Goal: Task Accomplishment & Management: Complete application form

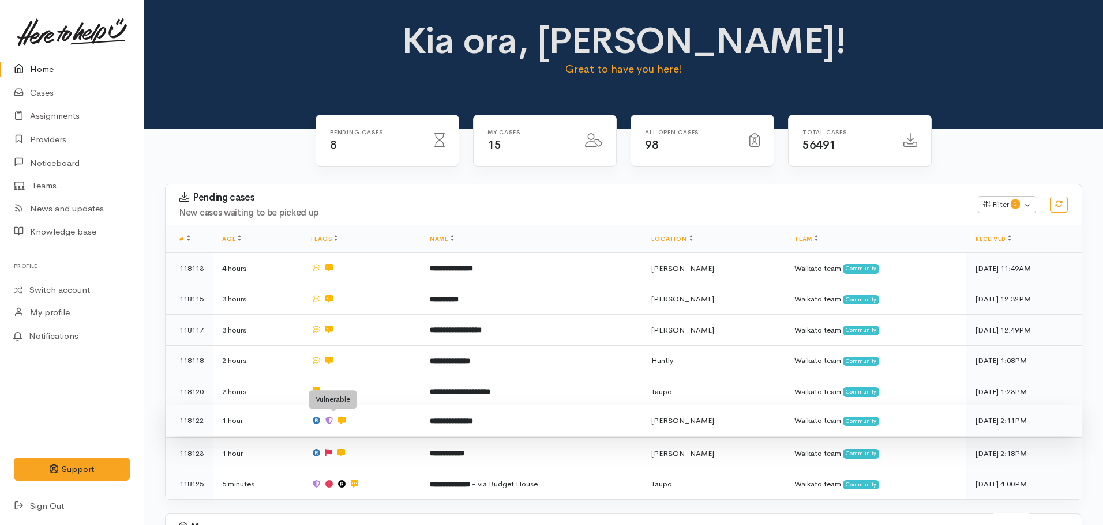
click at [332, 62] on icon at bounding box center [329, 420] width 7 height 7
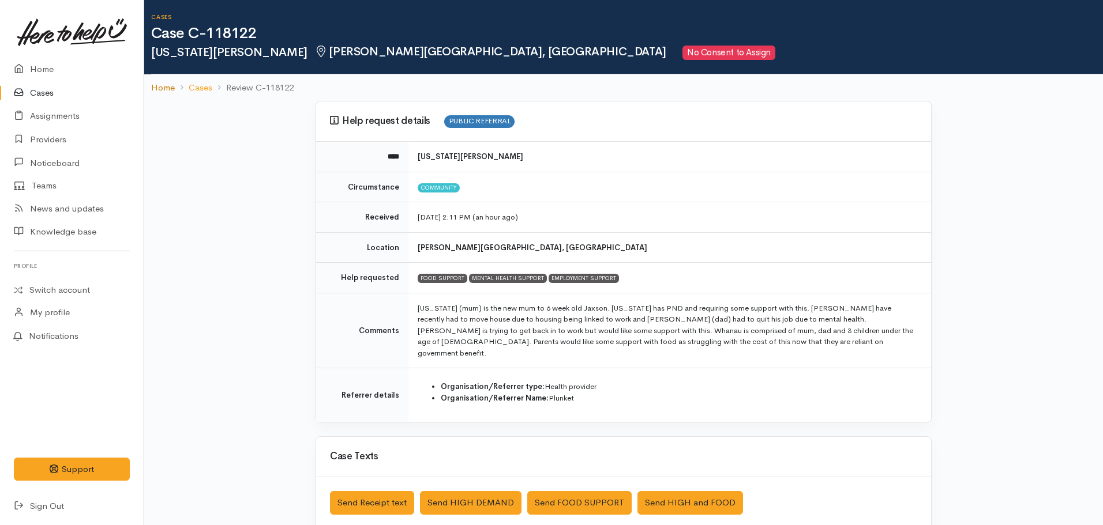
click at [157, 87] on link "Home" at bounding box center [163, 87] width 24 height 13
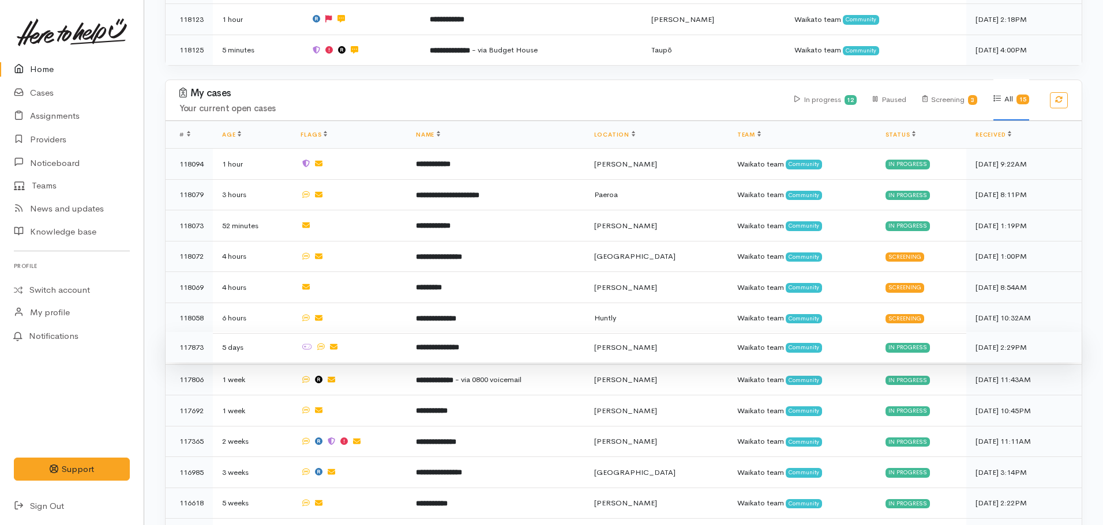
scroll to position [461, 0]
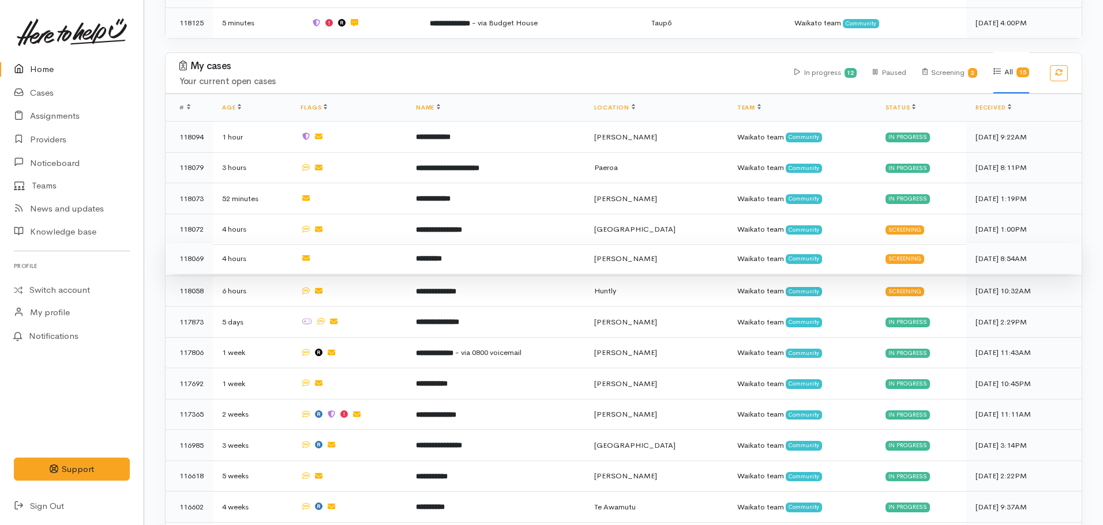
click at [440, 257] on td "*********" at bounding box center [496, 258] width 178 height 31
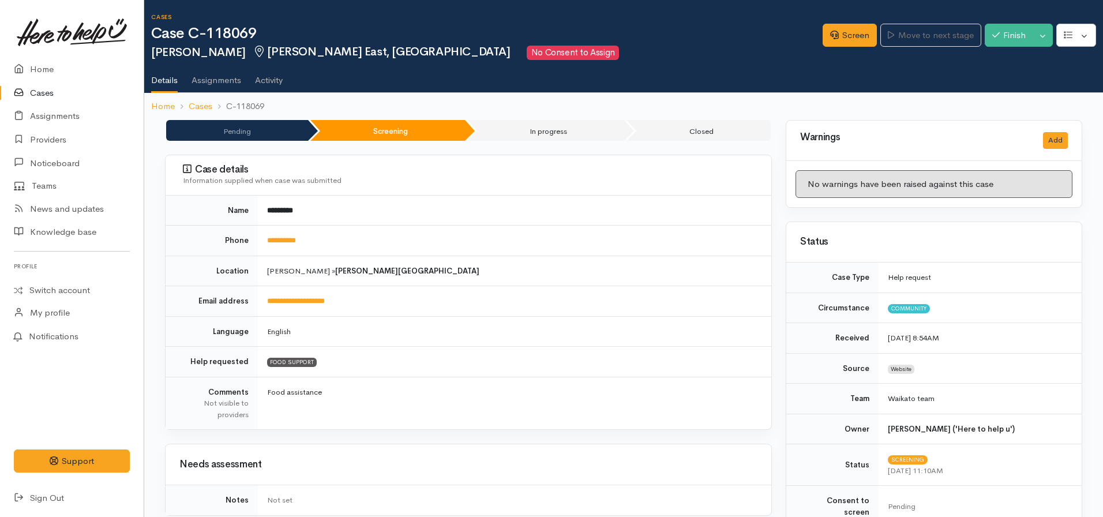
click at [281, 247] on td "**********" at bounding box center [514, 240] width 513 height 31
click at [280, 240] on link "**********" at bounding box center [281, 239] width 29 height 7
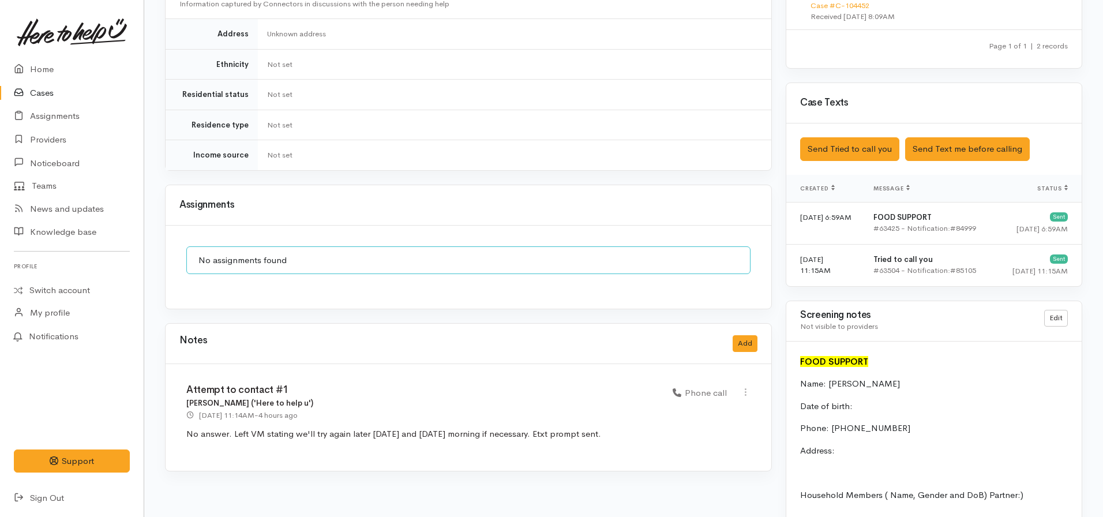
scroll to position [750, 0]
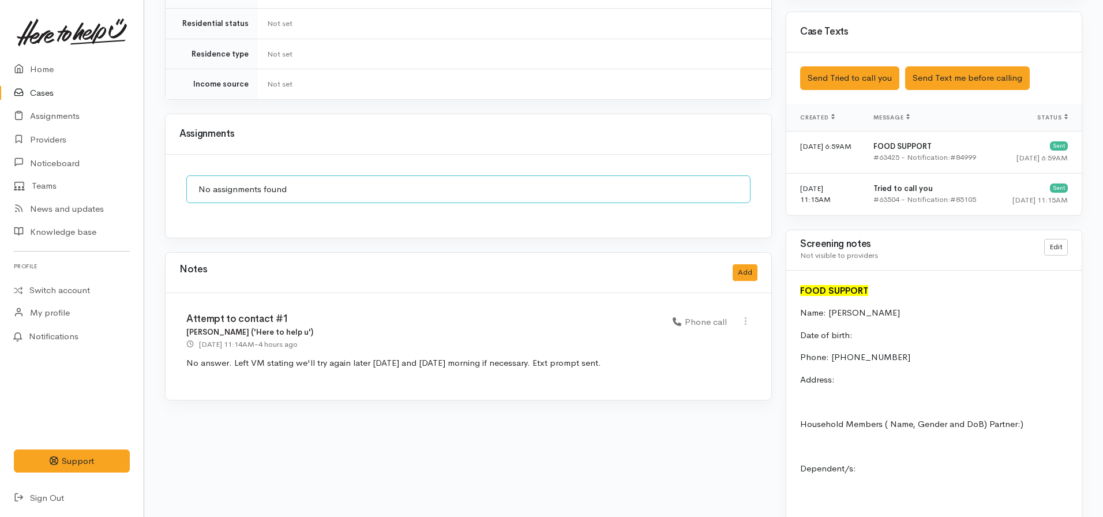
click at [744, 261] on div "Notes Add" at bounding box center [468, 273] width 578 height 24
click at [740, 264] on button "Add" at bounding box center [744, 272] width 25 height 17
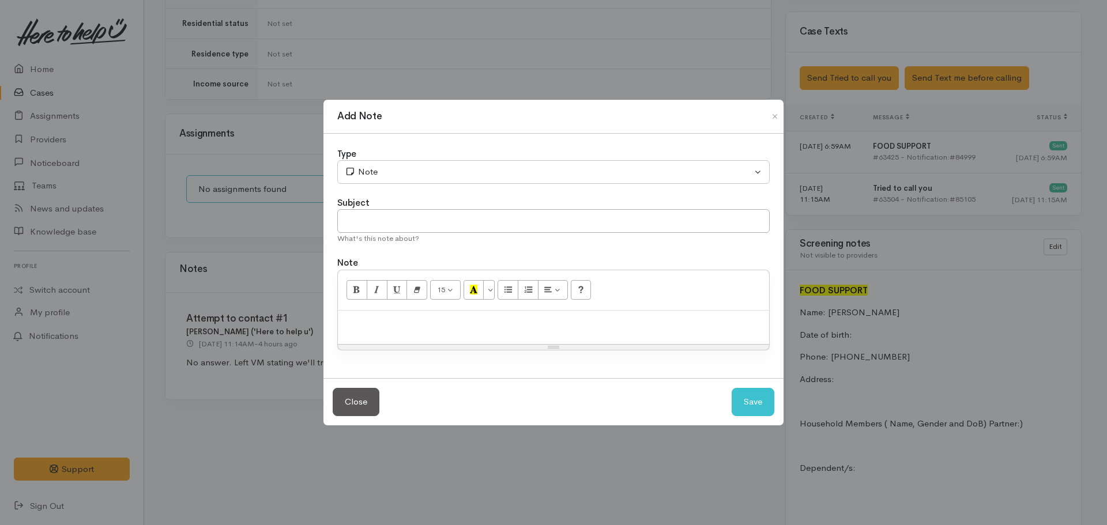
click at [401, 329] on div at bounding box center [553, 328] width 431 height 34
click at [389, 222] on input "text" at bounding box center [553, 221] width 433 height 24
type input "Attempt to contact #2"
click at [396, 185] on div "Type Correspondence Discussion Email Note Phone call SMS text message Note Subj…" at bounding box center [554, 256] width 460 height 245
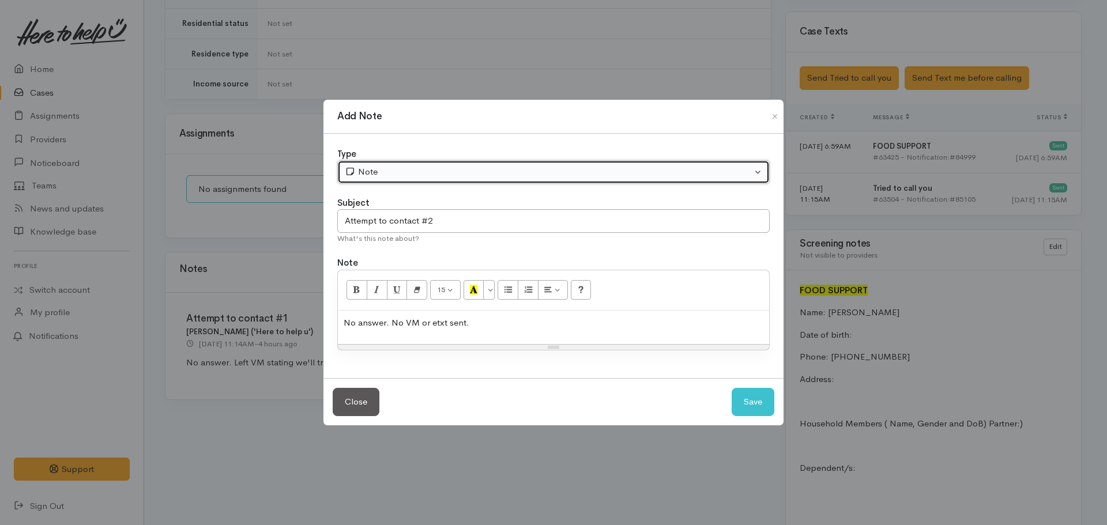
click at [399, 172] on div "Note" at bounding box center [548, 172] width 407 height 13
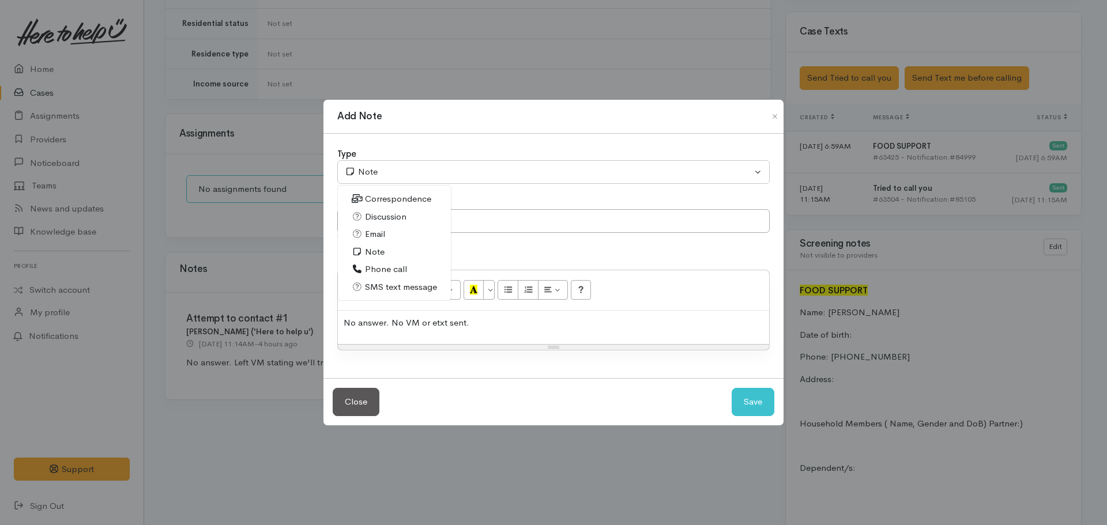
click at [382, 268] on span "Phone call" at bounding box center [386, 269] width 42 height 13
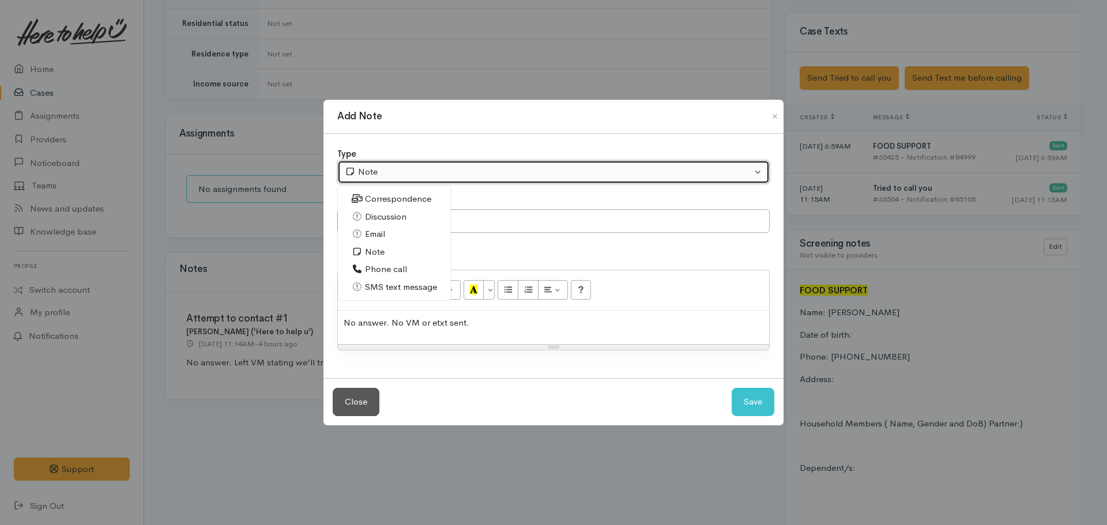
select select "3"
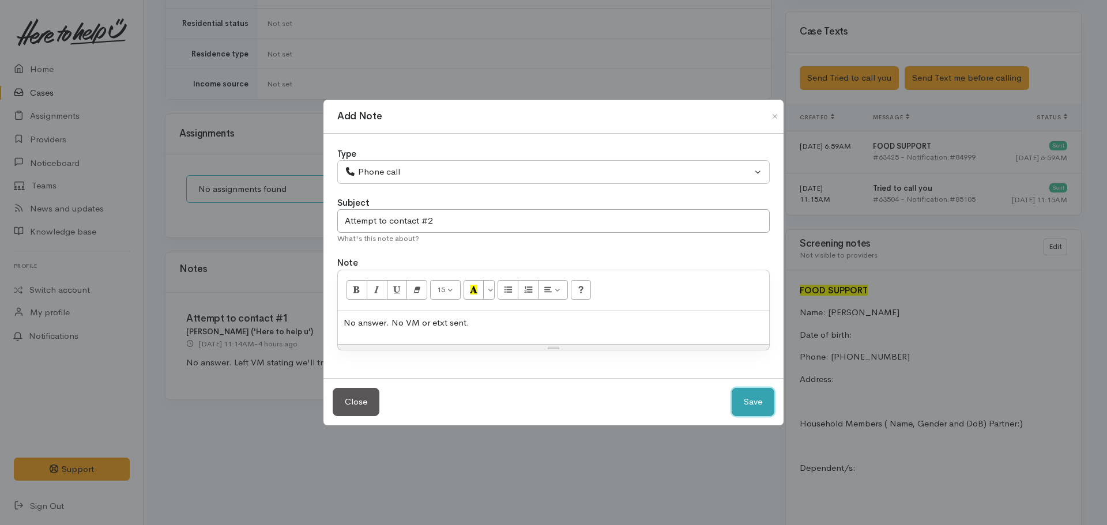
click at [753, 400] on button "Save" at bounding box center [753, 402] width 43 height 28
select select "1"
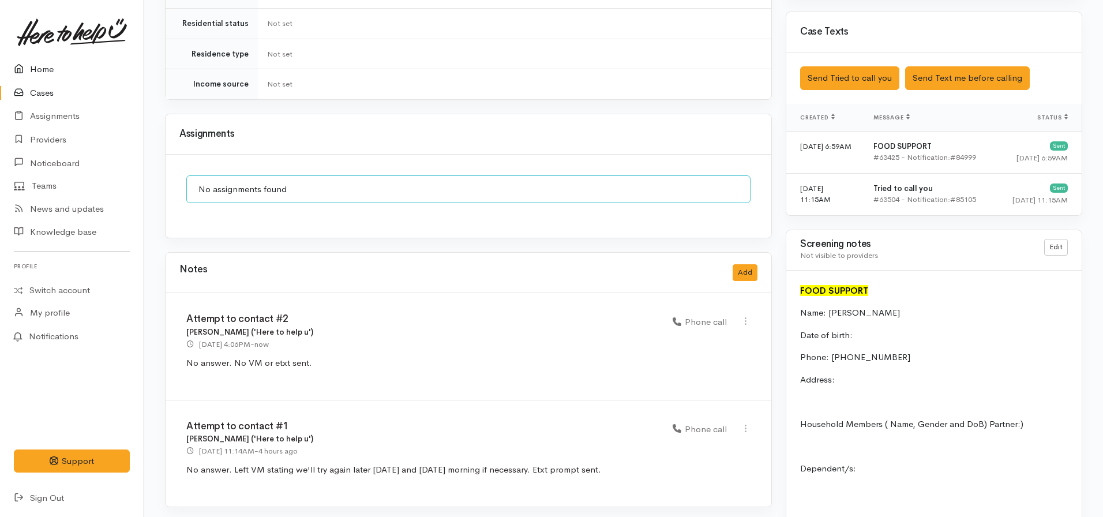
click at [39, 63] on link "Home" at bounding box center [72, 70] width 144 height 24
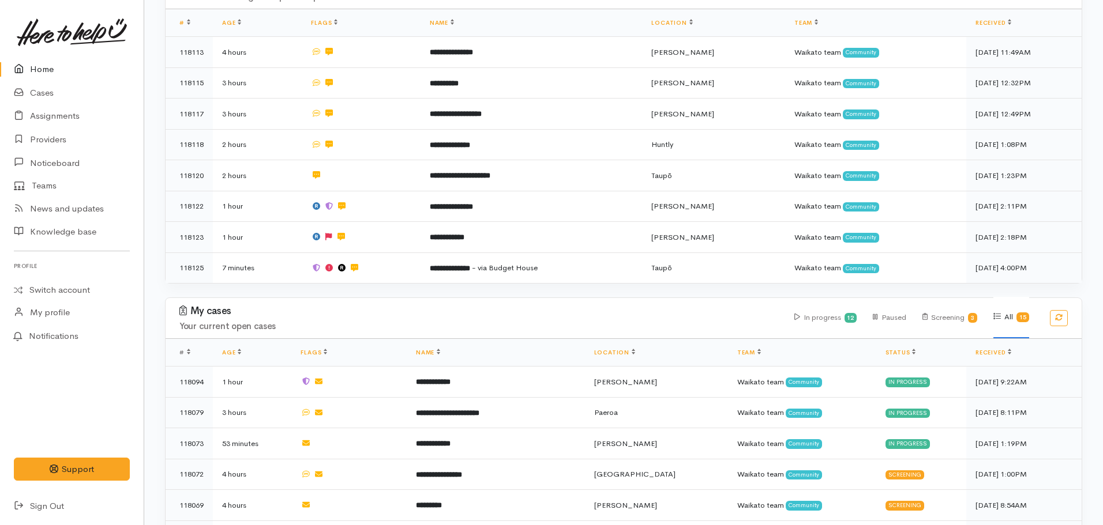
scroll to position [288, 0]
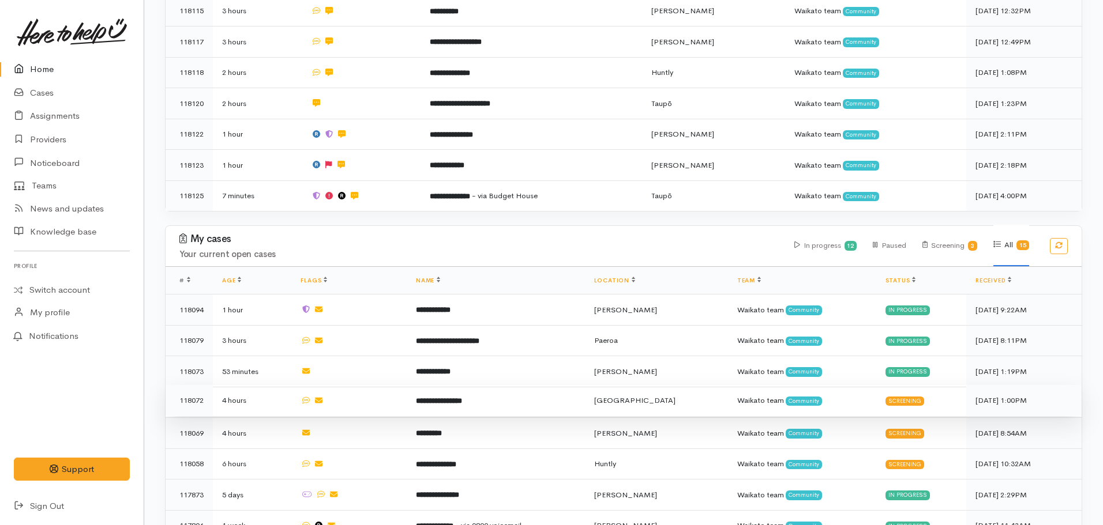
click at [461, 397] on b "**********" at bounding box center [439, 400] width 46 height 7
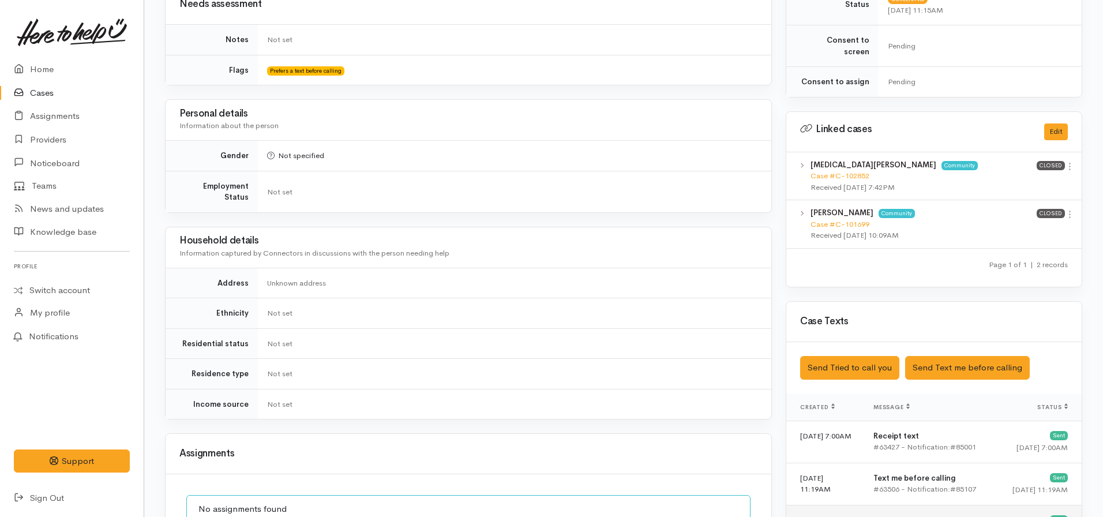
scroll to position [692, 0]
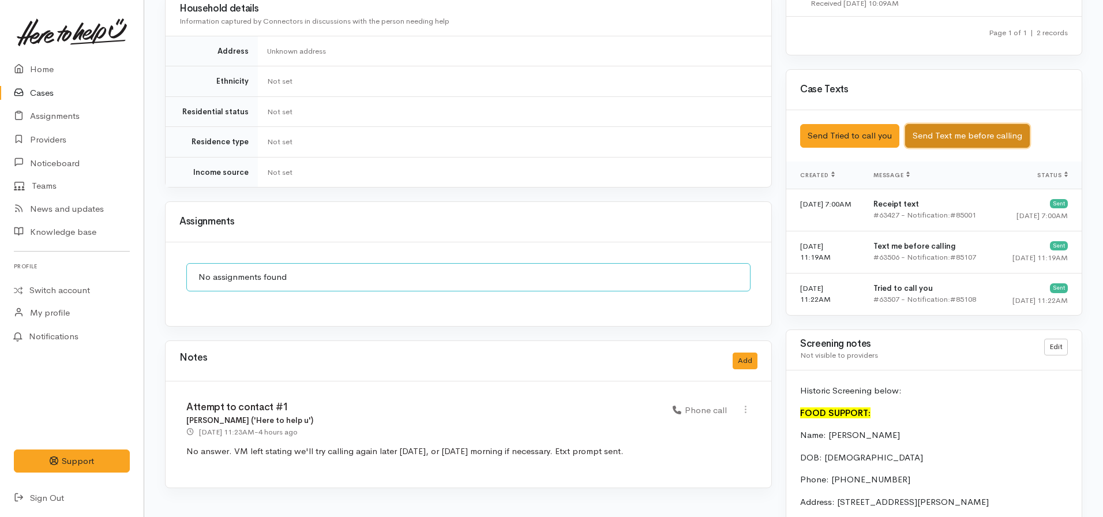
click at [954, 125] on button "Send Text me before calling" at bounding box center [967, 136] width 125 height 24
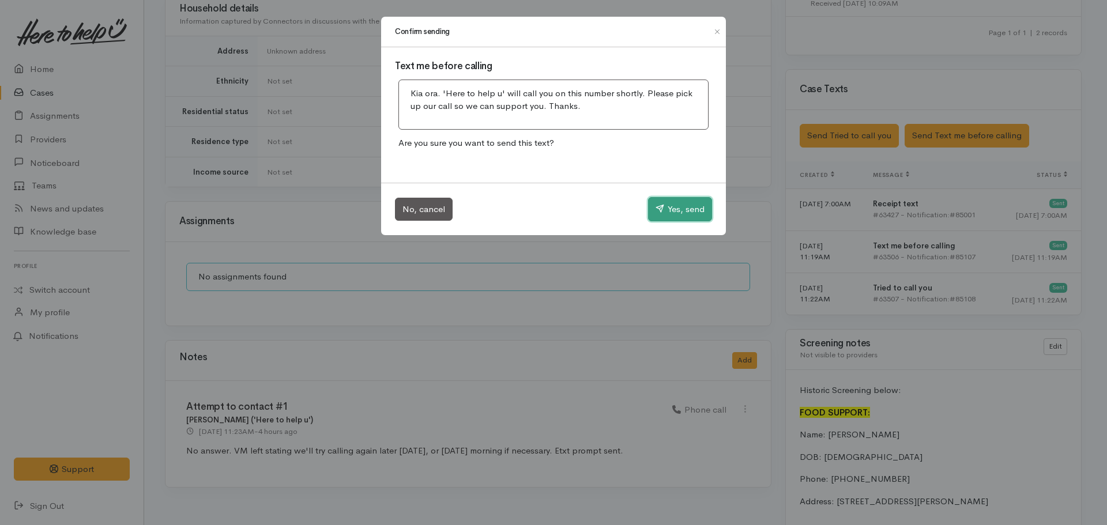
click at [678, 204] on button "Yes, send" at bounding box center [680, 209] width 64 height 24
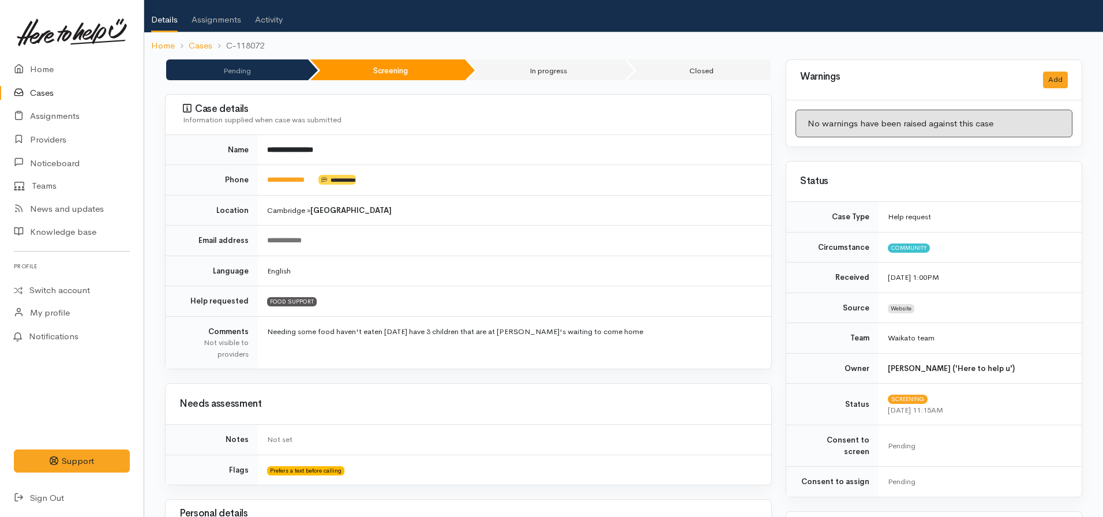
scroll to position [58, 0]
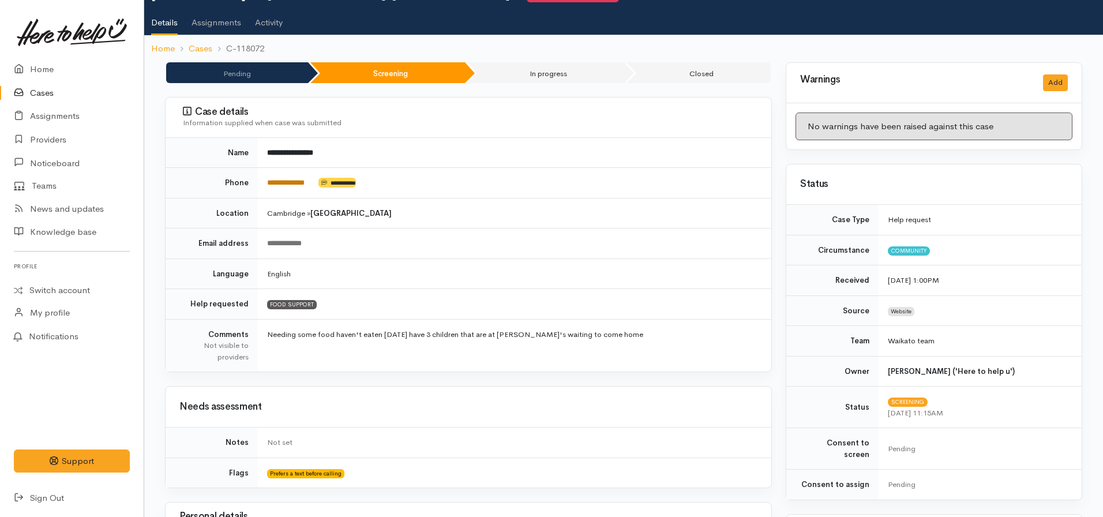
click at [288, 181] on link "**********" at bounding box center [285, 182] width 37 height 7
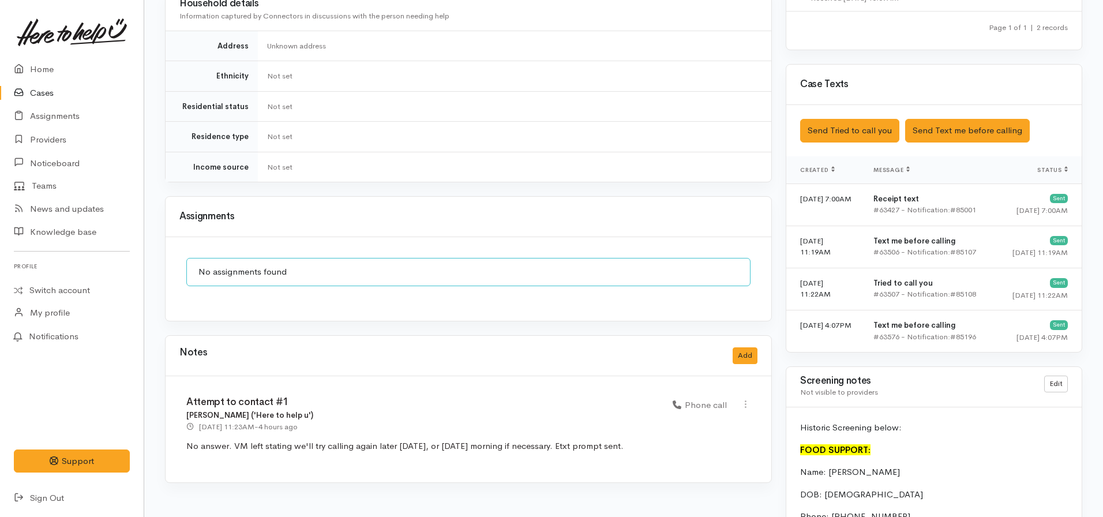
scroll to position [807, 0]
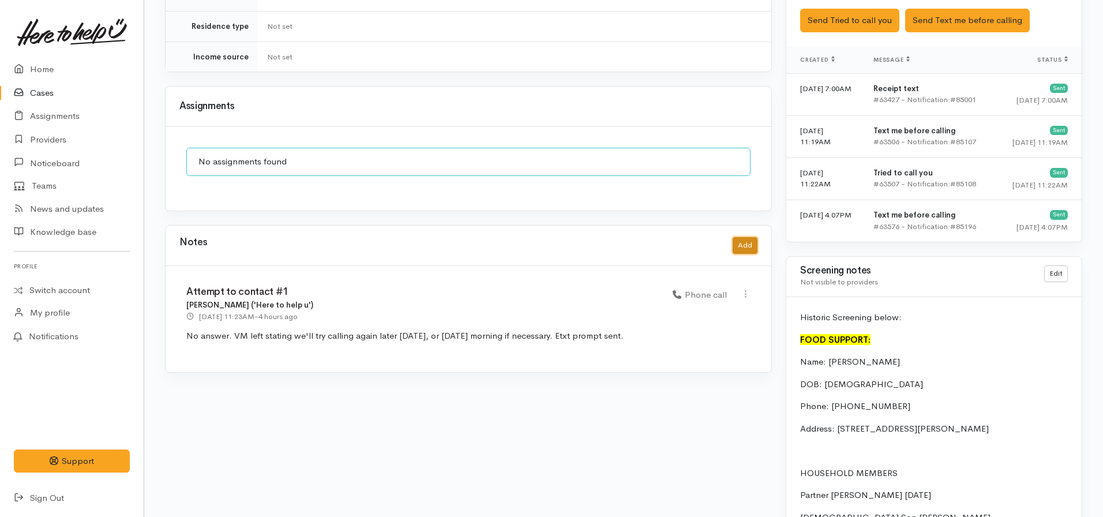
click at [748, 237] on button "Add" at bounding box center [744, 245] width 25 height 17
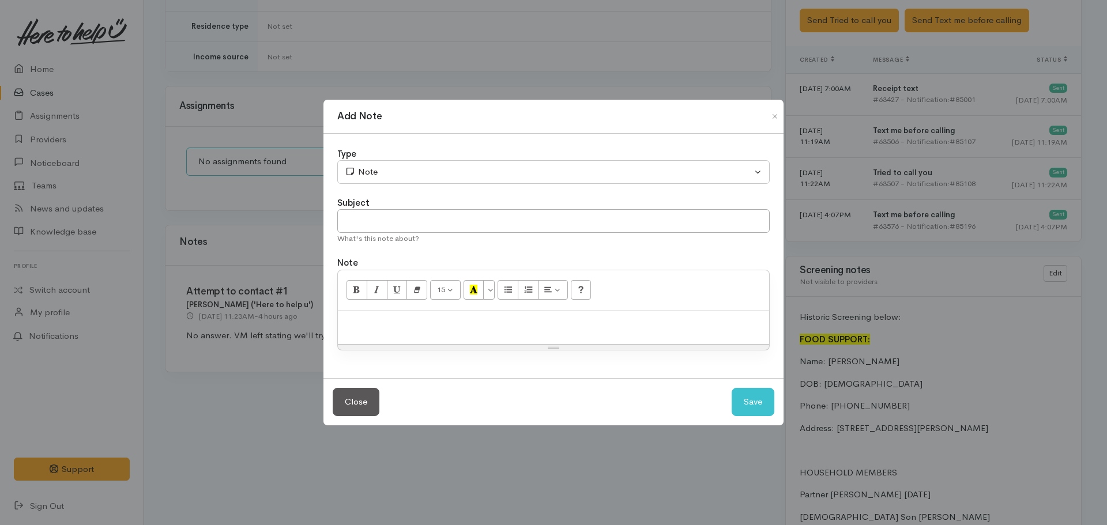
click at [434, 322] on p at bounding box center [554, 323] width 420 height 13
click at [369, 230] on input "text" at bounding box center [553, 221] width 433 height 24
type input "Attempt to contact #2"
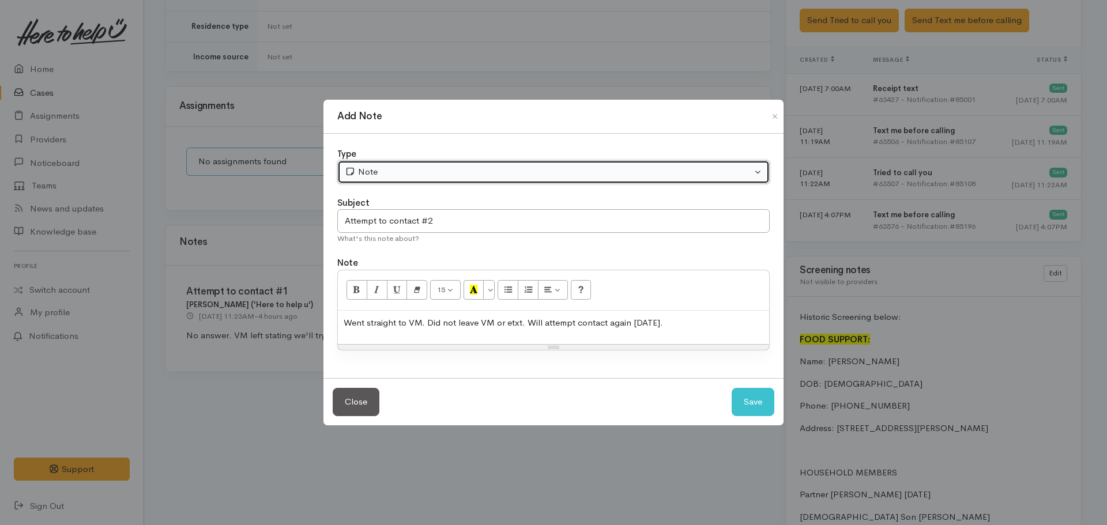
click at [359, 174] on div "Note" at bounding box center [548, 172] width 407 height 13
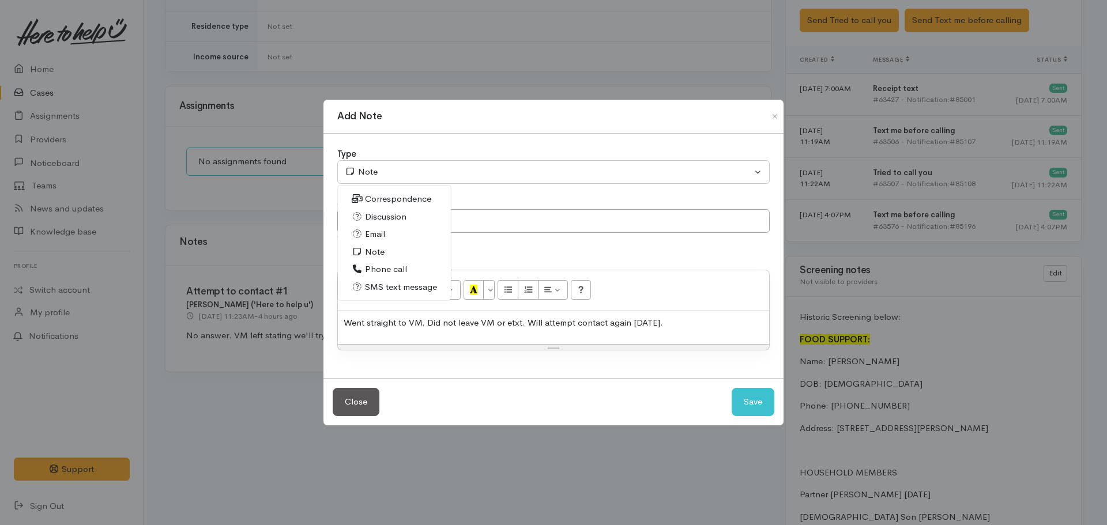
click at [387, 267] on span "Phone call" at bounding box center [386, 269] width 42 height 13
select select "3"
click at [758, 403] on button "Save" at bounding box center [753, 402] width 43 height 28
select select "1"
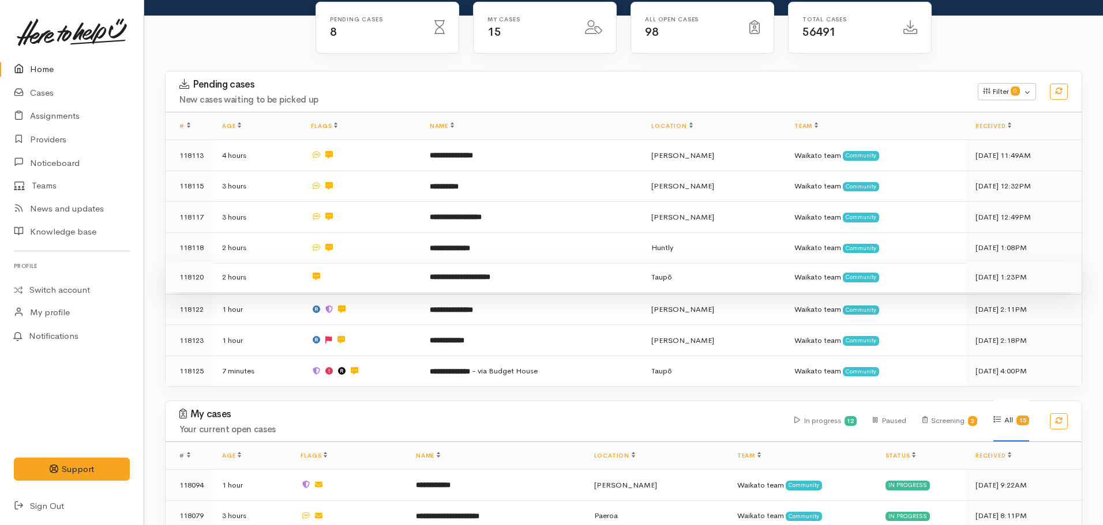
scroll to position [173, 0]
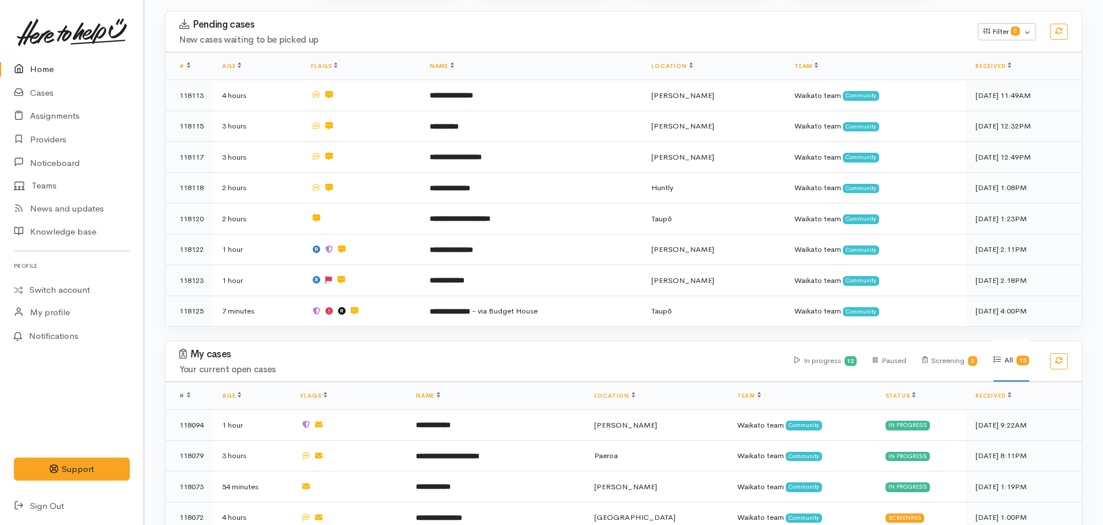
click at [448, 291] on table "**********" at bounding box center [624, 189] width 916 height 274
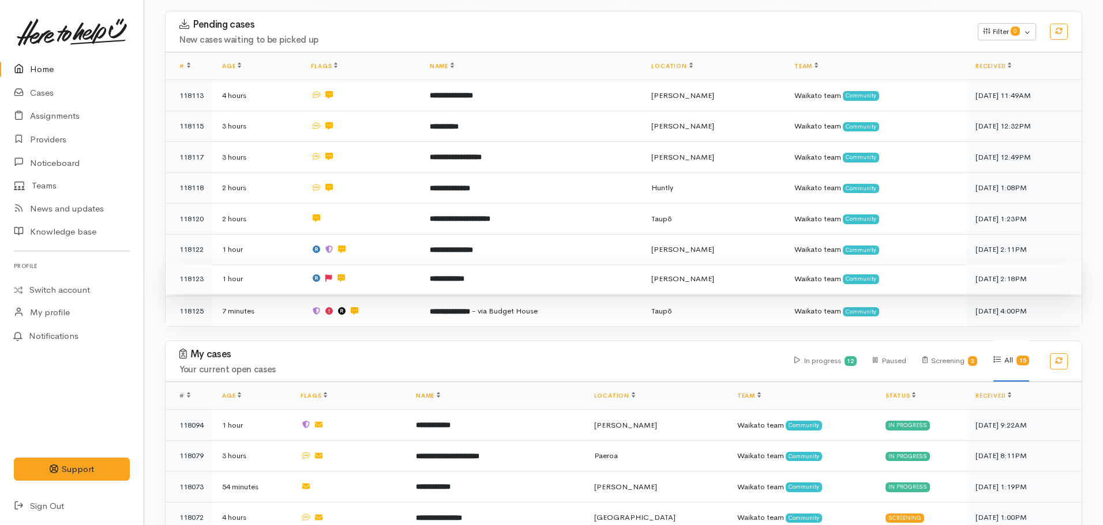
click at [443, 279] on b "**********" at bounding box center [447, 278] width 35 height 7
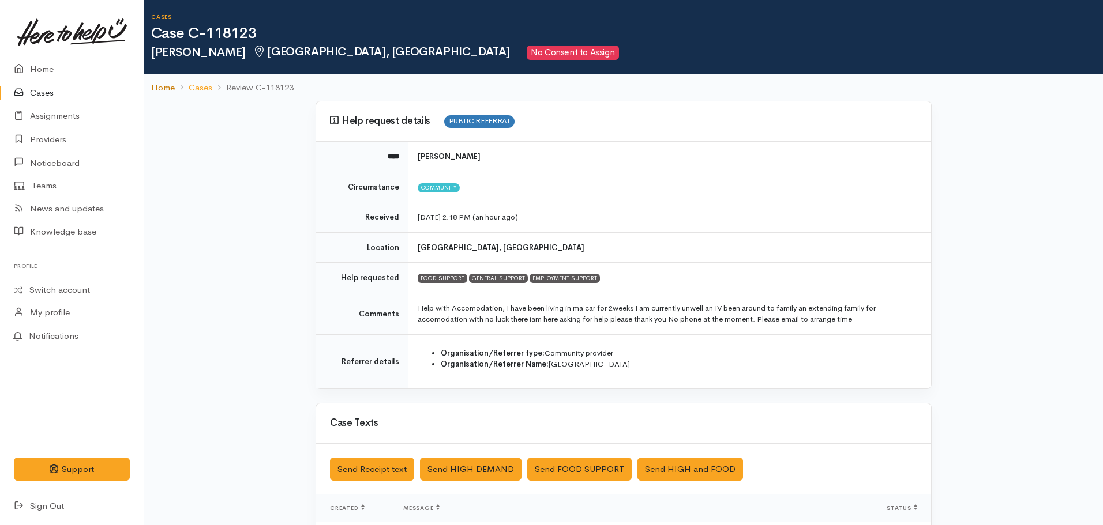
click at [166, 85] on link "Home" at bounding box center [163, 87] width 24 height 13
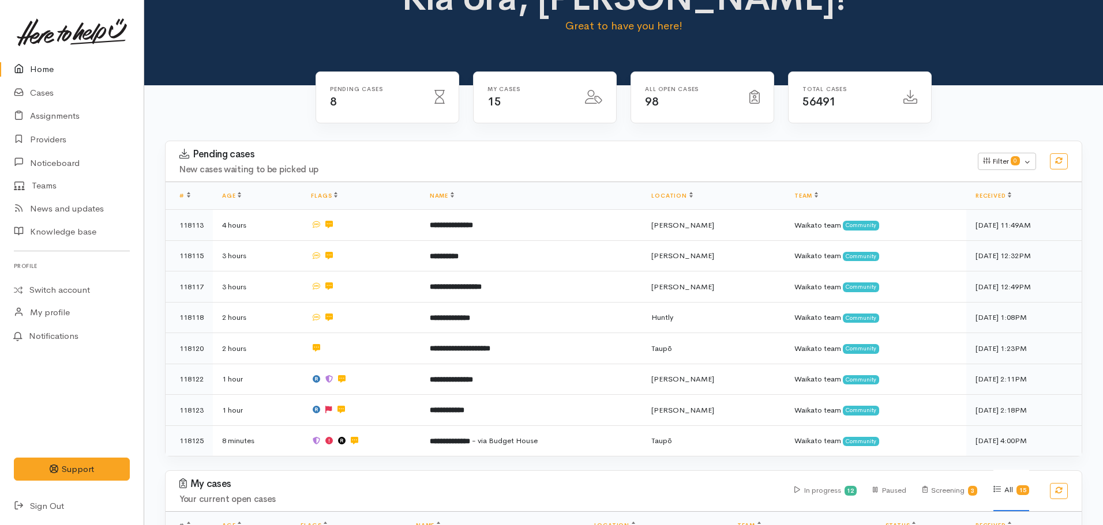
scroll to position [231, 0]
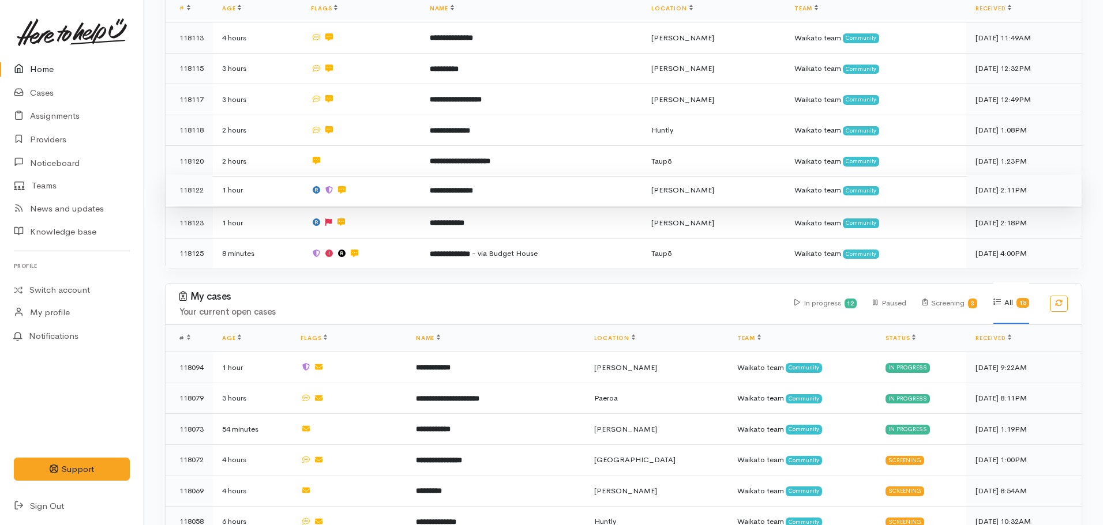
click at [458, 193] on td "**********" at bounding box center [530, 190] width 221 height 31
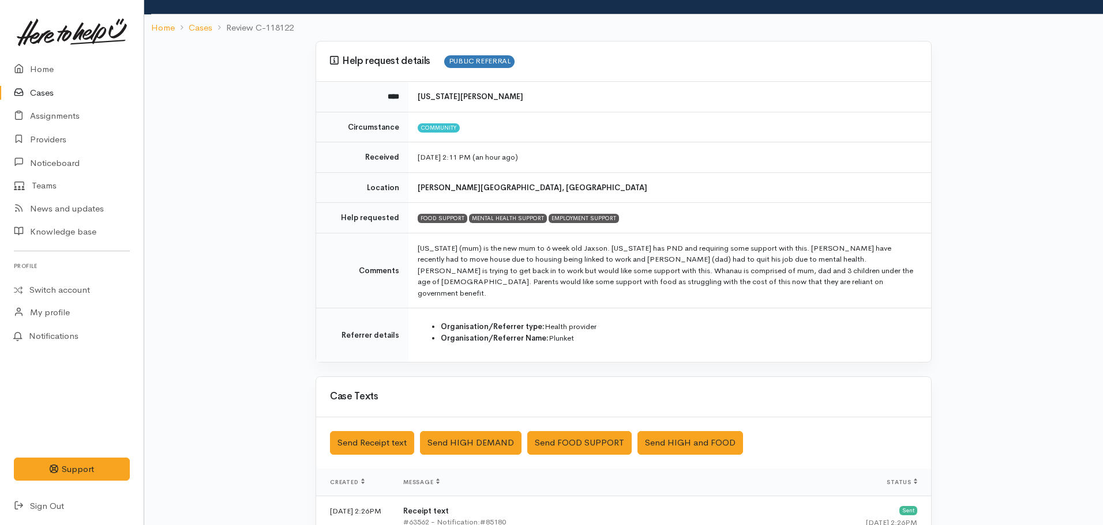
scroll to position [287, 0]
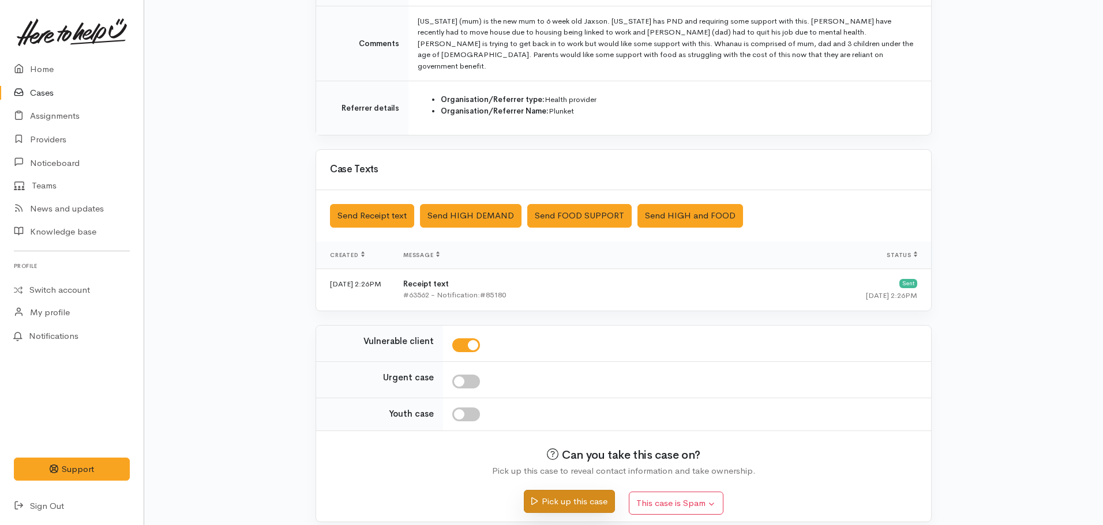
click at [574, 490] on button "Pick up this case" at bounding box center [569, 502] width 91 height 24
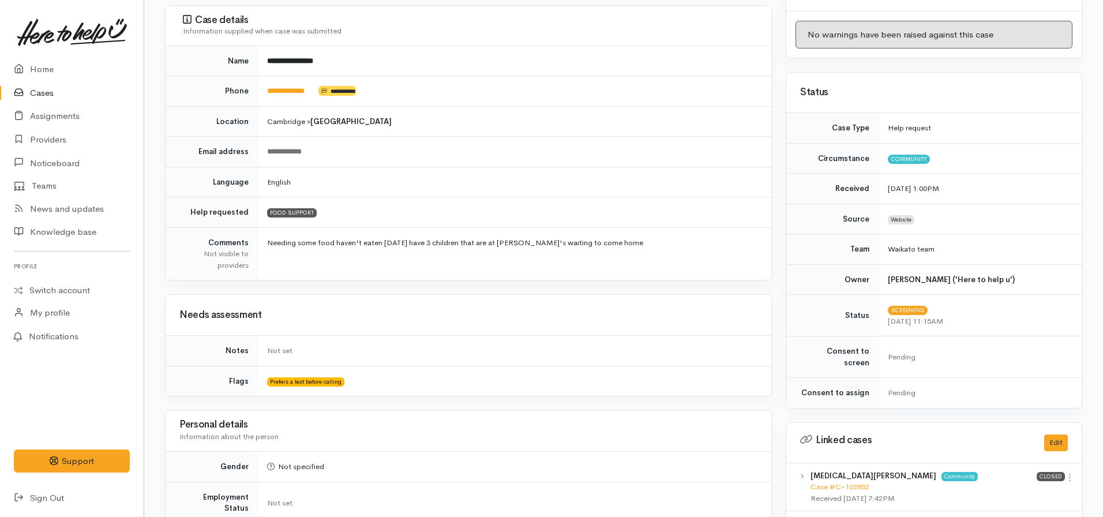
scroll to position [58, 0]
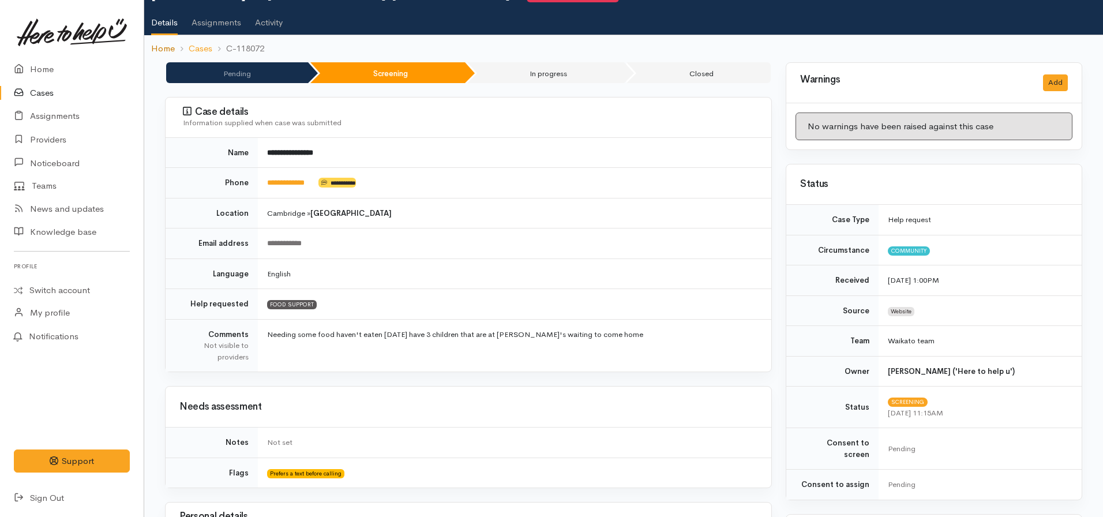
click at [158, 47] on link "Home" at bounding box center [163, 48] width 24 height 13
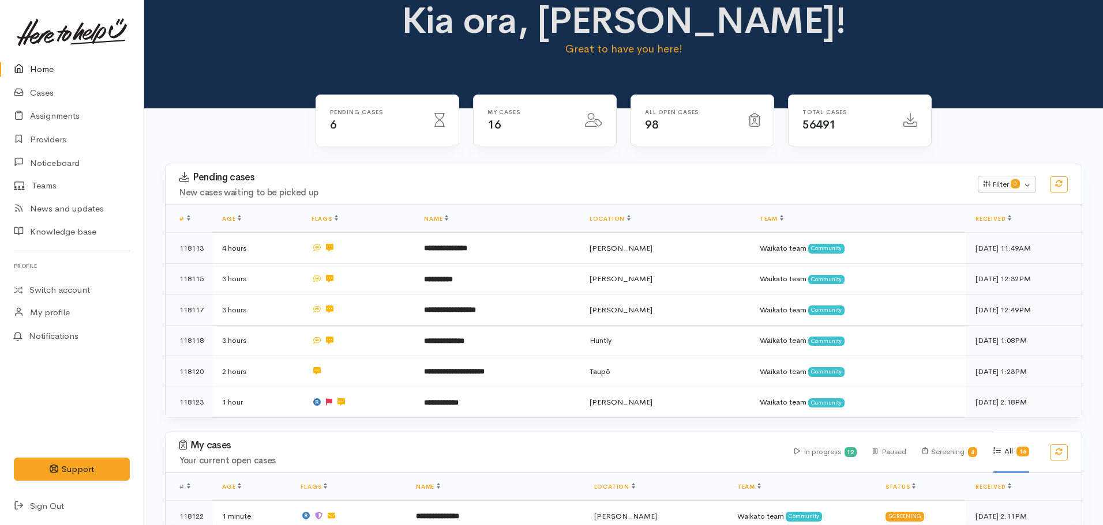
scroll to position [404, 0]
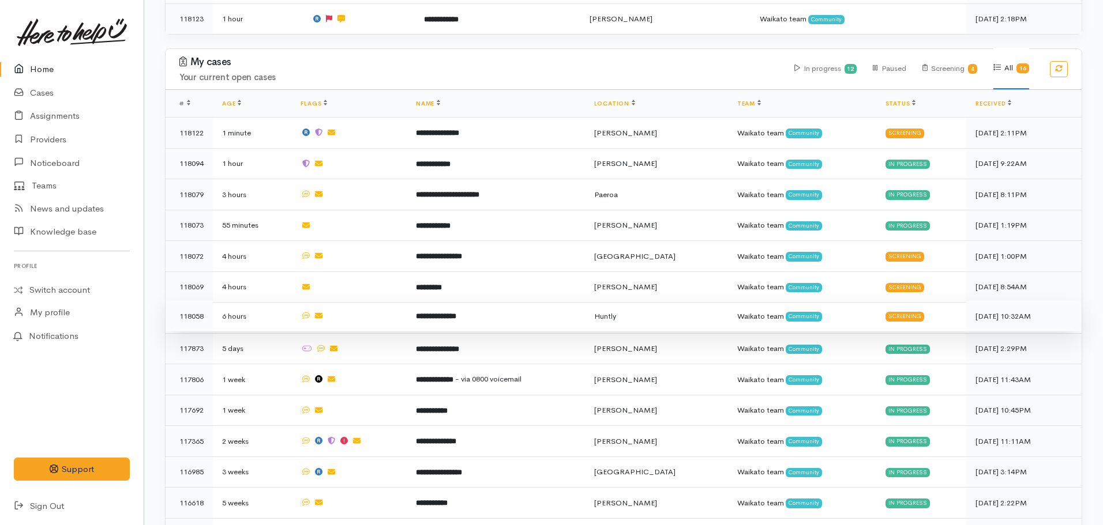
click at [476, 302] on td "**********" at bounding box center [496, 316] width 178 height 31
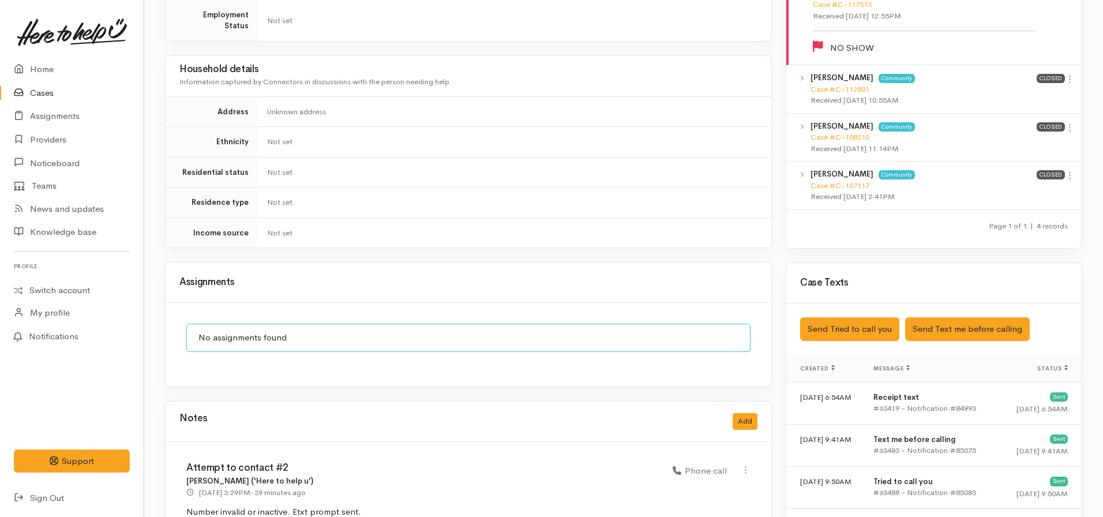
scroll to position [807, 0]
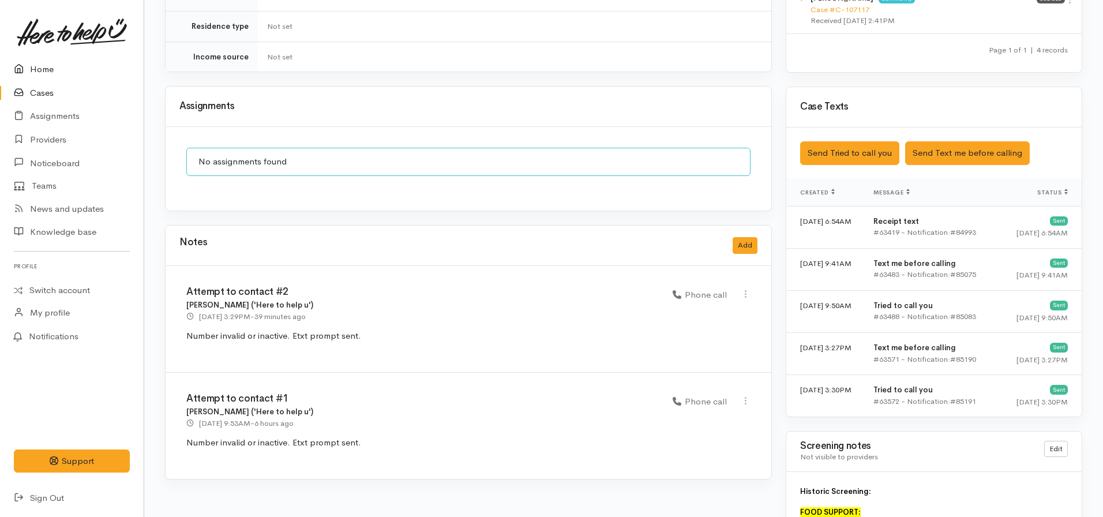
click at [21, 67] on icon at bounding box center [22, 69] width 16 height 14
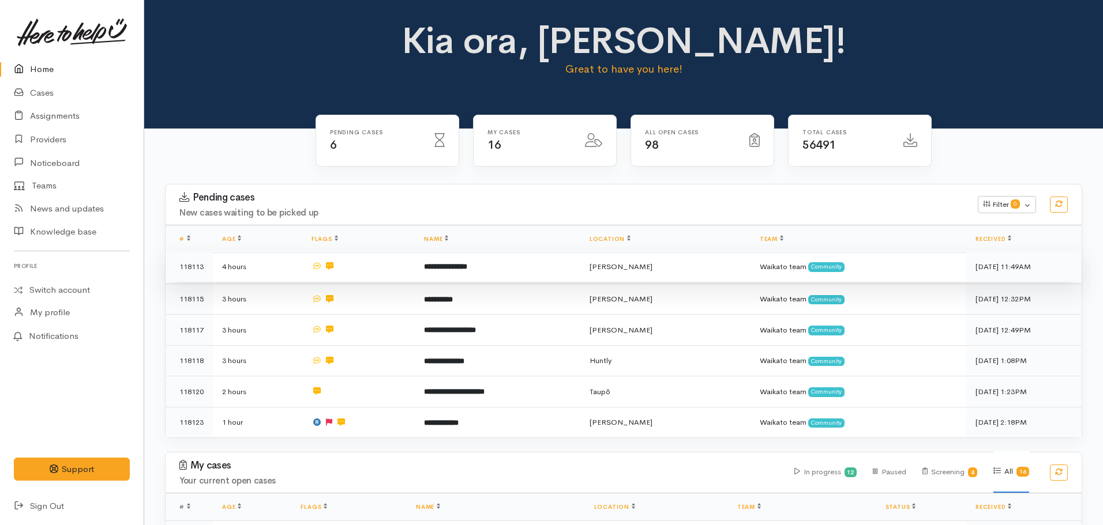
click at [448, 263] on b "**********" at bounding box center [445, 266] width 43 height 7
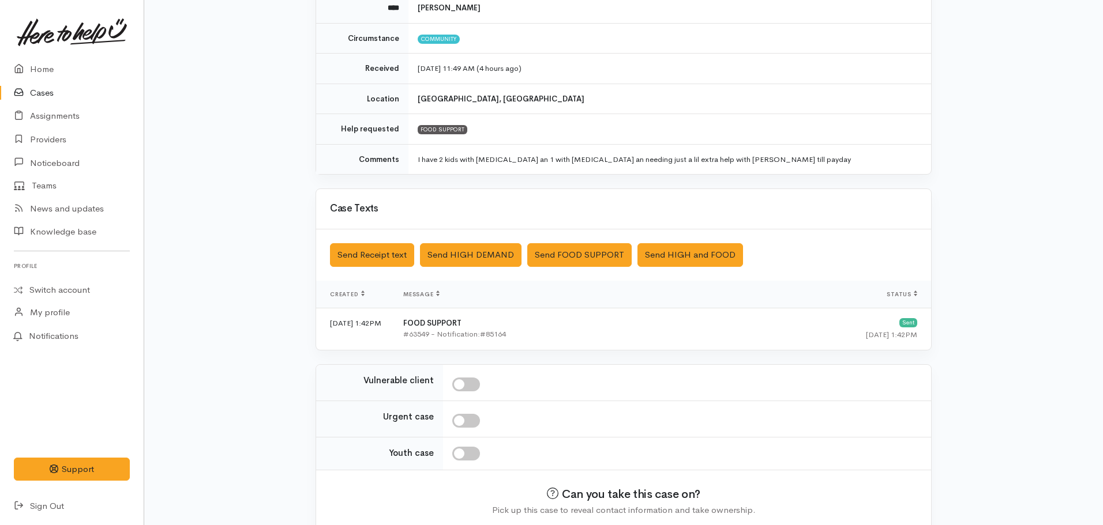
scroll to position [199, 0]
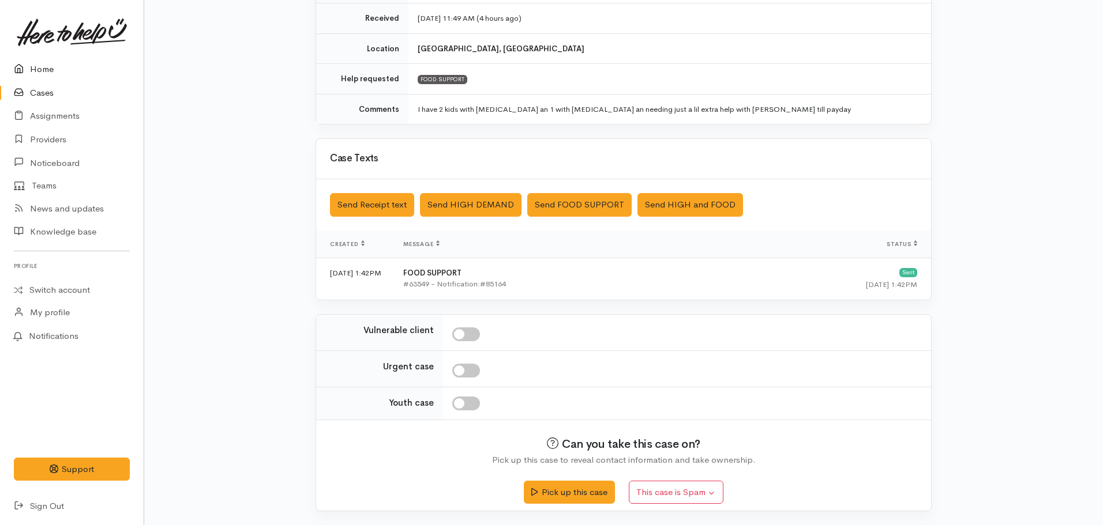
click at [48, 70] on link "Home" at bounding box center [72, 70] width 144 height 24
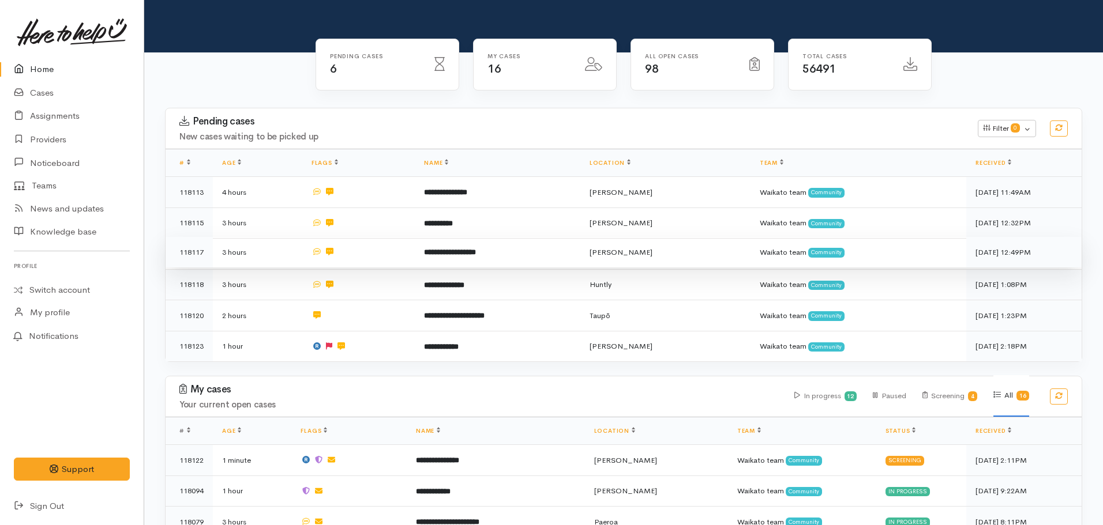
scroll to position [404, 0]
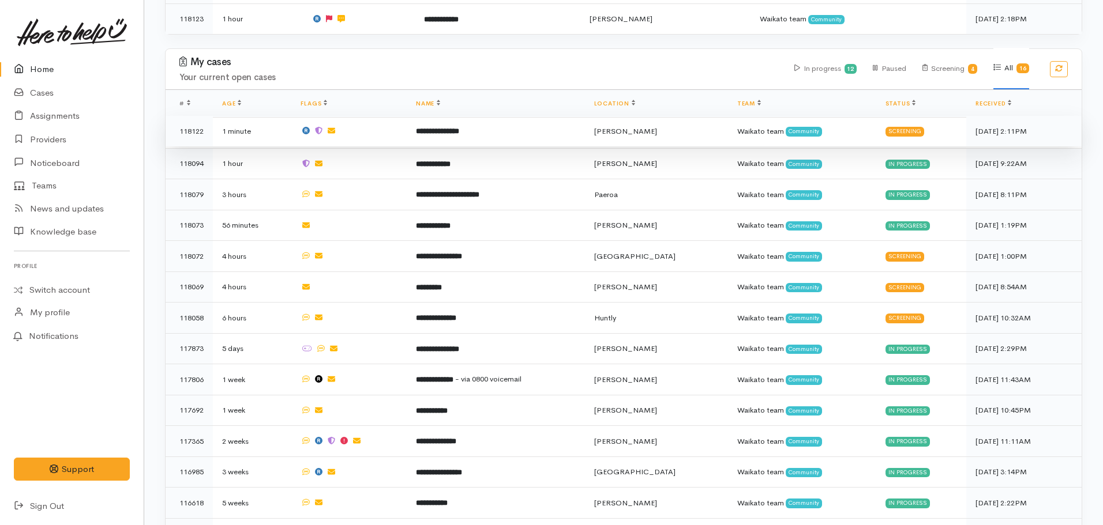
click at [459, 127] on b "**********" at bounding box center [437, 130] width 43 height 7
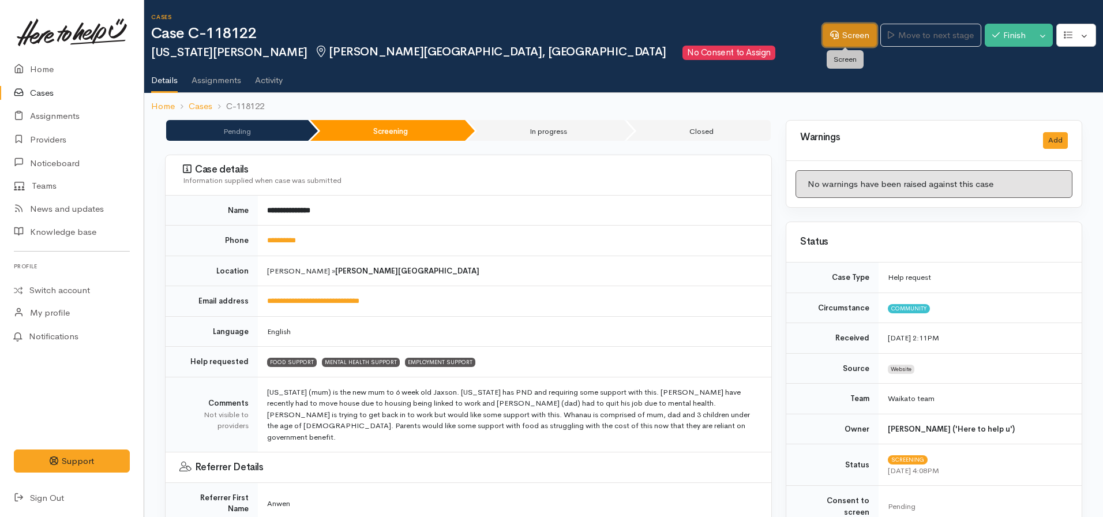
click at [850, 29] on link "Screen" at bounding box center [849, 36] width 54 height 24
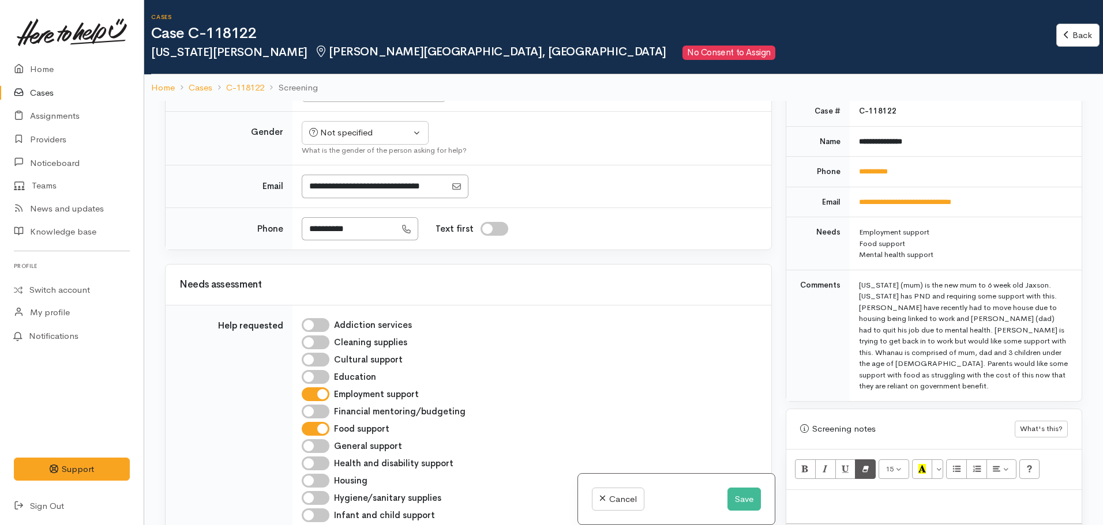
scroll to position [634, 0]
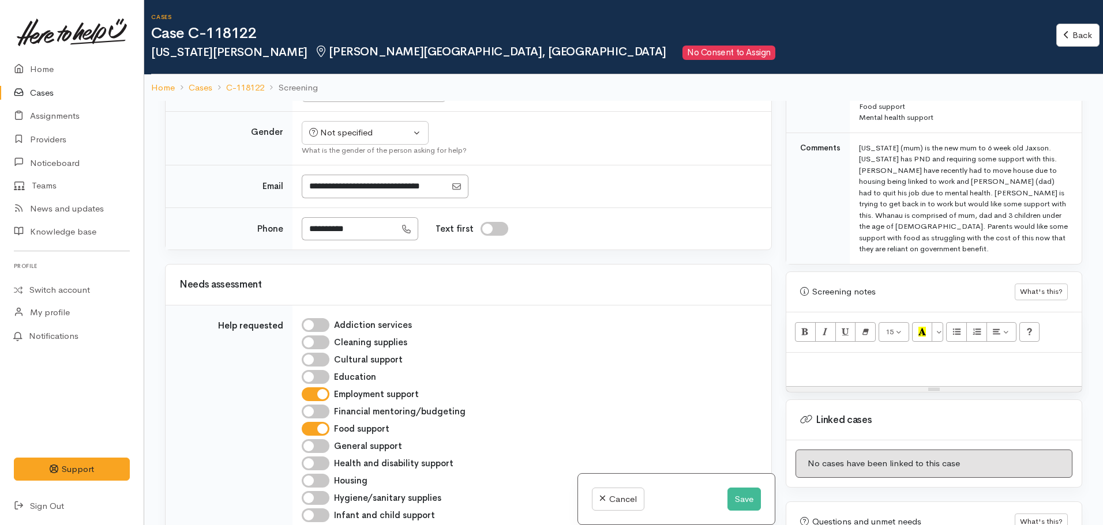
click at [833, 359] on p at bounding box center [934, 365] width 284 height 13
click at [802, 359] on p at bounding box center [934, 365] width 284 height 13
paste div
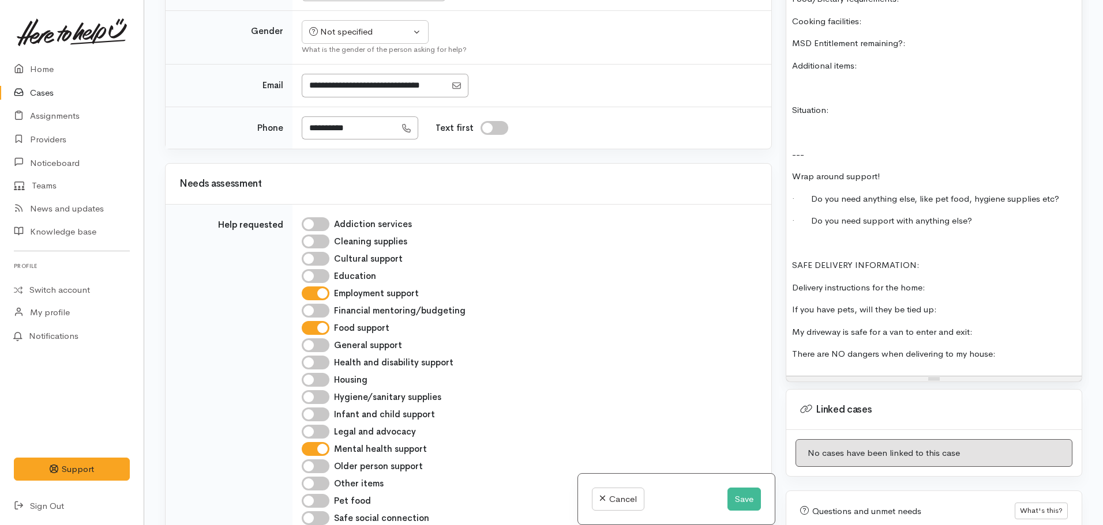
scroll to position [1186, 0]
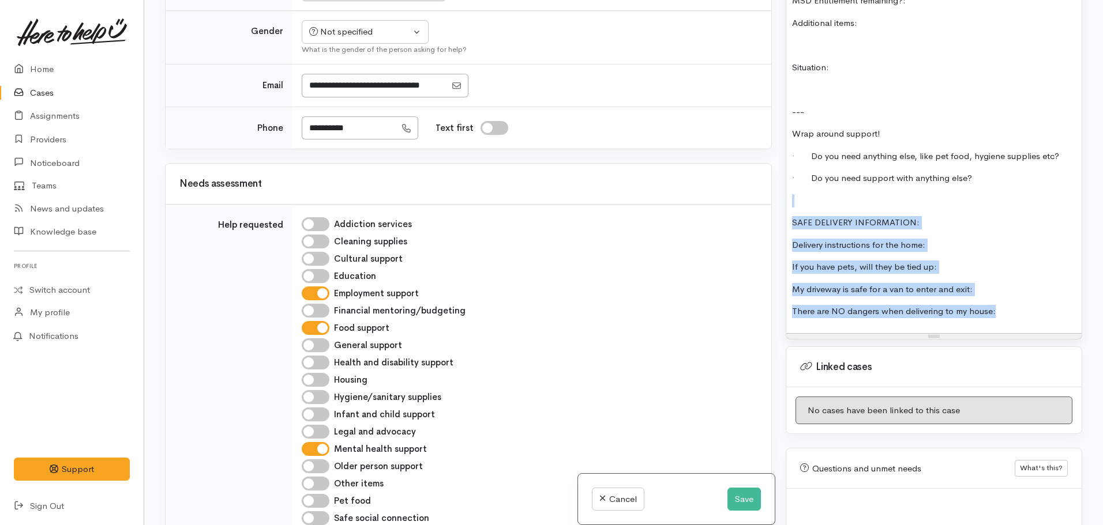
drag, startPoint x: 1001, startPoint y: 294, endPoint x: 778, endPoint y: 168, distance: 255.9
click at [778, 168] on div "Related cases There are no other cases from the same person found. Manually lin…" at bounding box center [623, 262] width 931 height 525
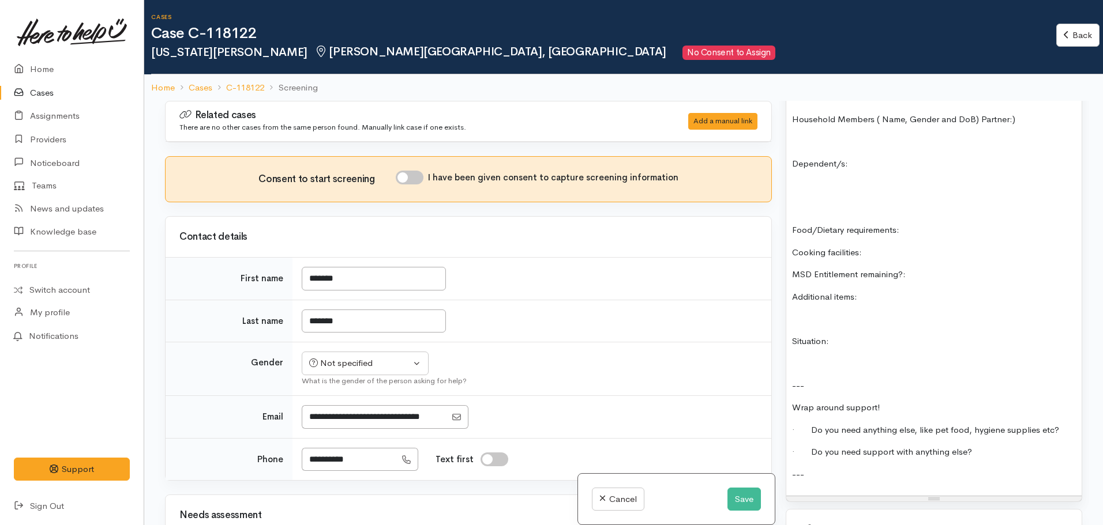
scroll to position [1071, 0]
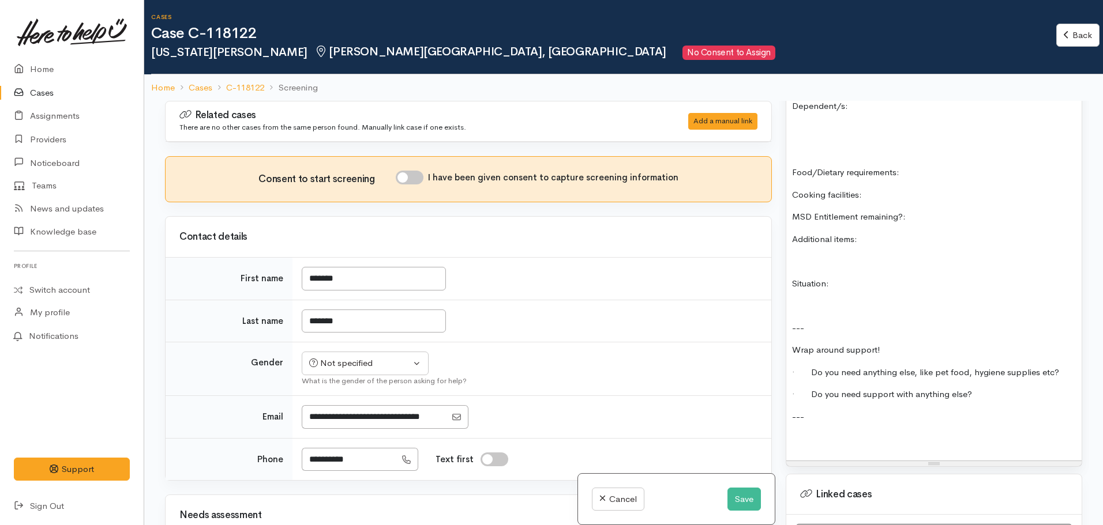
click at [808, 409] on div "FOOD SUPPORT Name: Date of birth: Phone: Address: Household Members ( Name, Gen…" at bounding box center [933, 188] width 295 height 544
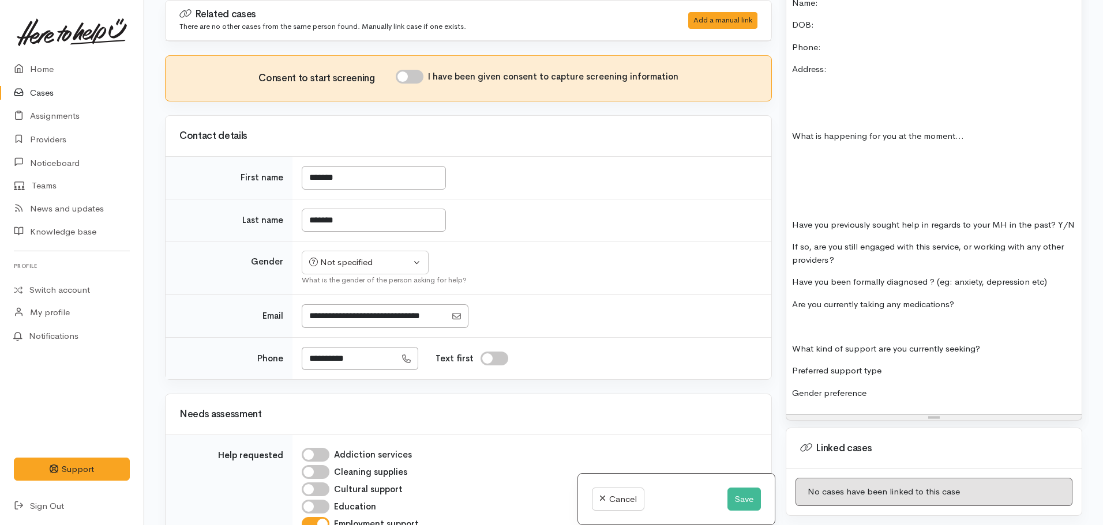
scroll to position [1523, 0]
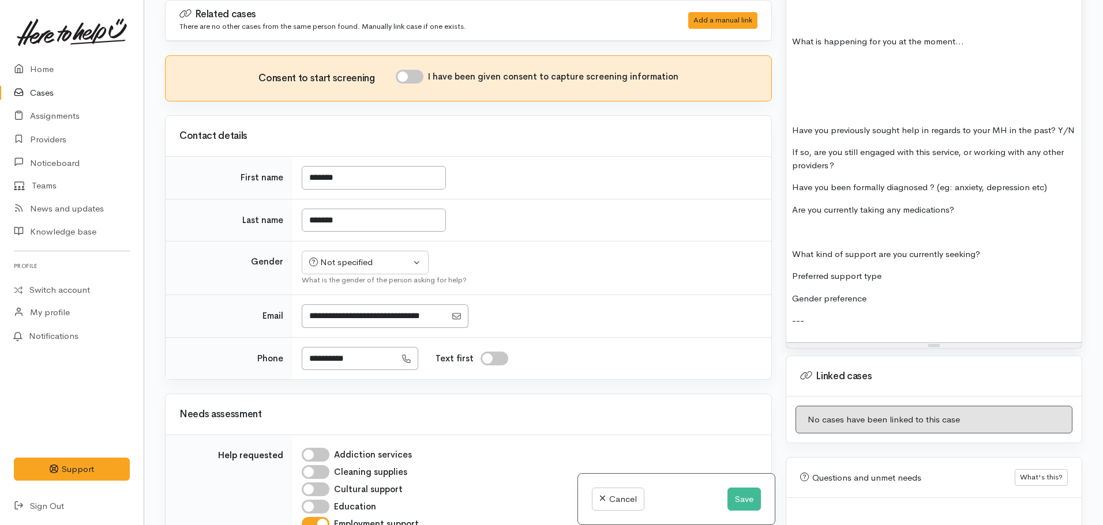
click at [806, 315] on p "---" at bounding box center [934, 320] width 284 height 13
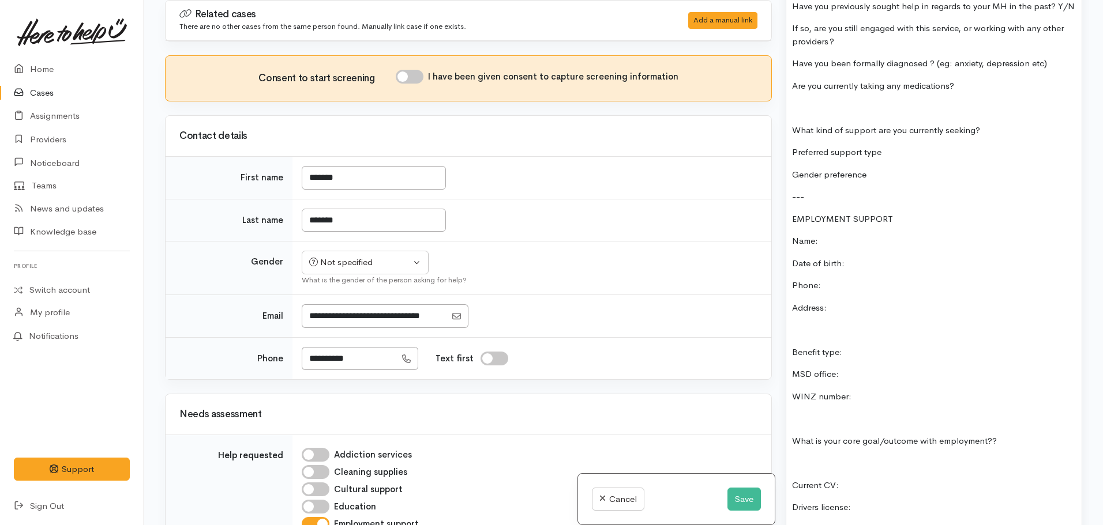
scroll to position [1643, 0]
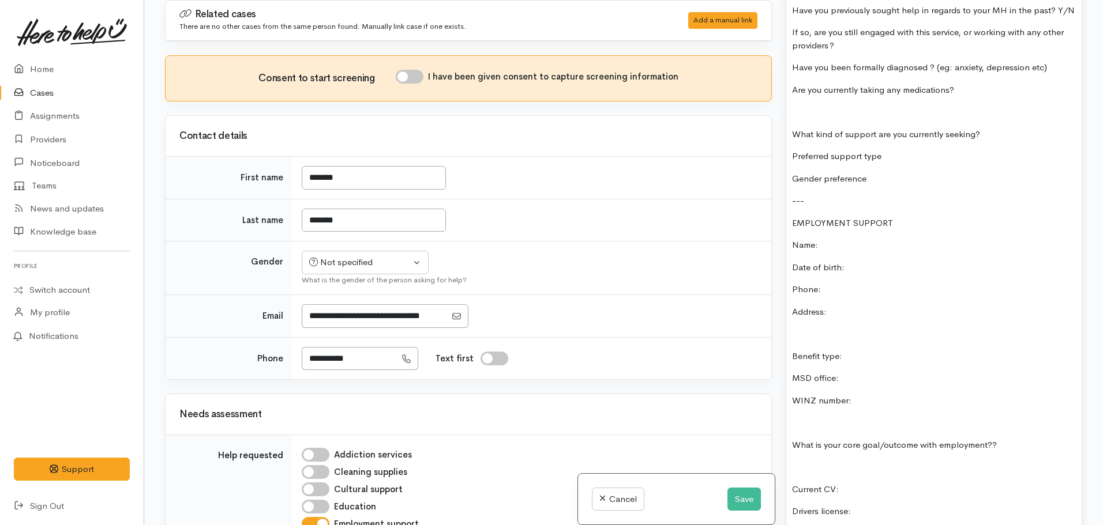
click at [897, 217] on p "EMPLOYMENT SUPPORT" at bounding box center [934, 223] width 284 height 13
drag, startPoint x: 900, startPoint y: 214, endPoint x: 764, endPoint y: 202, distance: 136.1
click at [764, 202] on div "Related cases There are no other cases from the same person found. Manually lin…" at bounding box center [623, 262] width 931 height 525
click at [934, 217] on p "EMPLOYMENT SUPPORT" at bounding box center [934, 223] width 284 height 13
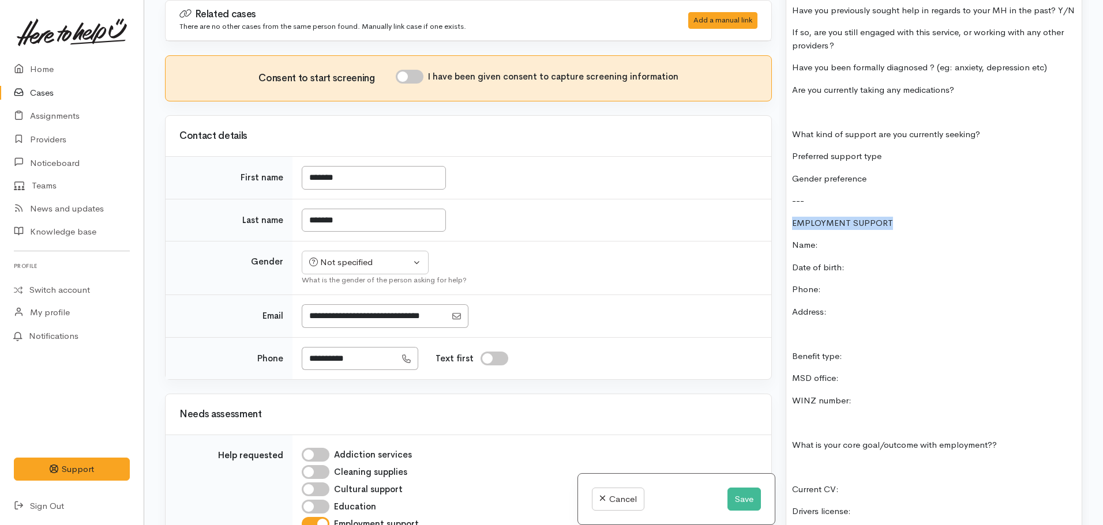
drag, startPoint x: 896, startPoint y: 210, endPoint x: 758, endPoint y: 204, distance: 138.0
click at [758, 204] on div "Related cases There are no other cases from the same person found. Manually lin…" at bounding box center [623, 262] width 931 height 525
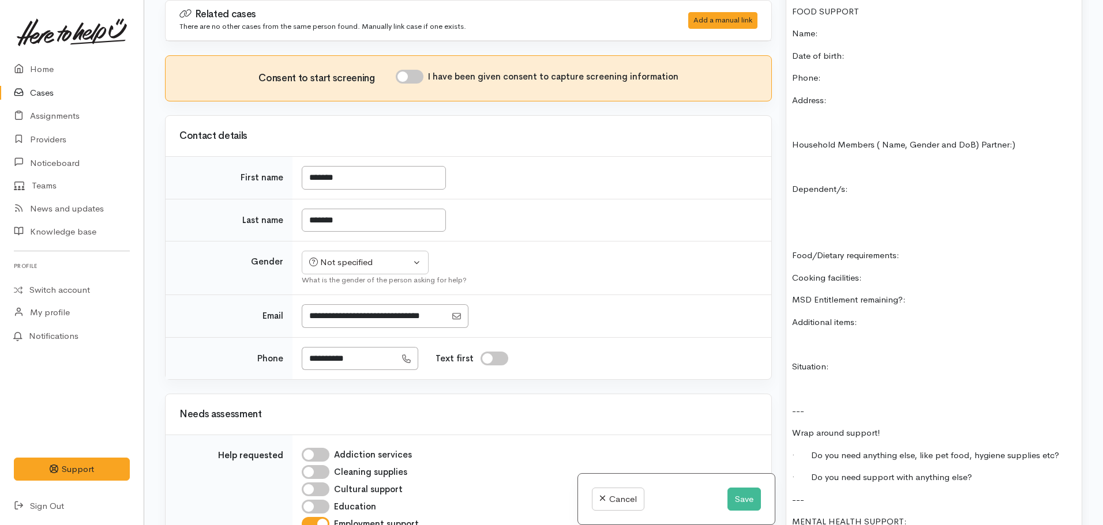
scroll to position [720, 0]
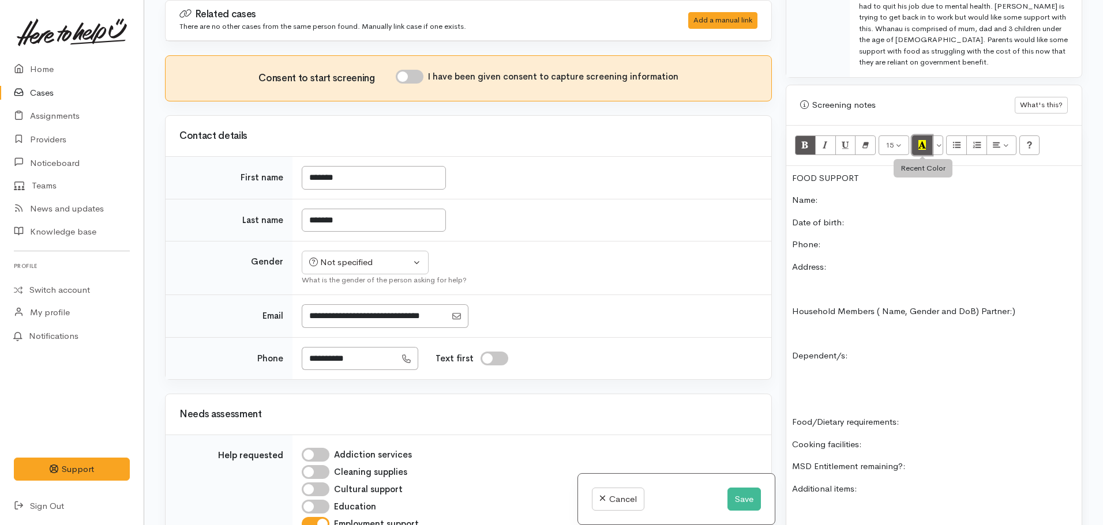
click at [920, 136] on button "Recent Color" at bounding box center [922, 146] width 21 height 20
drag, startPoint x: 867, startPoint y: 151, endPoint x: 734, endPoint y: 156, distance: 133.9
click at [734, 156] on div "Related cases There are no other cases from the same person found. Manually lin…" at bounding box center [623, 262] width 931 height 525
click at [926, 140] on icon "Recent Color" at bounding box center [921, 145] width 7 height 10
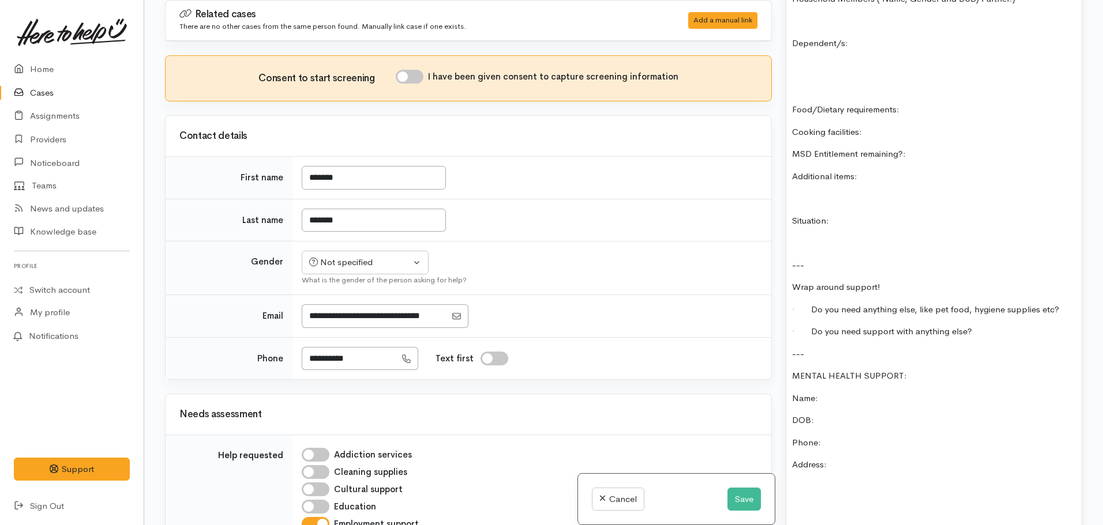
scroll to position [1066, 0]
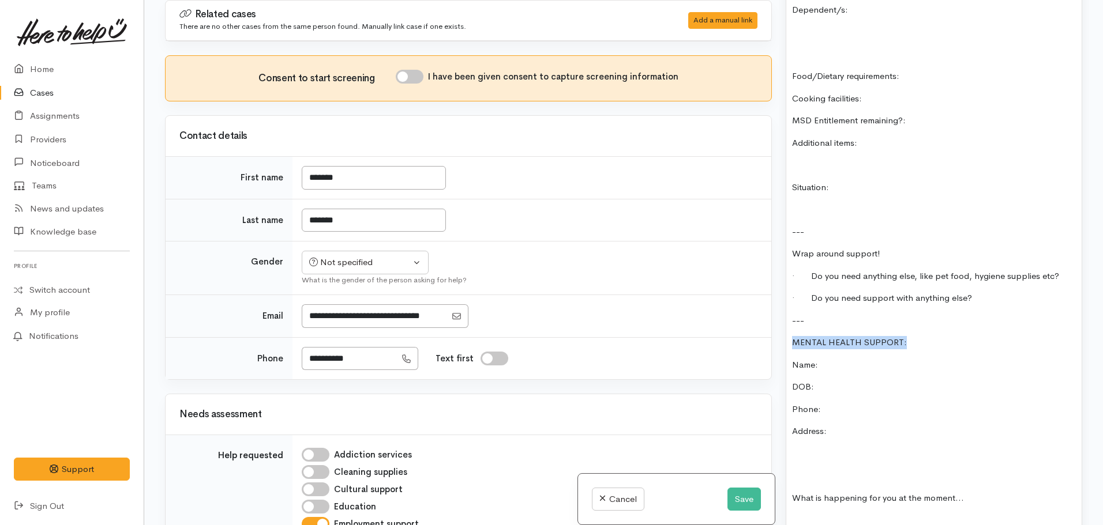
drag, startPoint x: 923, startPoint y: 316, endPoint x: 768, endPoint y: 324, distance: 155.3
click at [769, 324] on div "Related cases There are no other cases from the same person found. Manually lin…" at bounding box center [623, 262] width 931 height 525
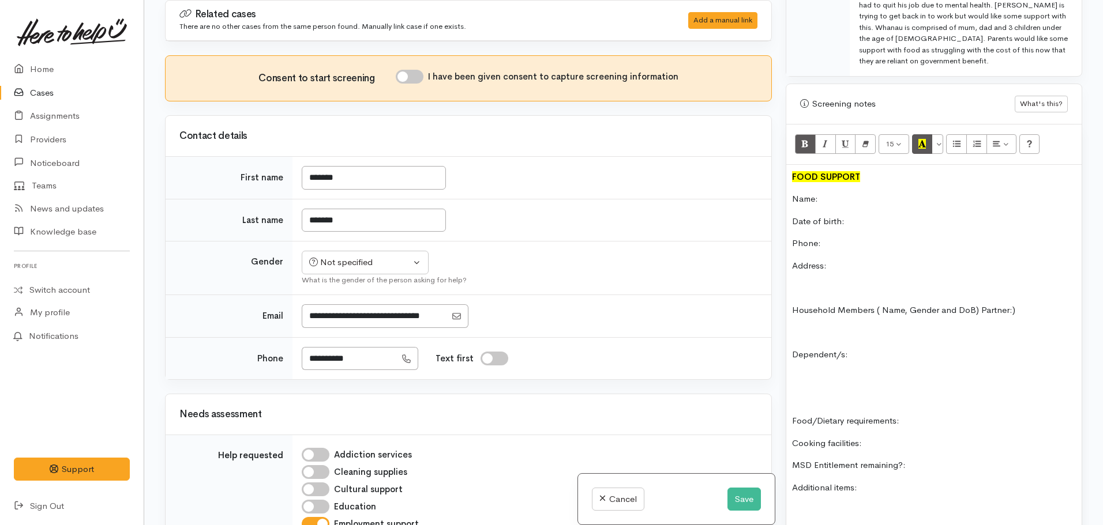
scroll to position [720, 0]
click at [923, 140] on icon "Recent Color" at bounding box center [921, 145] width 7 height 10
click at [739, 501] on button "Save" at bounding box center [743, 500] width 33 height 24
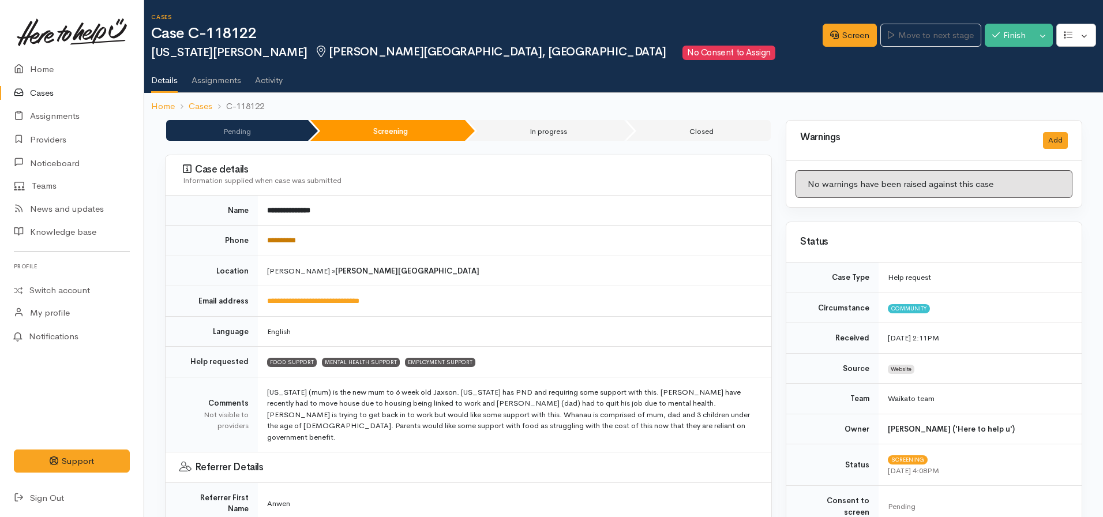
click at [277, 240] on link "**********" at bounding box center [281, 239] width 29 height 7
click at [845, 43] on link "Screen" at bounding box center [849, 36] width 54 height 24
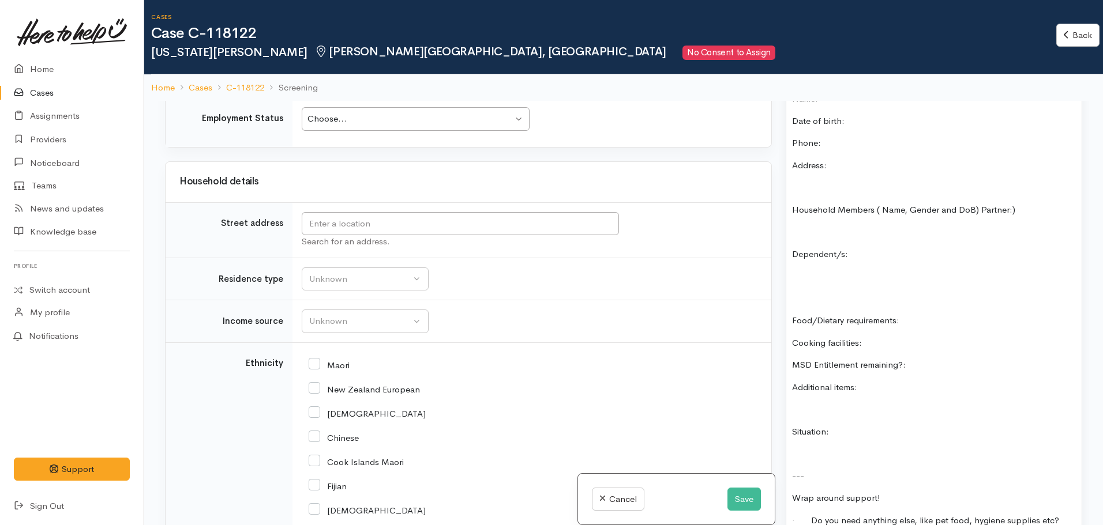
scroll to position [1384, 0]
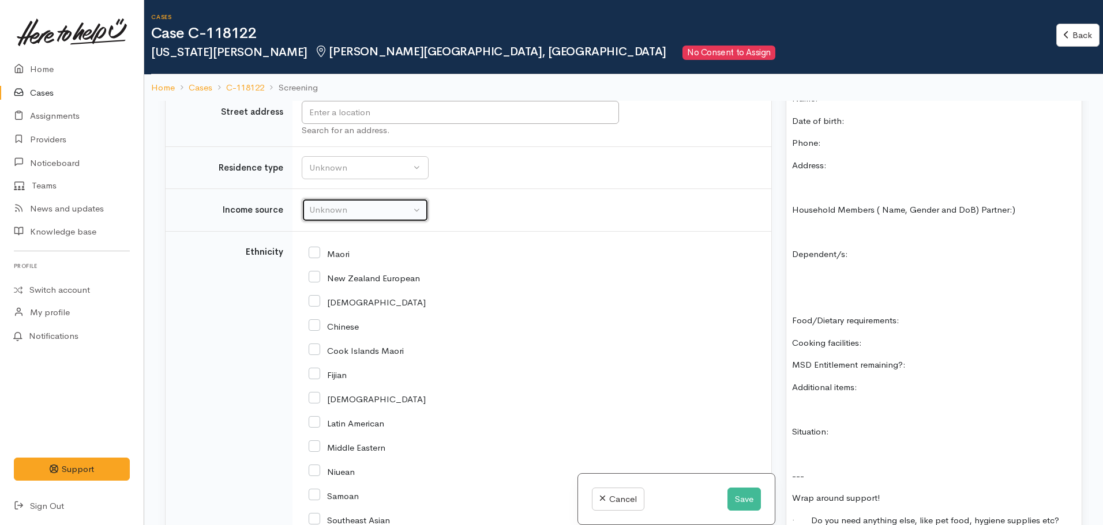
click at [343, 210] on div "Unknown" at bounding box center [360, 210] width 102 height 13
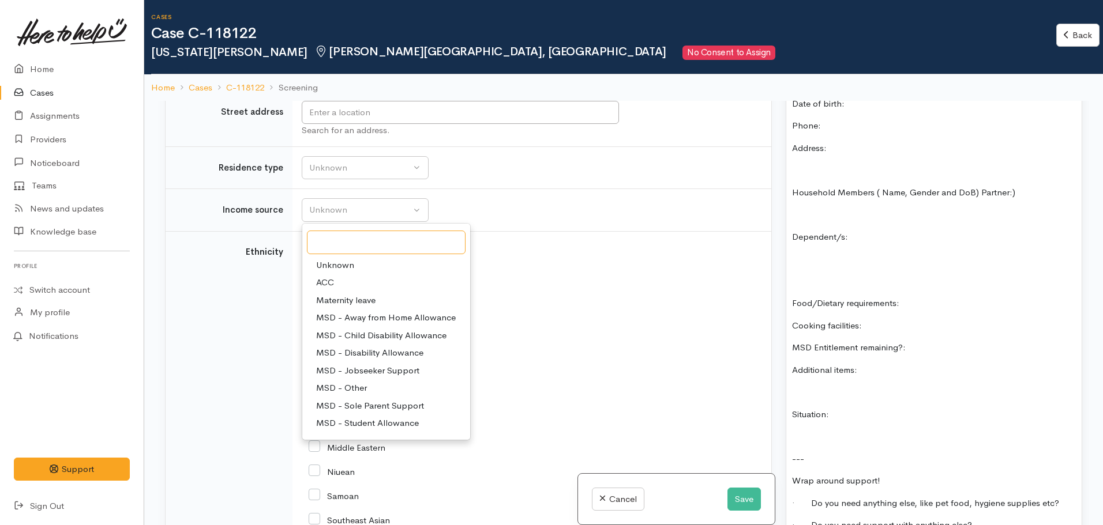
scroll to position [980, 0]
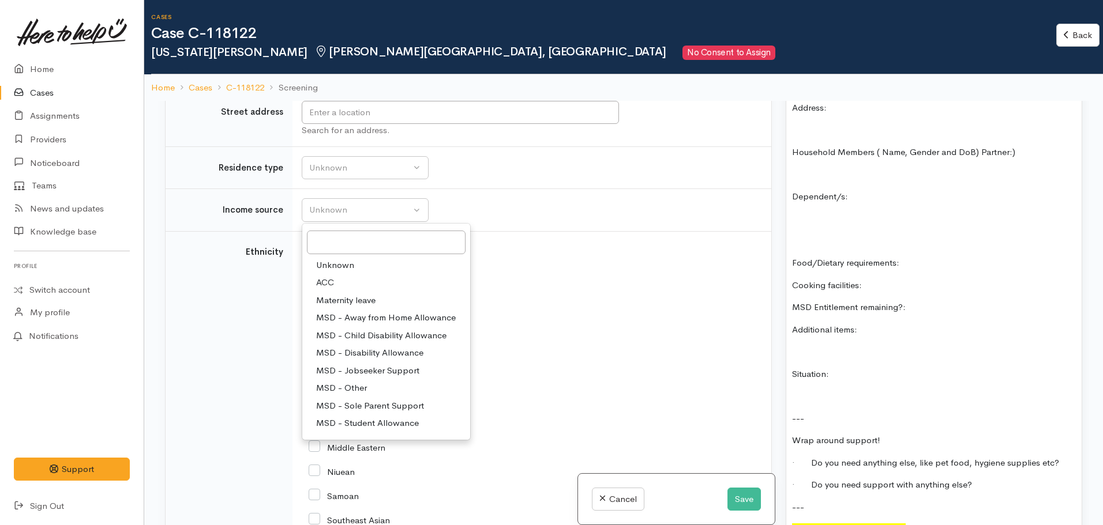
click at [942, 301] on p "MSD Entitlement remaining?:" at bounding box center [934, 307] width 284 height 13
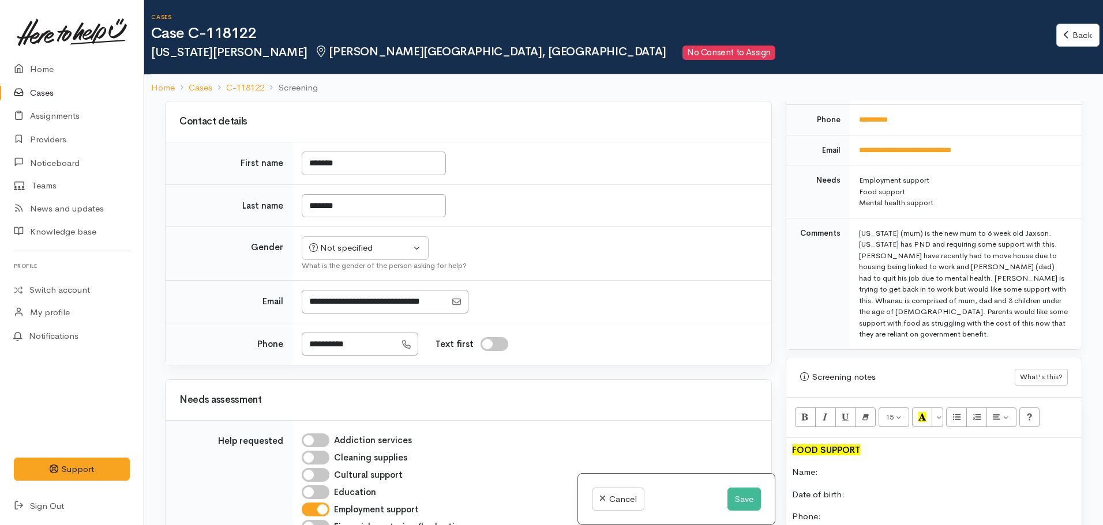
scroll to position [461, 0]
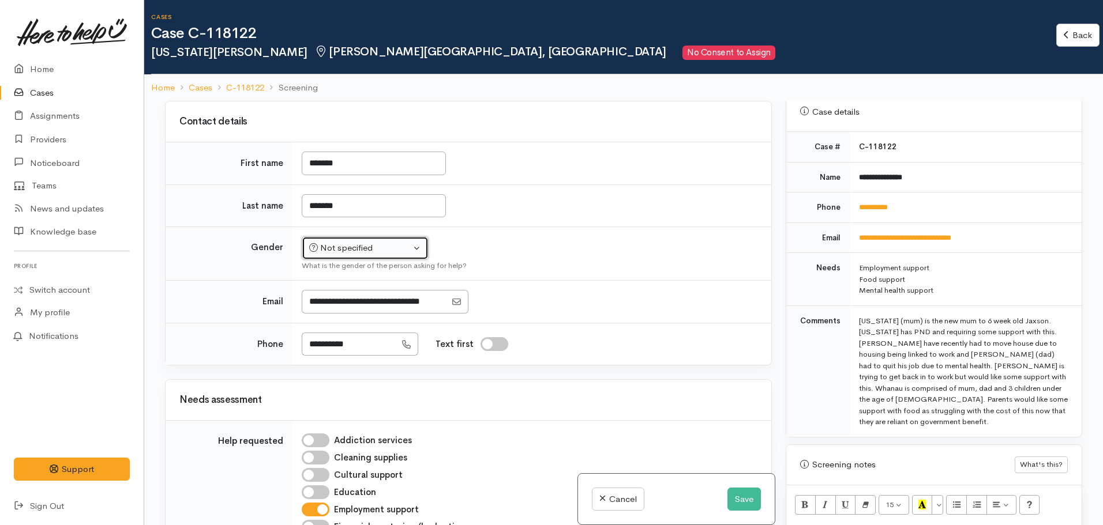
click at [400, 249] on div "Not specified" at bounding box center [360, 248] width 102 height 13
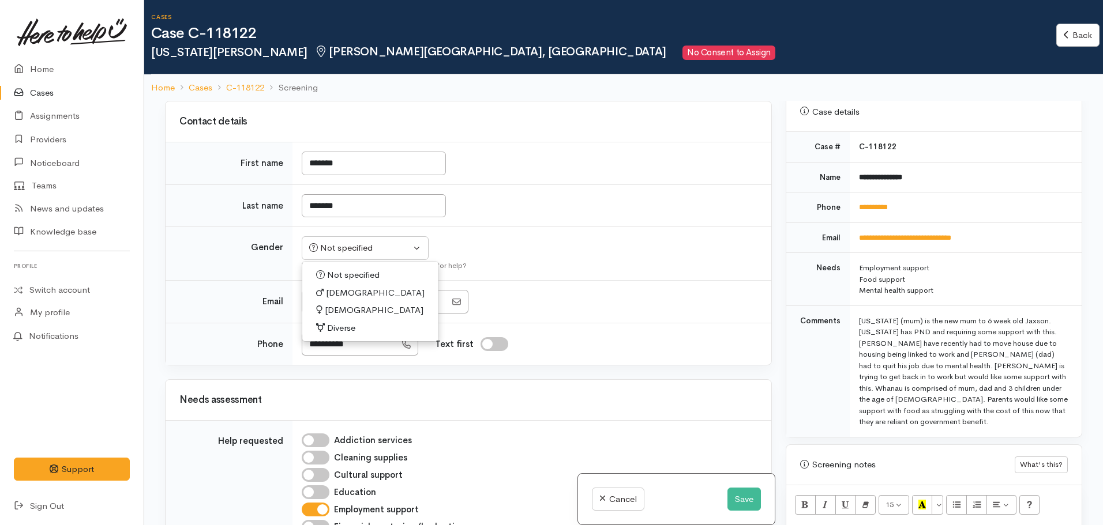
click at [343, 307] on span "Female" at bounding box center [374, 310] width 99 height 13
select select "Female"
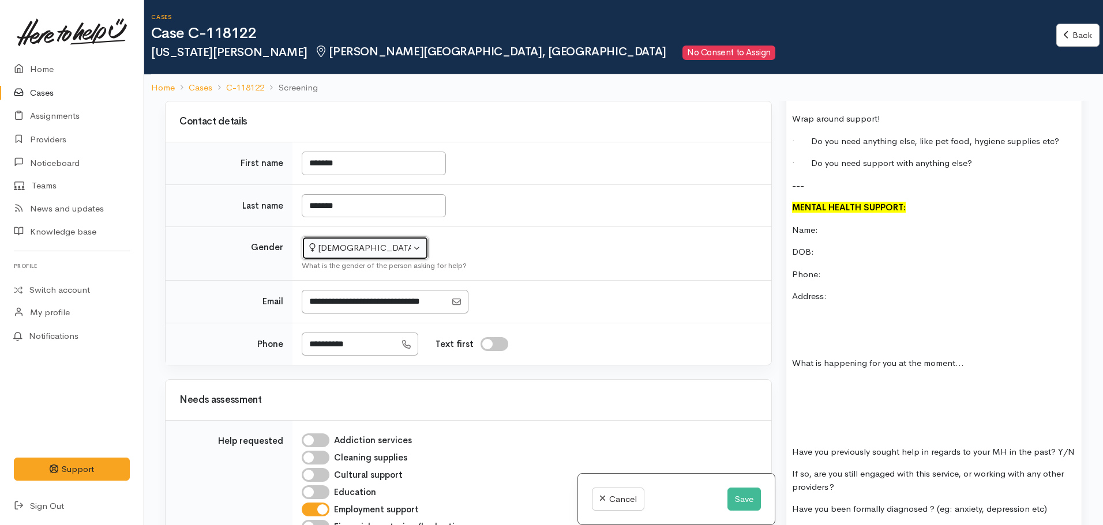
scroll to position [1384, 0]
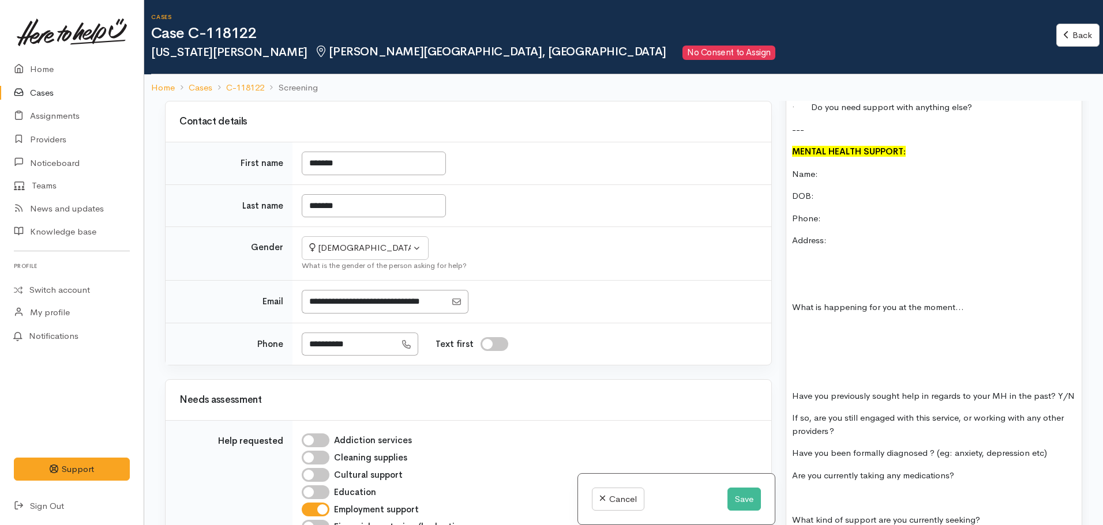
click at [845, 234] on p "Address:" at bounding box center [934, 240] width 284 height 13
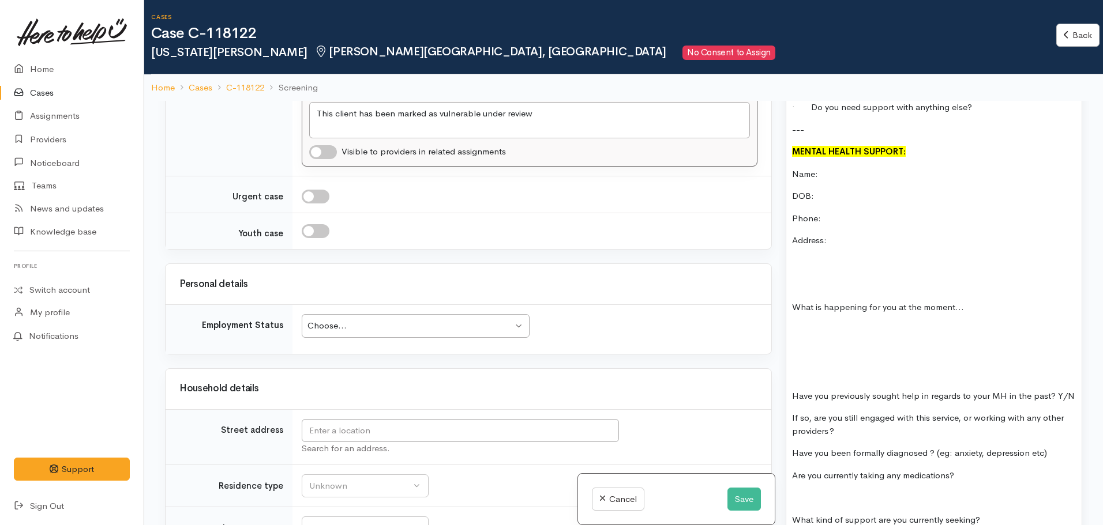
scroll to position [1269, 0]
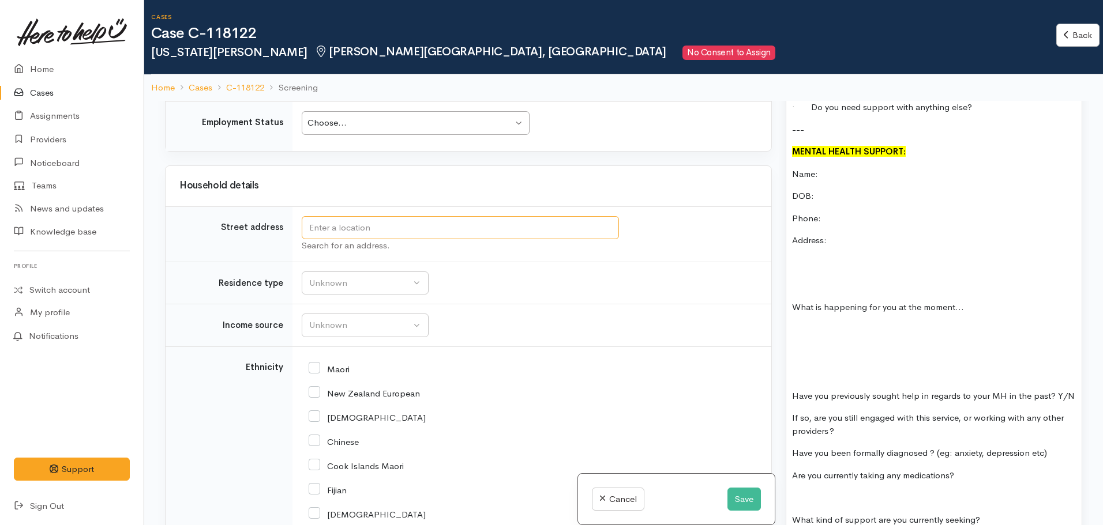
click at [366, 236] on input "text" at bounding box center [460, 228] width 317 height 24
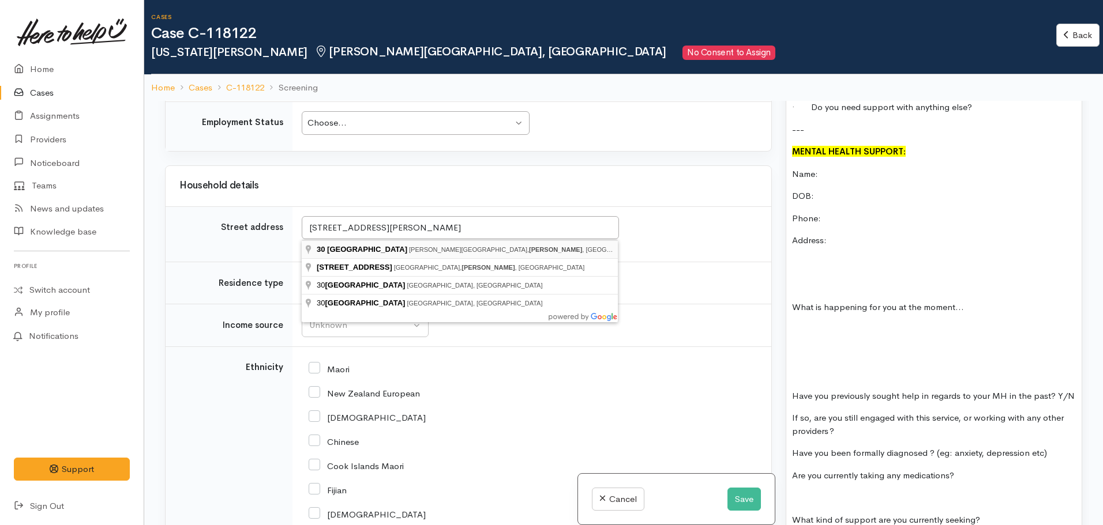
type input "30 Kowhai Street, Hamilton Lake, Hamilton, New Zealand"
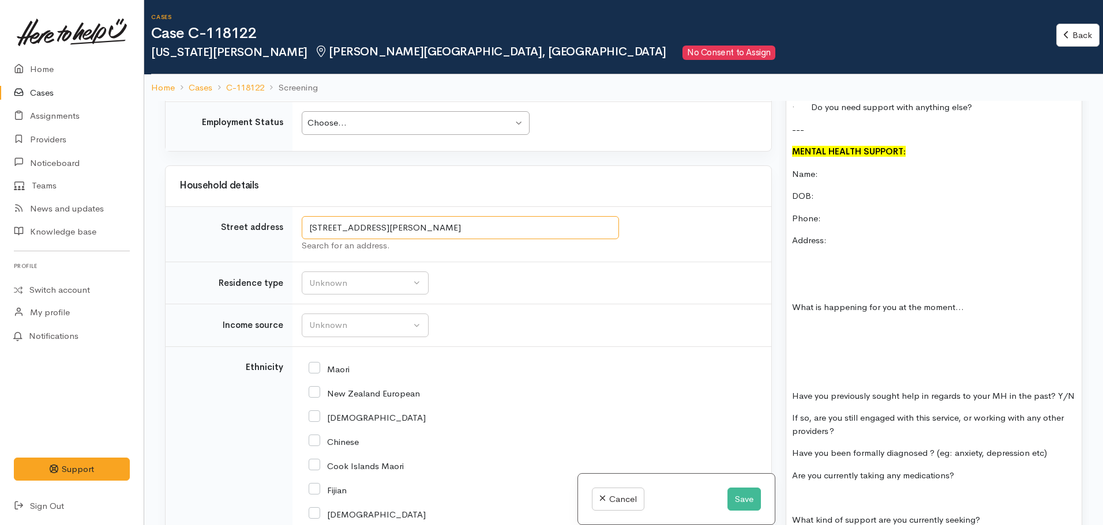
drag, startPoint x: 544, startPoint y: 224, endPoint x: 312, endPoint y: 223, distance: 231.8
click at [247, 238] on tr "Street address 30 Kowhai Street, Hamilton Lake, Hamilton, New Zealand Search fo…" at bounding box center [469, 233] width 606 height 55
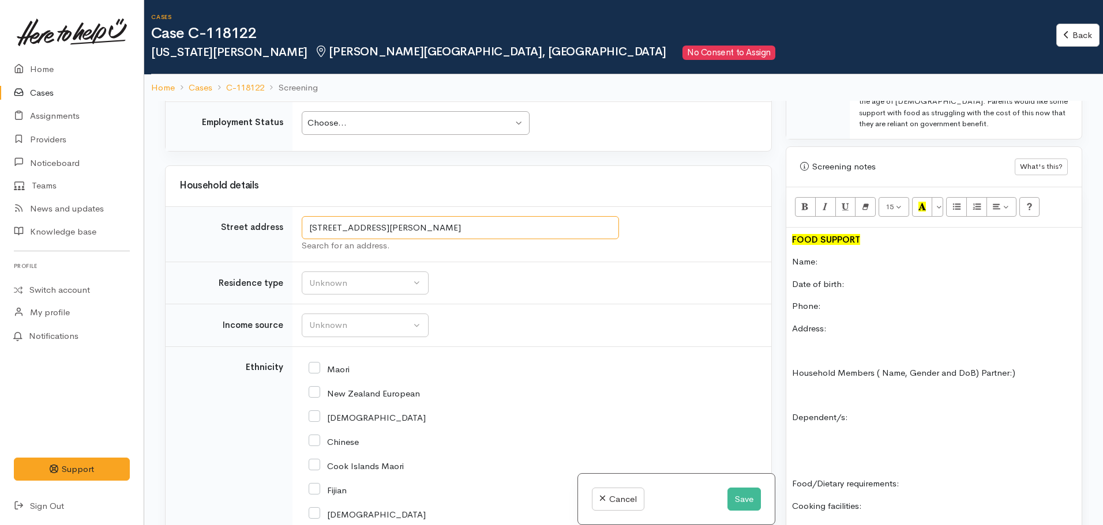
scroll to position [750, 0]
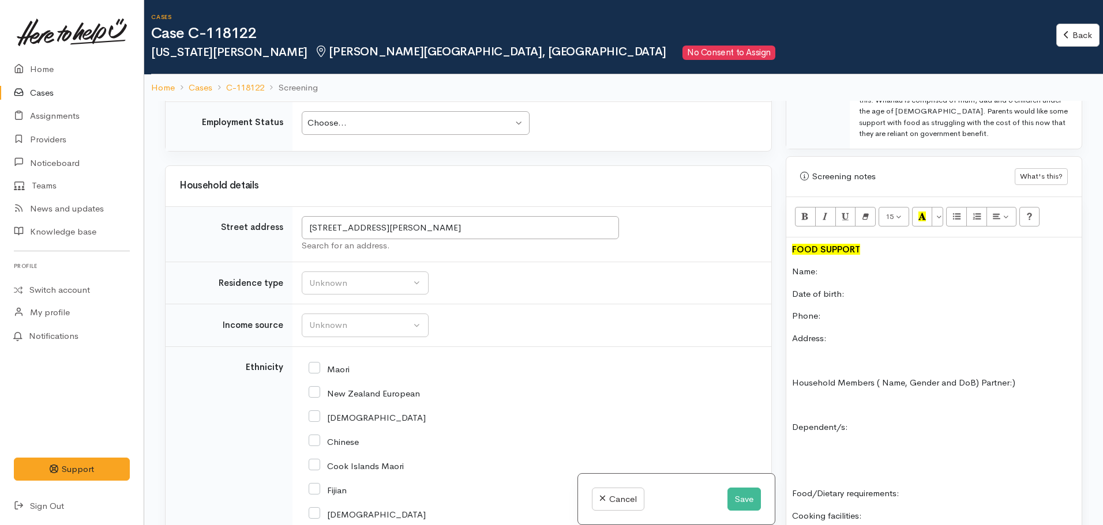
click at [841, 332] on p "Address:" at bounding box center [934, 338] width 284 height 13
click at [855, 288] on p "Date of birth:" at bounding box center [934, 294] width 284 height 13
click at [832, 310] on p "Phone:" at bounding box center [934, 316] width 284 height 13
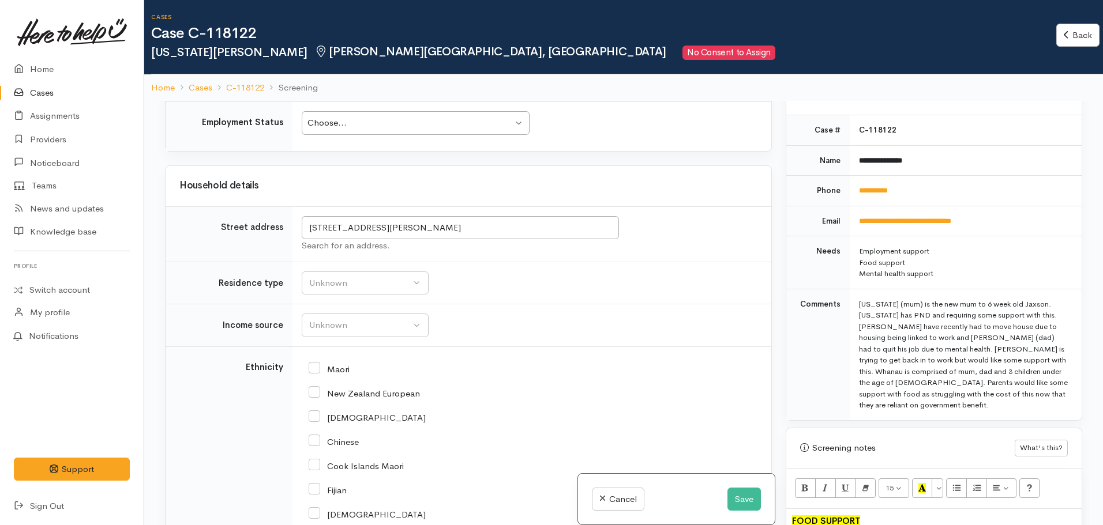
scroll to position [461, 0]
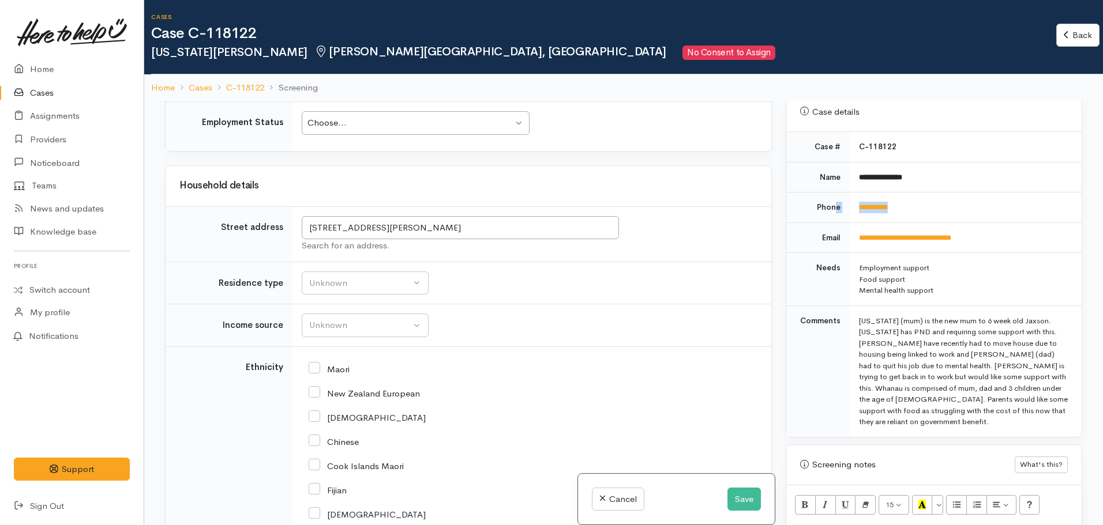
drag, startPoint x: 910, startPoint y: 198, endPoint x: 833, endPoint y: 189, distance: 77.3
click at [833, 193] on tr "**********" at bounding box center [933, 208] width 295 height 31
click at [907, 197] on td "**********" at bounding box center [966, 208] width 232 height 31
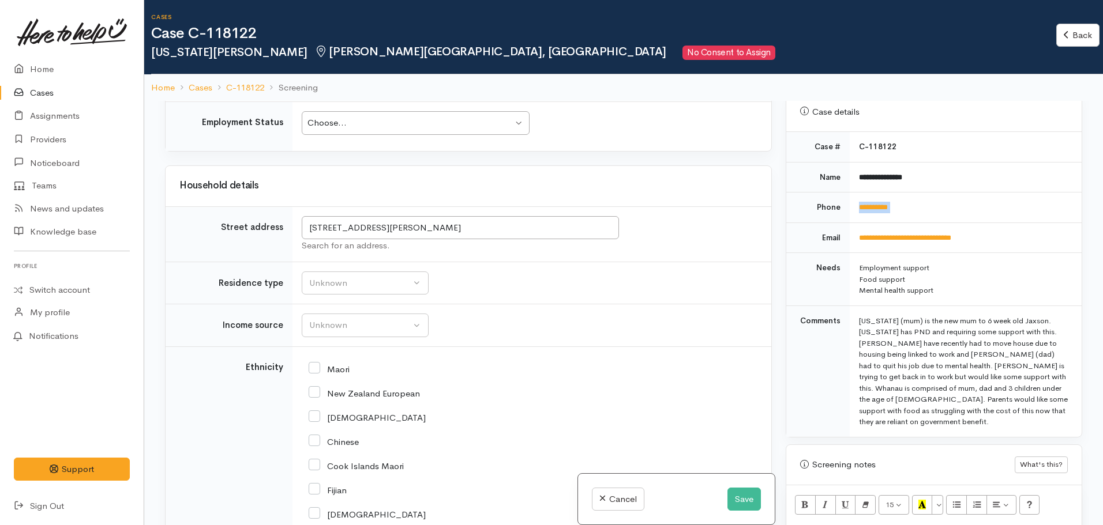
click at [904, 196] on td "**********" at bounding box center [966, 208] width 232 height 31
drag, startPoint x: 903, startPoint y: 194, endPoint x: 854, endPoint y: 196, distance: 49.1
click at [854, 196] on td "**********" at bounding box center [966, 208] width 232 height 31
copy link "**********"
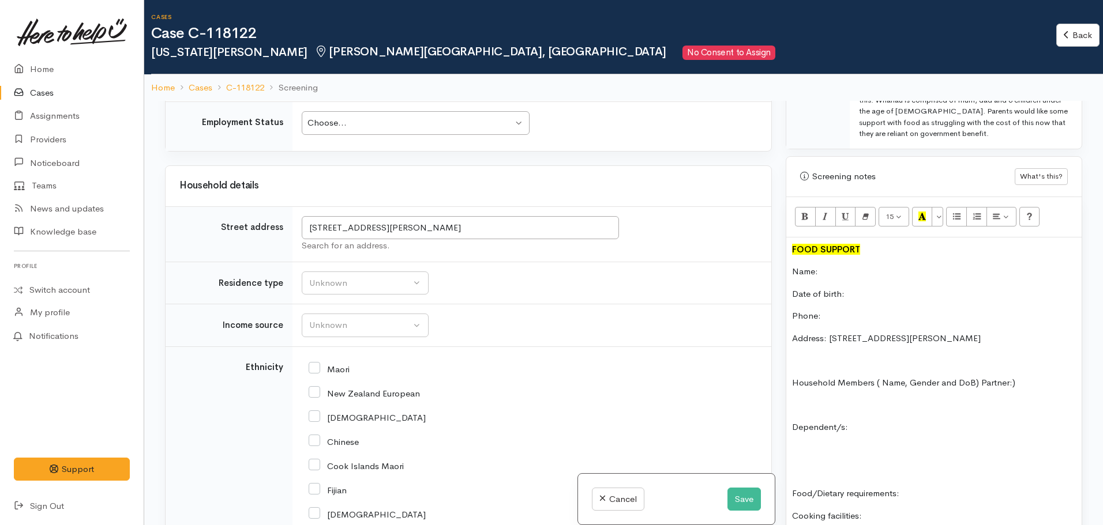
click at [847, 310] on p "Phone:" at bounding box center [934, 316] width 284 height 13
click at [858, 265] on p "Name:" at bounding box center [934, 271] width 284 height 13
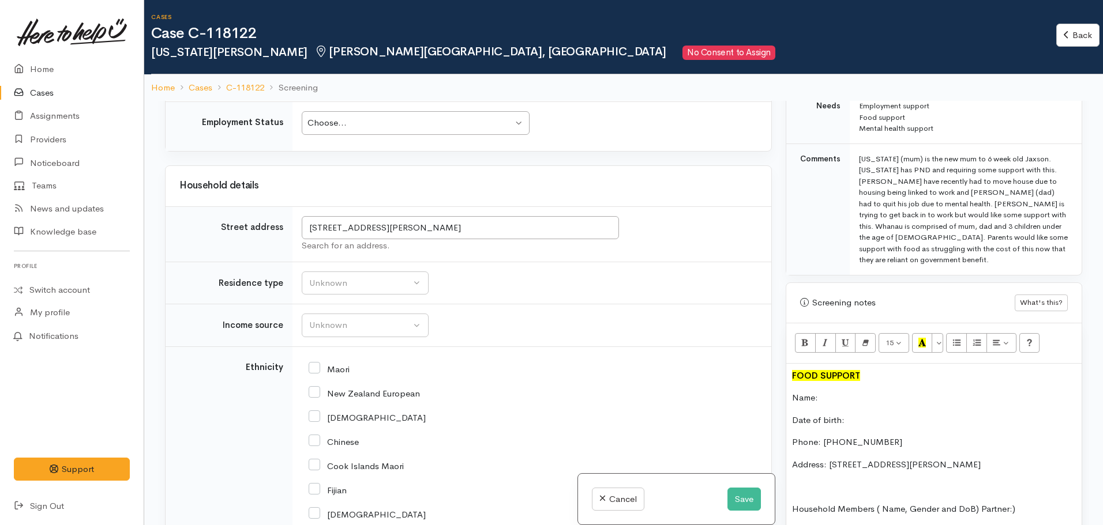
scroll to position [461, 0]
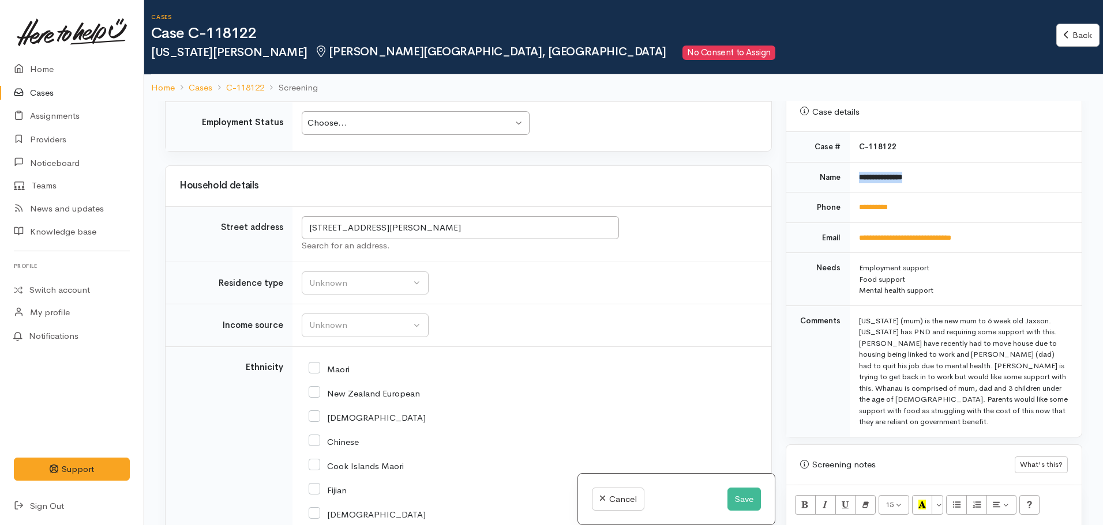
drag, startPoint x: 922, startPoint y: 160, endPoint x: 843, endPoint y: 163, distance: 79.0
click at [843, 163] on tr "**********" at bounding box center [933, 177] width 295 height 31
copy tr "**********"
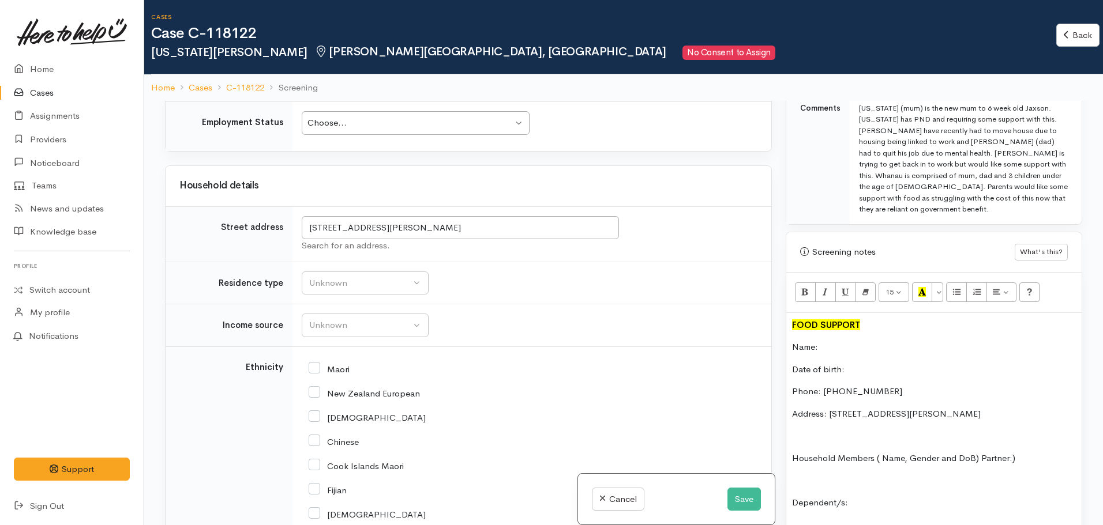
scroll to position [692, 0]
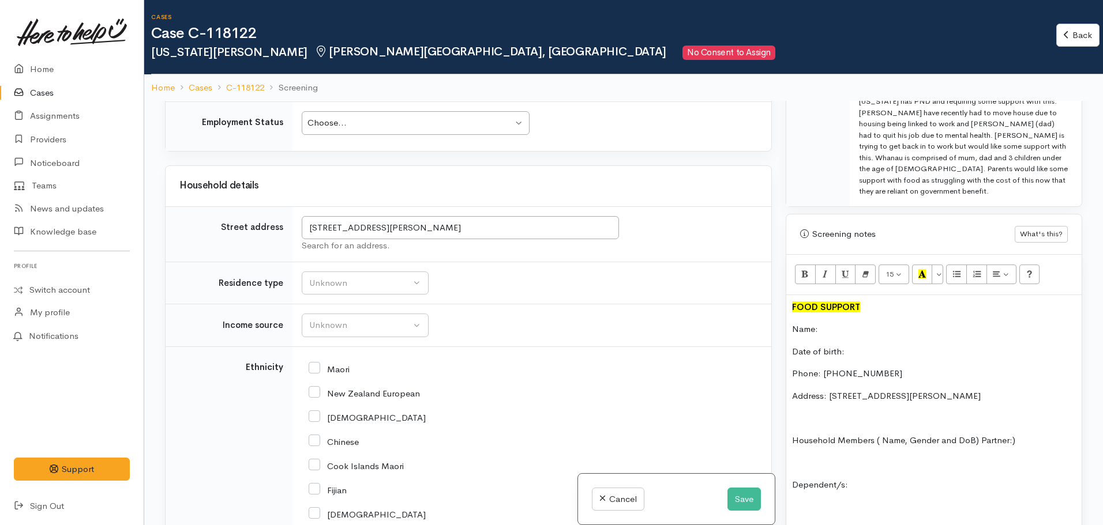
click at [838, 323] on p "Name:" at bounding box center [934, 329] width 284 height 13
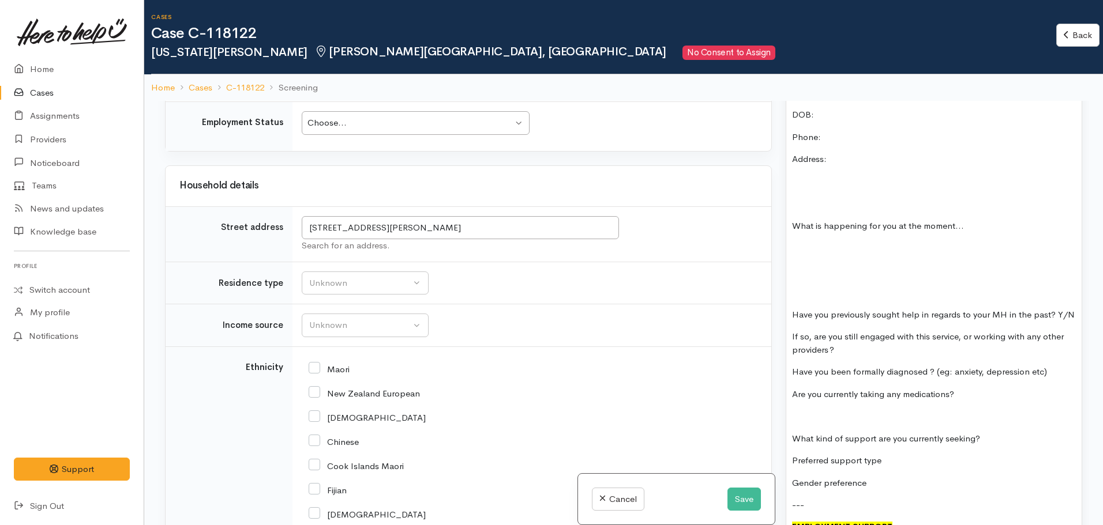
scroll to position [1499, 0]
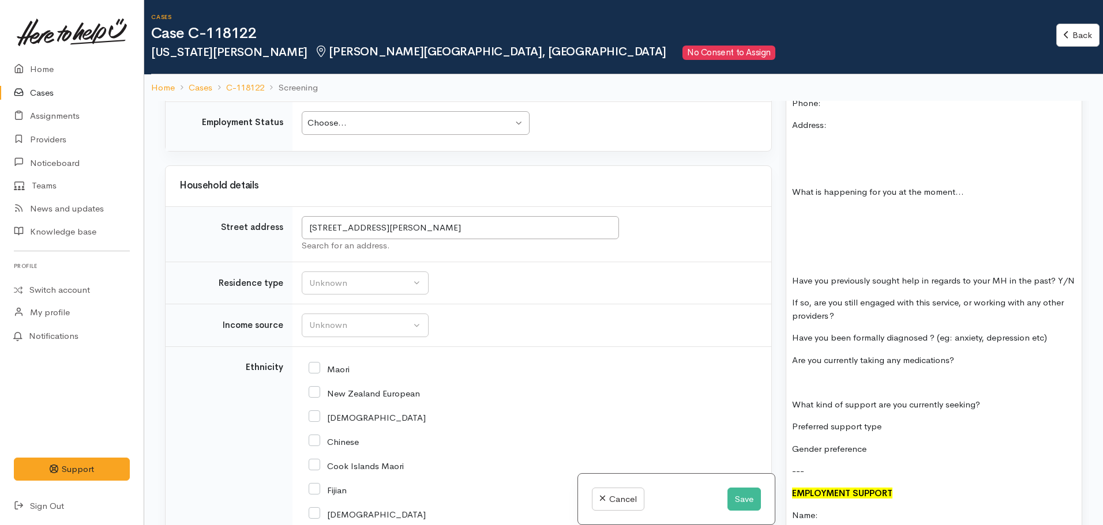
click at [797, 399] on p "What kind of support are you currently seeking?" at bounding box center [934, 405] width 284 height 13
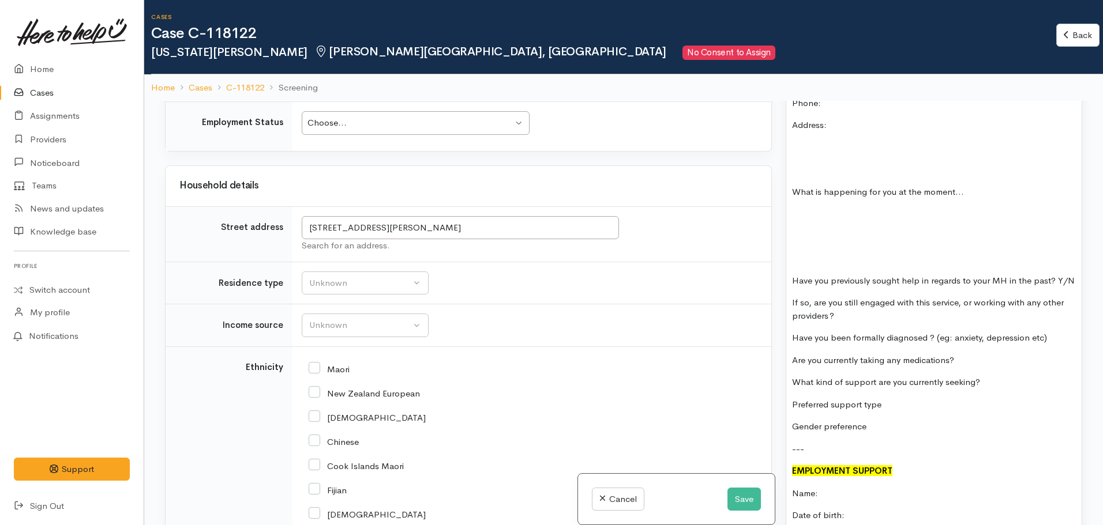
click at [831, 230] on p at bounding box center [934, 236] width 284 height 13
click at [827, 201] on div "FOOD SUPPORT Name: Georgia Burgess Date of birth: Phone: 0225619171 Address: 30…" at bounding box center [933, 219] width 295 height 1463
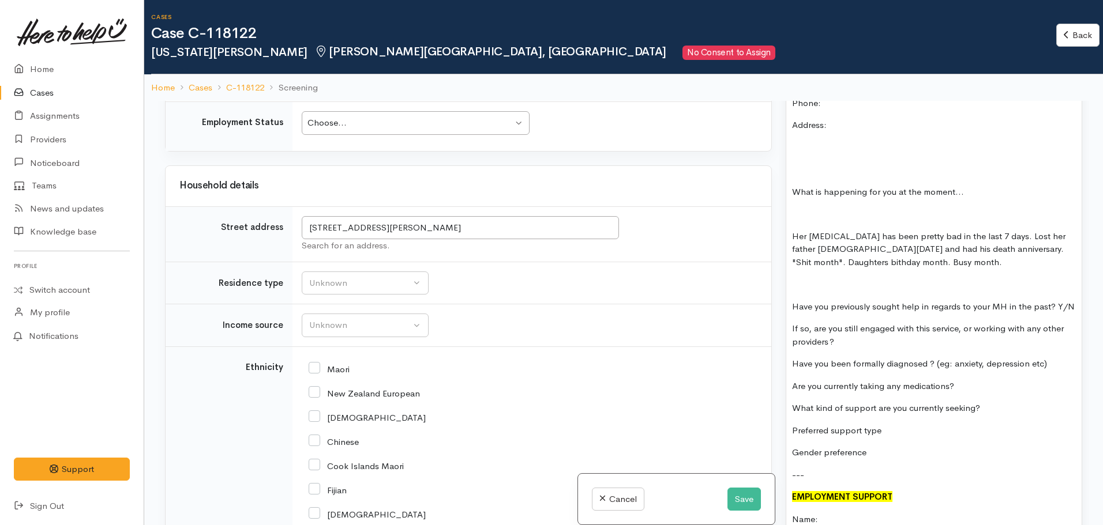
click at [1048, 230] on p "Her depression has been pretty bad in the last 7 days. Lost her father 3 yrs ag…" at bounding box center [934, 249] width 284 height 39
click at [1031, 230] on p "Her depression has been pretty bad in the last 7 days. Lost her father 3 yrs ag…" at bounding box center [934, 249] width 284 height 39
click at [924, 241] on p "Her depression has been pretty bad in the last 7 days. Lost her father 3 yrs ag…" at bounding box center [934, 249] width 284 height 39
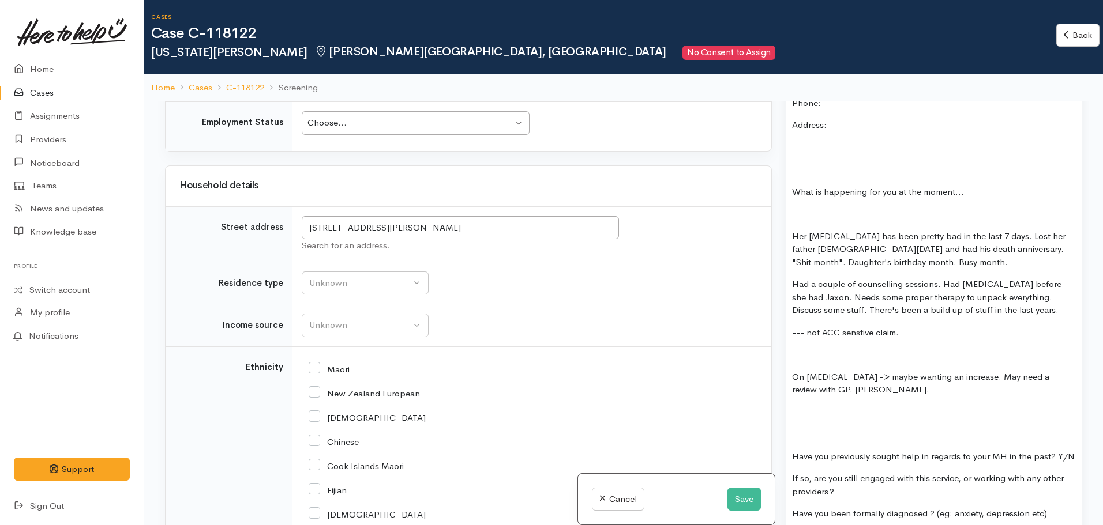
drag, startPoint x: 863, startPoint y: 311, endPoint x: 1036, endPoint y: 309, distance: 173.0
click at [1036, 326] on p "--- not ACC senstive claim." at bounding box center [934, 332] width 284 height 13
click at [1034, 326] on p "--- not ACC sensitive claim. Her concentration - is fried." at bounding box center [934, 332] width 284 height 13
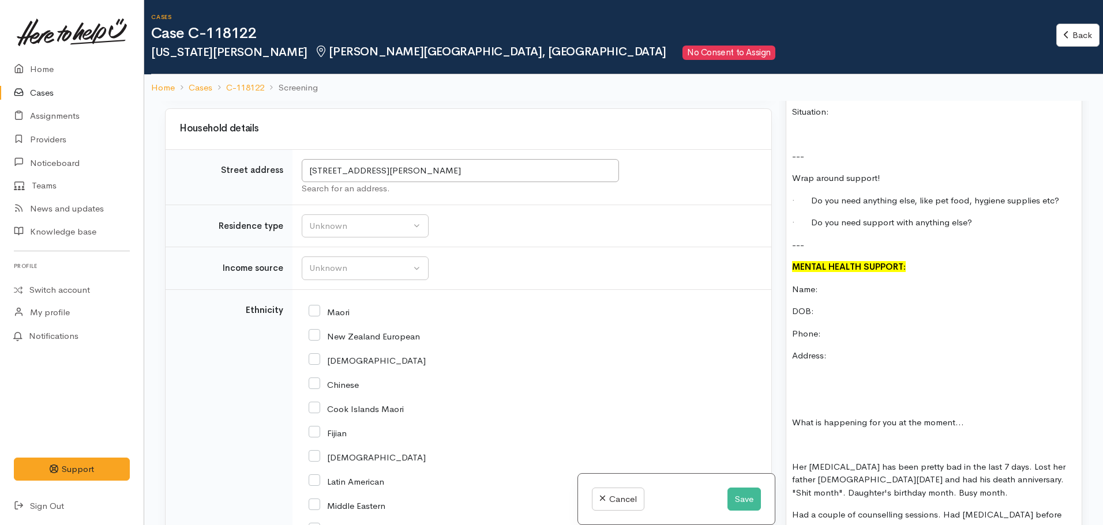
scroll to position [1326, 0]
click at [824, 305] on p "DOB:" at bounding box center [934, 311] width 284 height 13
click at [841, 349] on p "Address:" at bounding box center [934, 355] width 284 height 13
drag, startPoint x: 557, startPoint y: 164, endPoint x: 251, endPoint y: 152, distance: 306.5
click at [251, 152] on tr "Street address 30 Kowhai Street, Hamilton Lake, Hamilton, New Zealand Search fo…" at bounding box center [469, 176] width 606 height 55
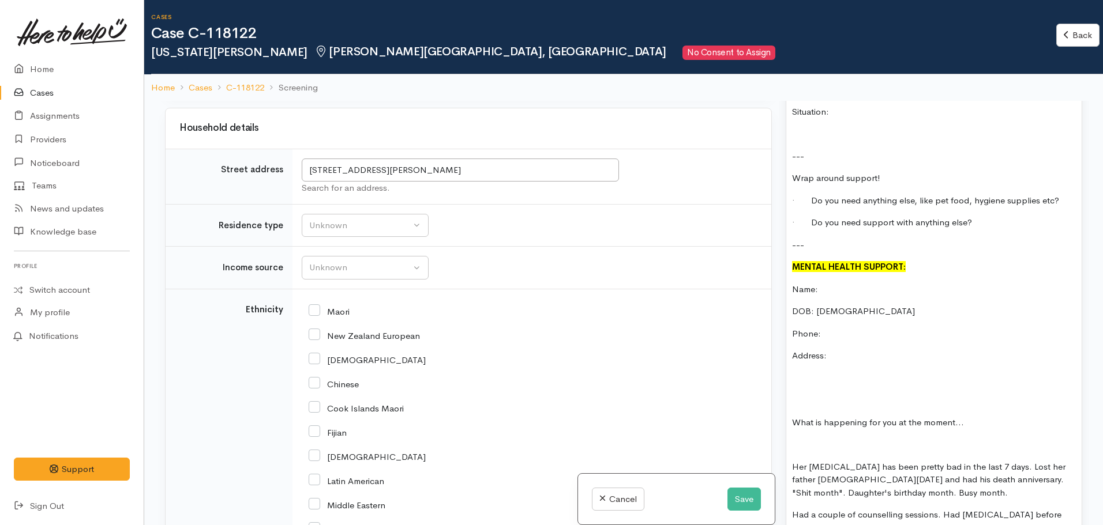
click at [840, 349] on p "Address:" at bounding box center [934, 355] width 284 height 13
click at [844, 328] on p "Phone:" at bounding box center [934, 334] width 284 height 13
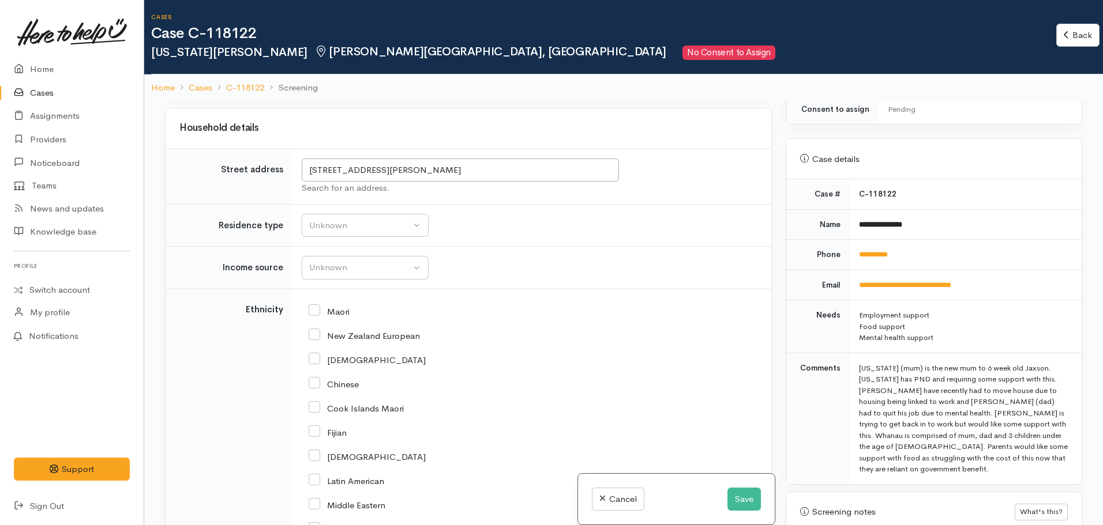
scroll to position [231, 0]
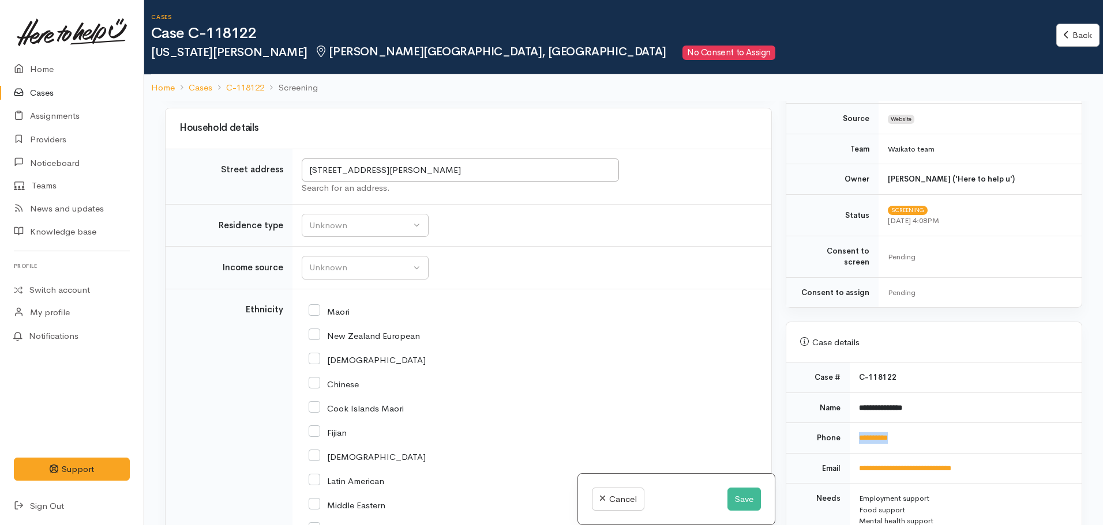
drag, startPoint x: 869, startPoint y: 430, endPoint x: 845, endPoint y: 430, distance: 23.1
click at [845, 430] on tr "**********" at bounding box center [933, 438] width 295 height 31
copy tr "**********"
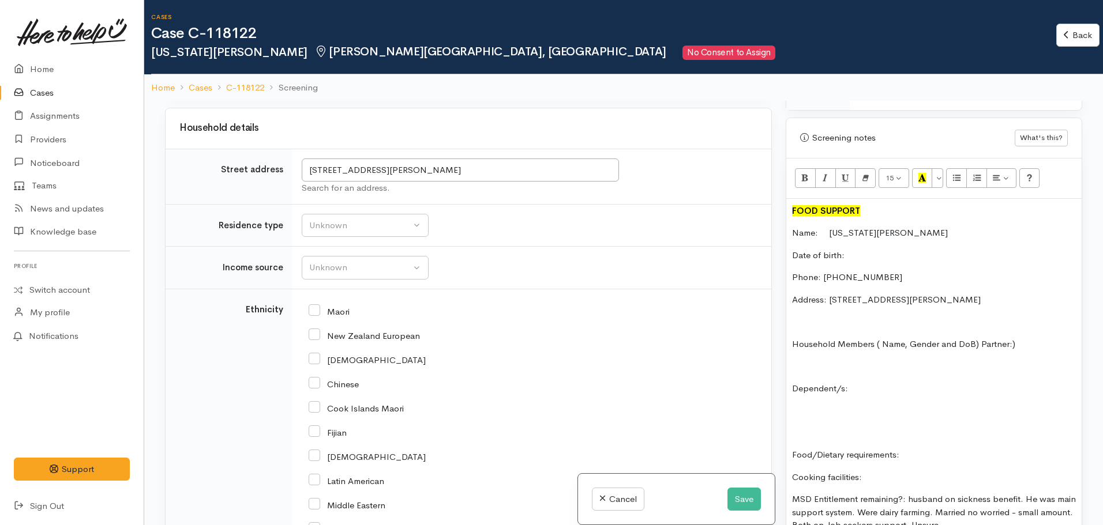
scroll to position [634, 0]
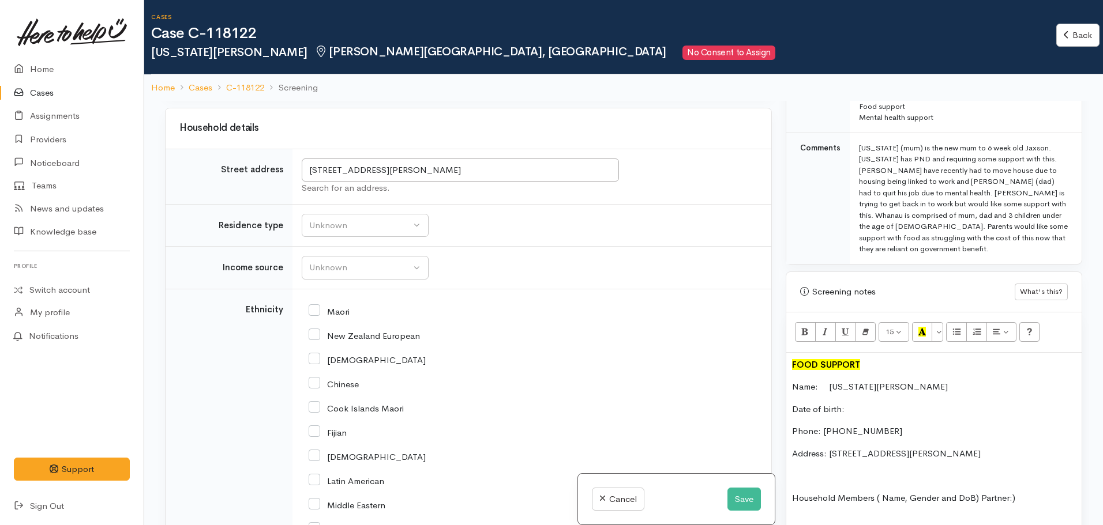
click at [873, 403] on p "Date of birth:" at bounding box center [934, 409] width 284 height 13
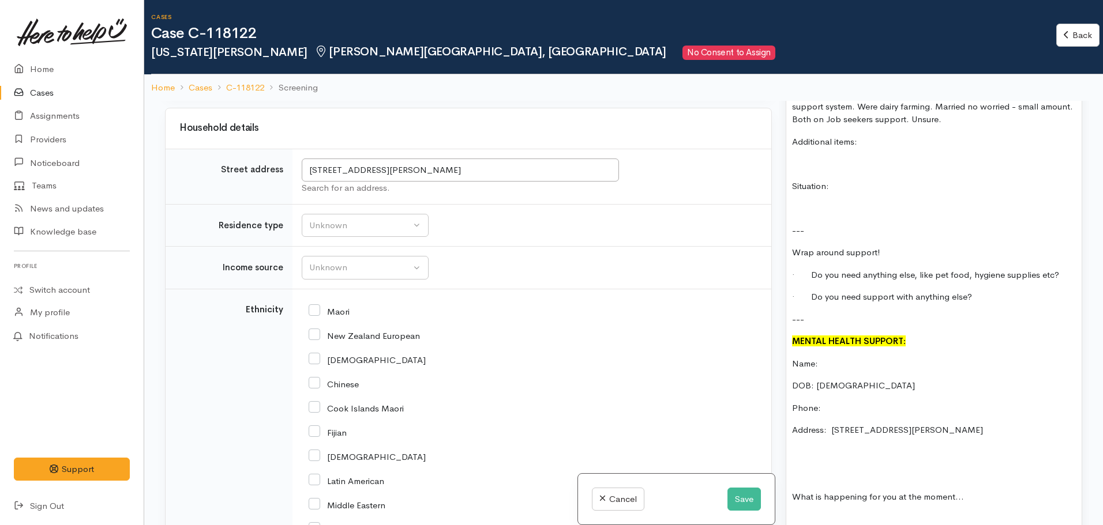
scroll to position [1384, 0]
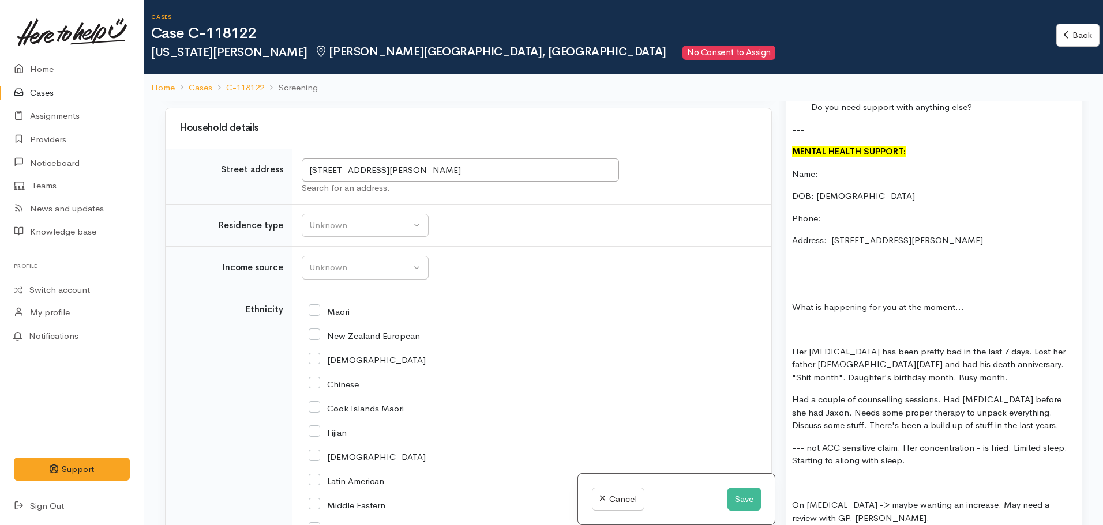
click at [847, 212] on p "Phone:" at bounding box center [934, 218] width 284 height 13
click at [995, 301] on p "What is happening for you at the moment..." at bounding box center [934, 307] width 284 height 13
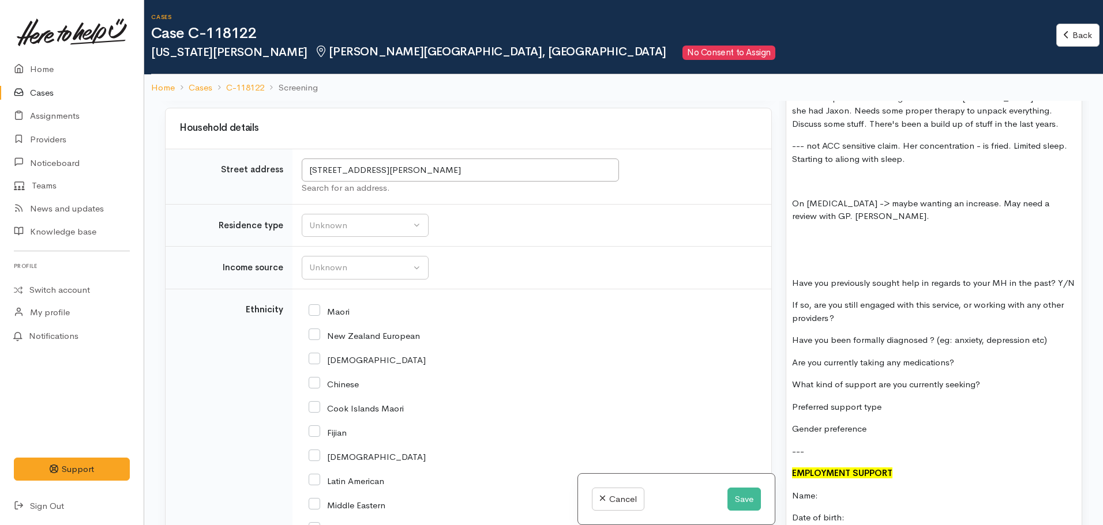
scroll to position [1730, 0]
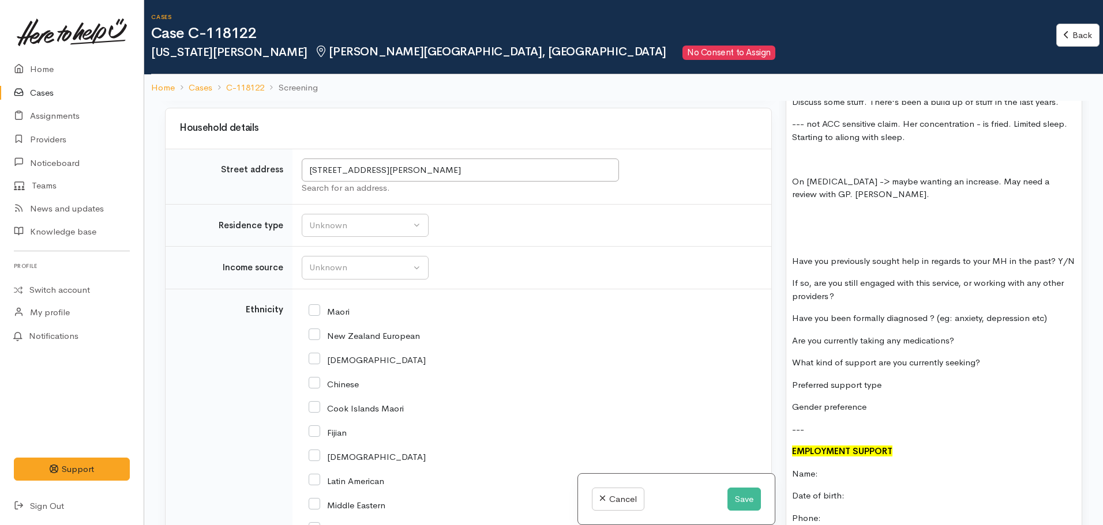
click at [858, 211] on p at bounding box center [934, 217] width 284 height 13
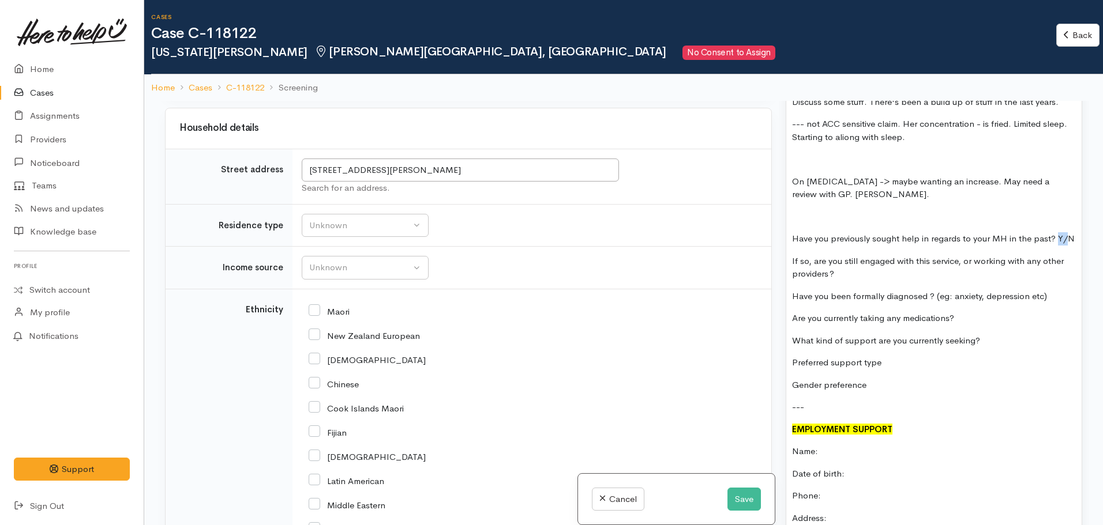
drag, startPoint x: 800, startPoint y: 230, endPoint x: 788, endPoint y: 230, distance: 12.1
click at [788, 230] on div "FOOD SUPPORT Name: Georgia Burgess Date of birth: Phone: 0225619171 Address: 30…" at bounding box center [933, 82] width 295 height 1651
click at [856, 232] on p "Have you previously sought help in regards to your MH in the past? Y/ N" at bounding box center [934, 238] width 284 height 13
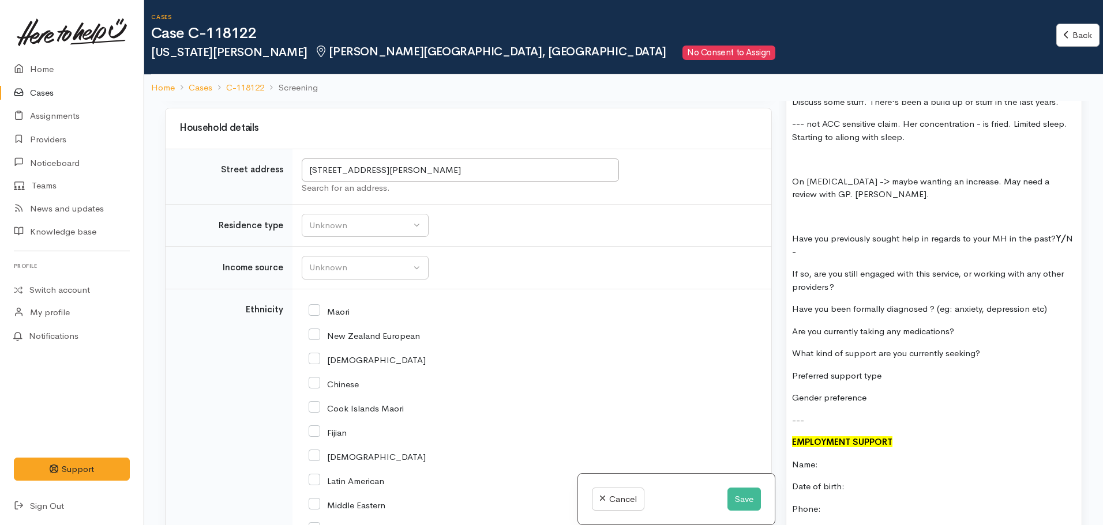
click at [845, 118] on p "--- not ACC sensitive claim. Her concentration - is fried. Limited sleep. Start…" at bounding box center [934, 131] width 284 height 26
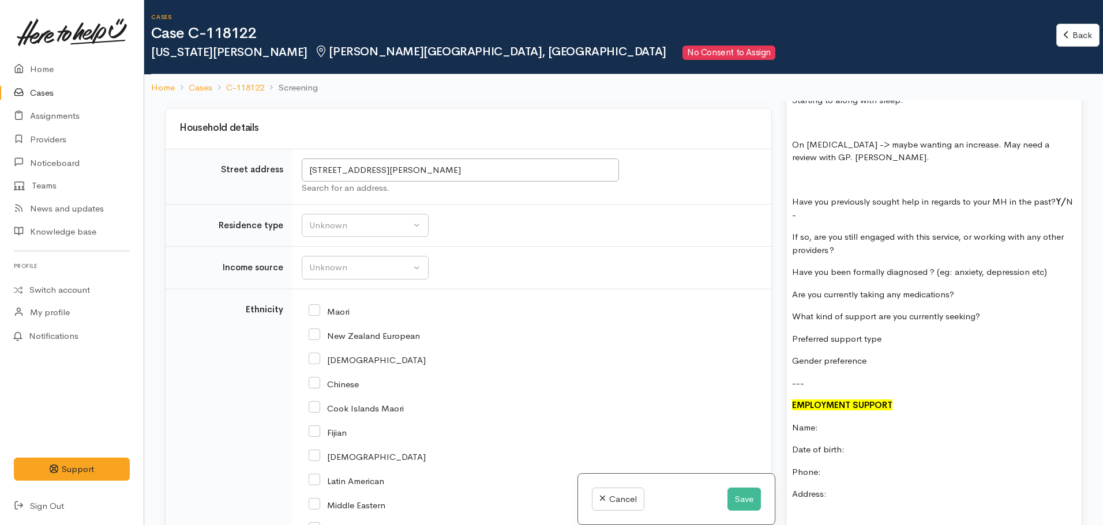
scroll to position [1788, 0]
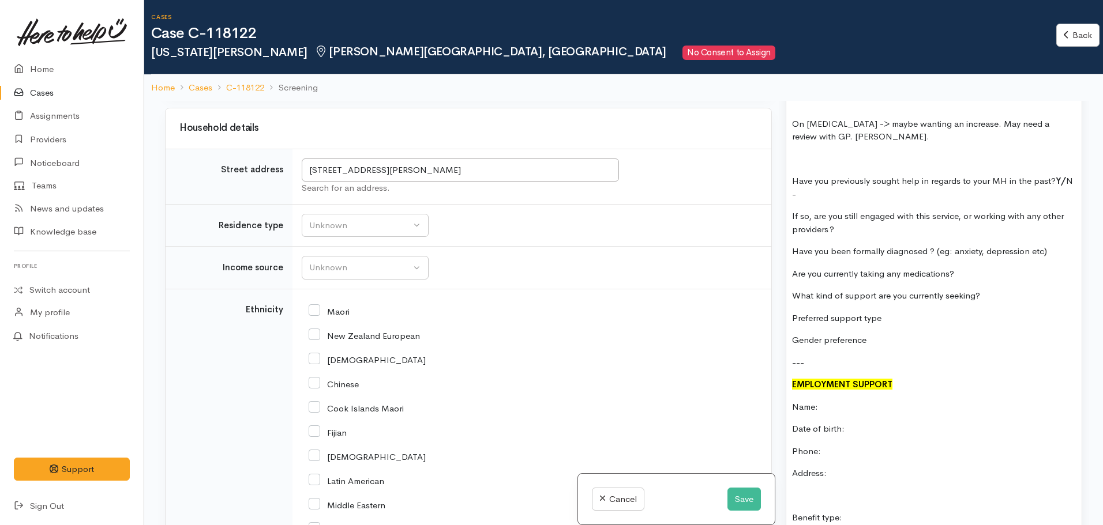
click at [844, 175] on p "Have you previously sought help in regards to your MH in the past? Y/ N  -" at bounding box center [934, 188] width 284 height 26
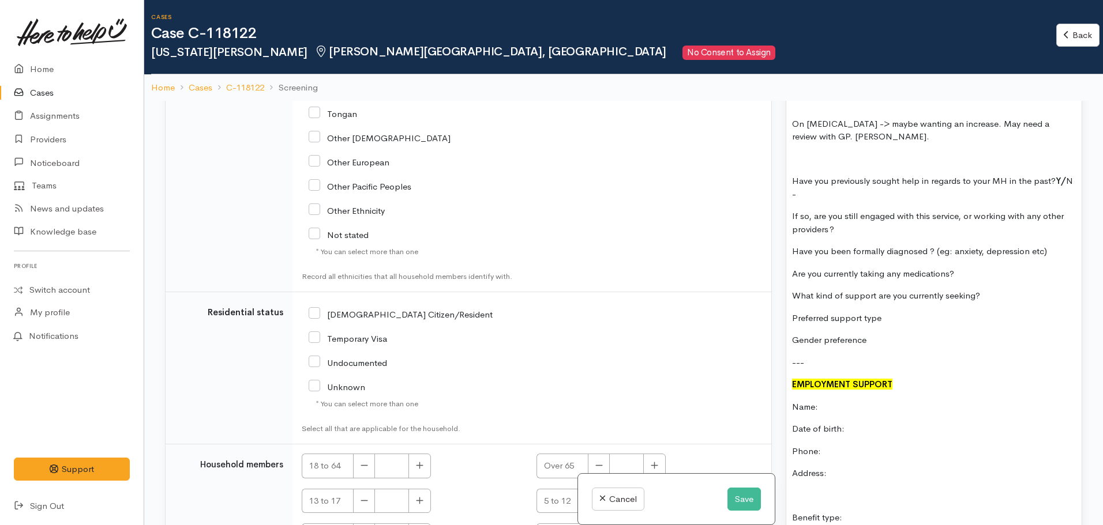
scroll to position [1845, 0]
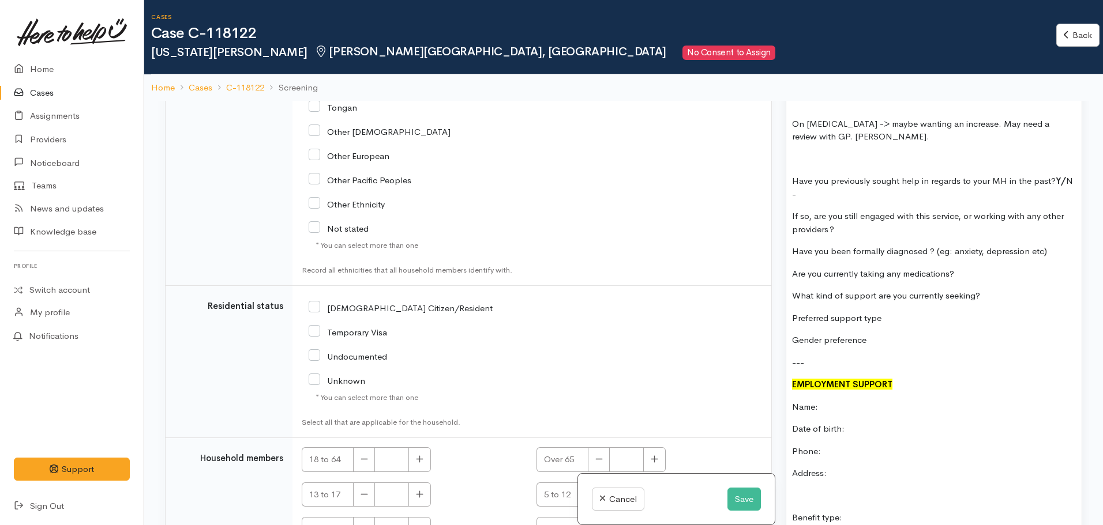
click at [314, 307] on input "NZ Citizen/Resident" at bounding box center [401, 307] width 184 height 10
checkbox input "true"
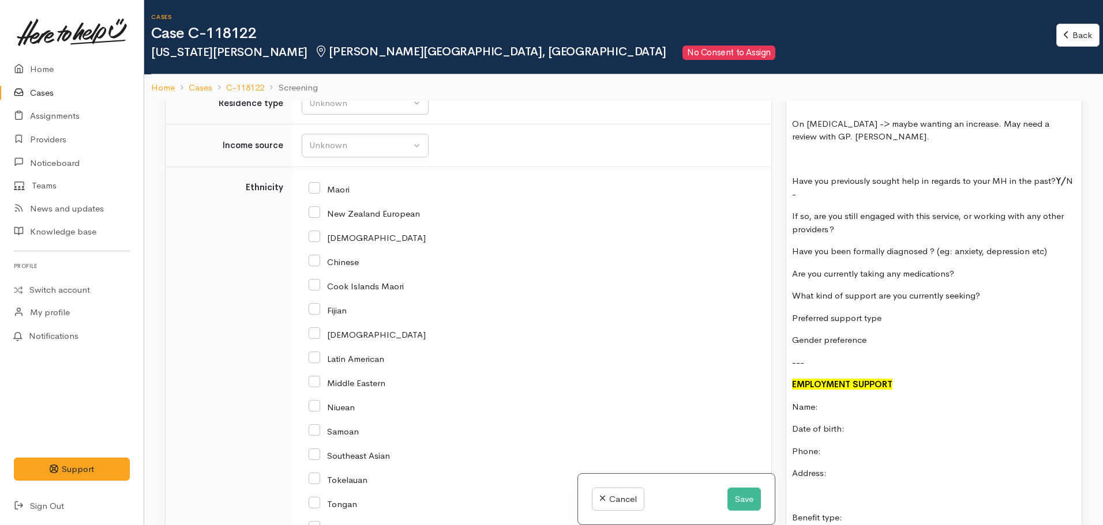
scroll to position [1442, 0]
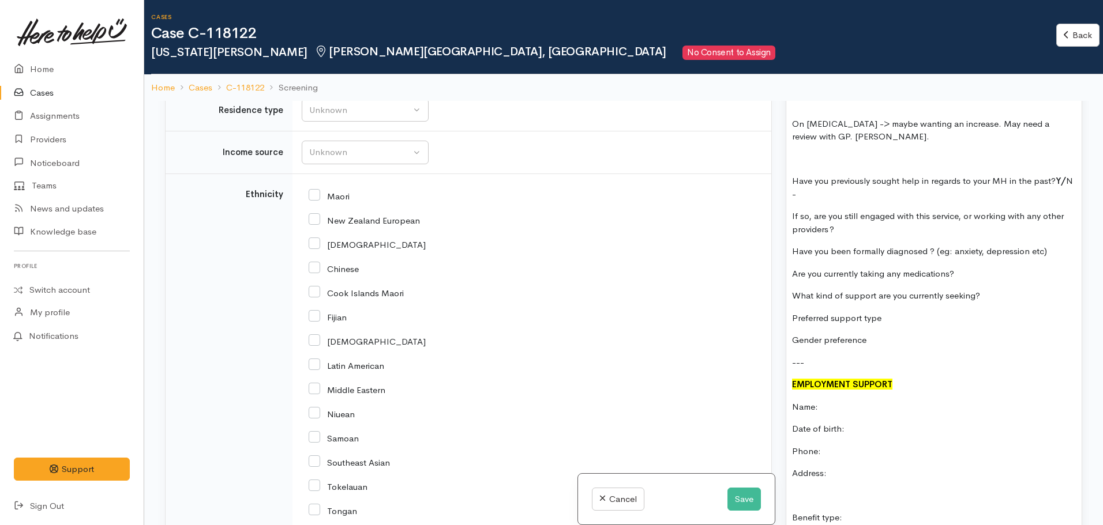
click at [316, 223] on input "New Zealand European" at bounding box center [364, 220] width 111 height 10
checkbox input "true"
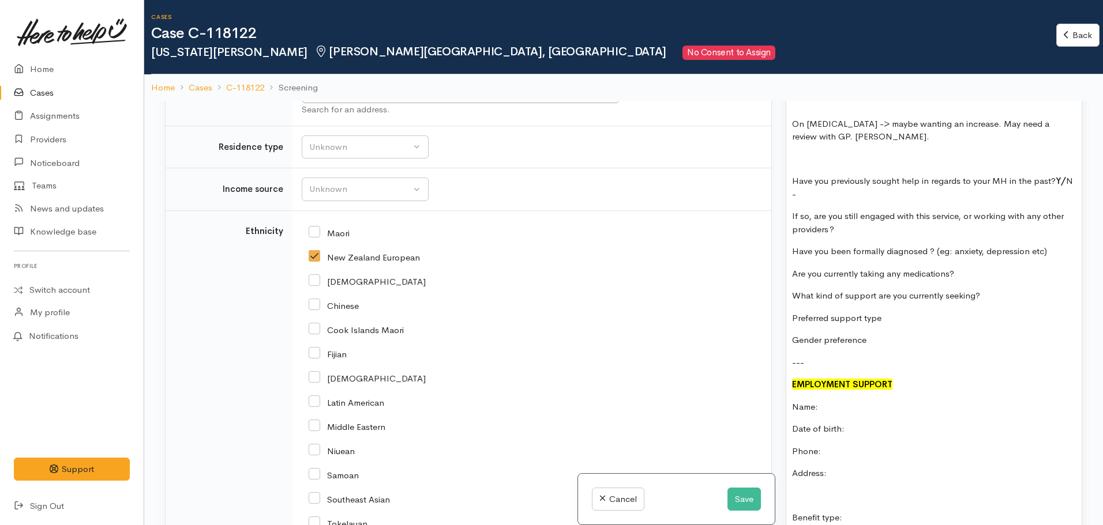
scroll to position [1384, 0]
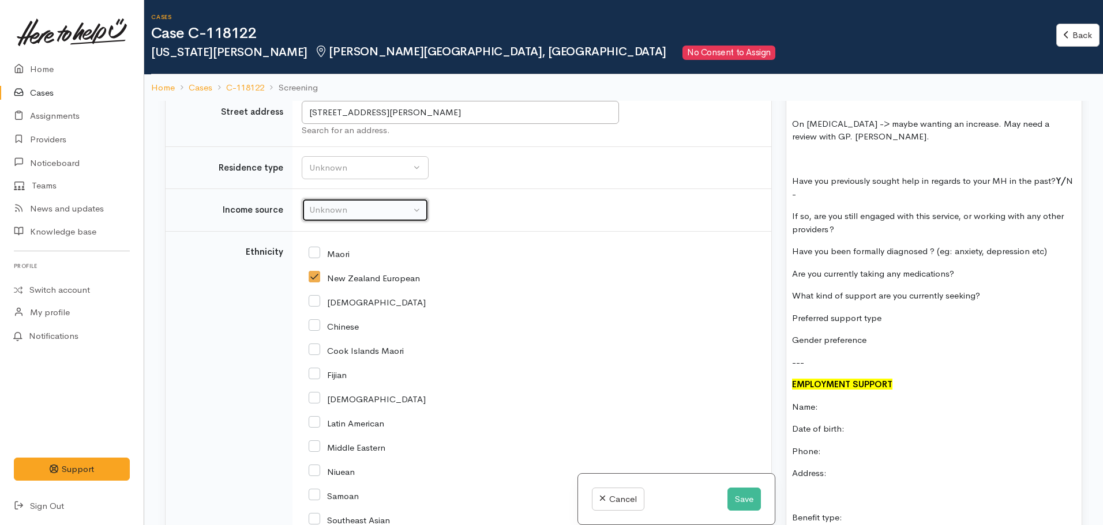
click at [403, 212] on div "Unknown" at bounding box center [360, 210] width 102 height 13
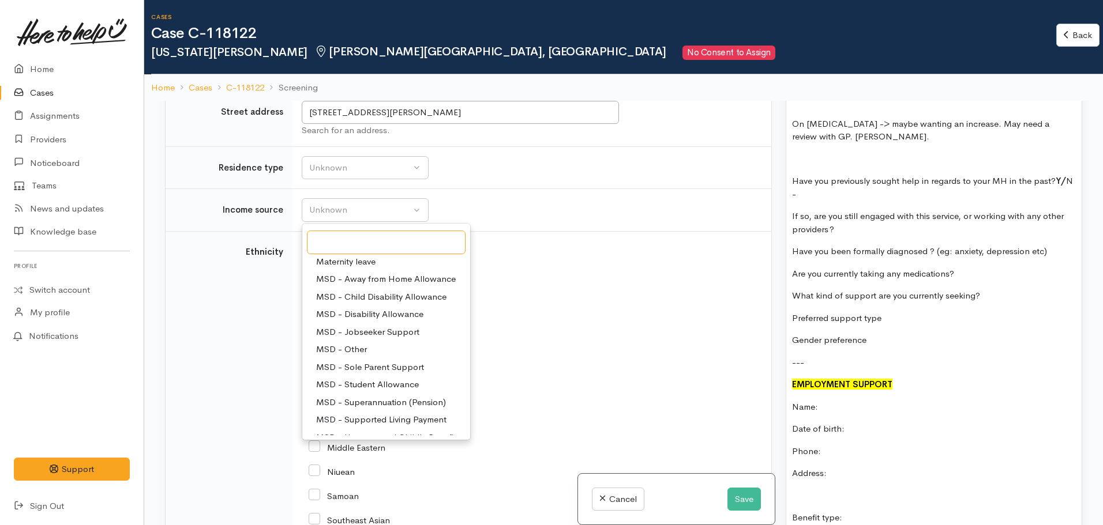
scroll to position [58, 0]
click at [393, 314] on span "MSD - Jobseeker Support" at bounding box center [367, 313] width 103 height 13
select select "4"
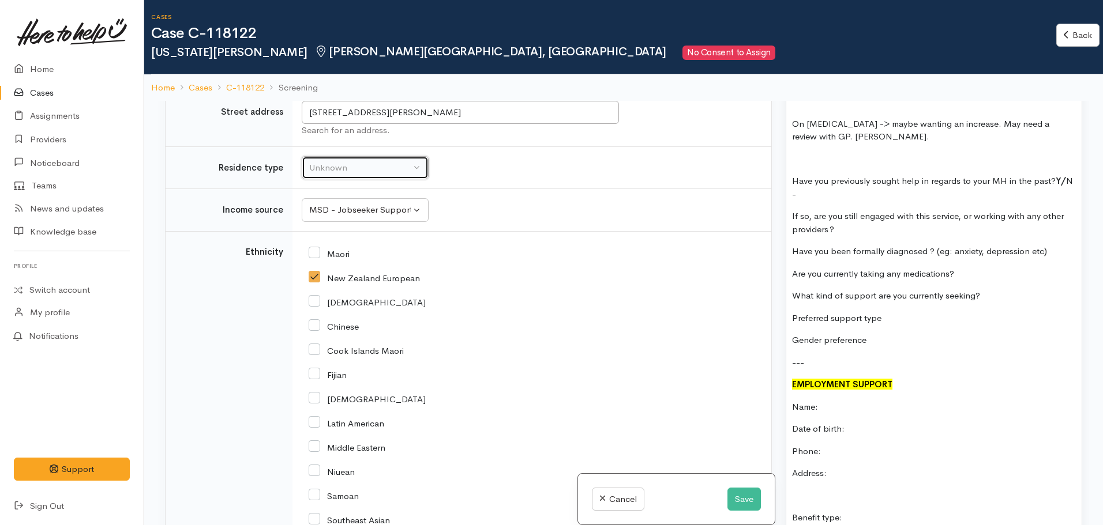
click at [357, 179] on button "Unknown" at bounding box center [365, 168] width 127 height 24
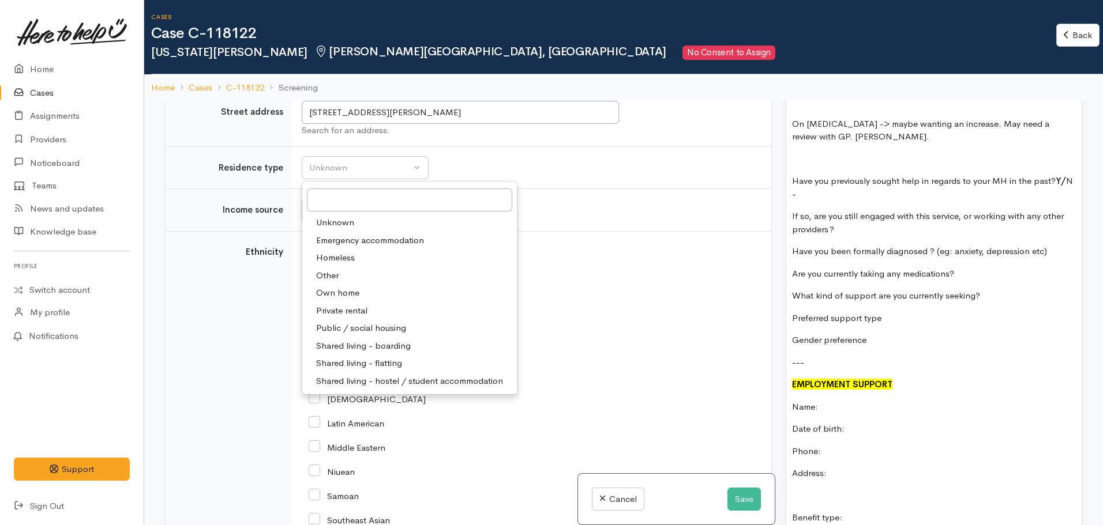
click at [354, 307] on span "Private rental" at bounding box center [341, 311] width 51 height 13
select select "2"
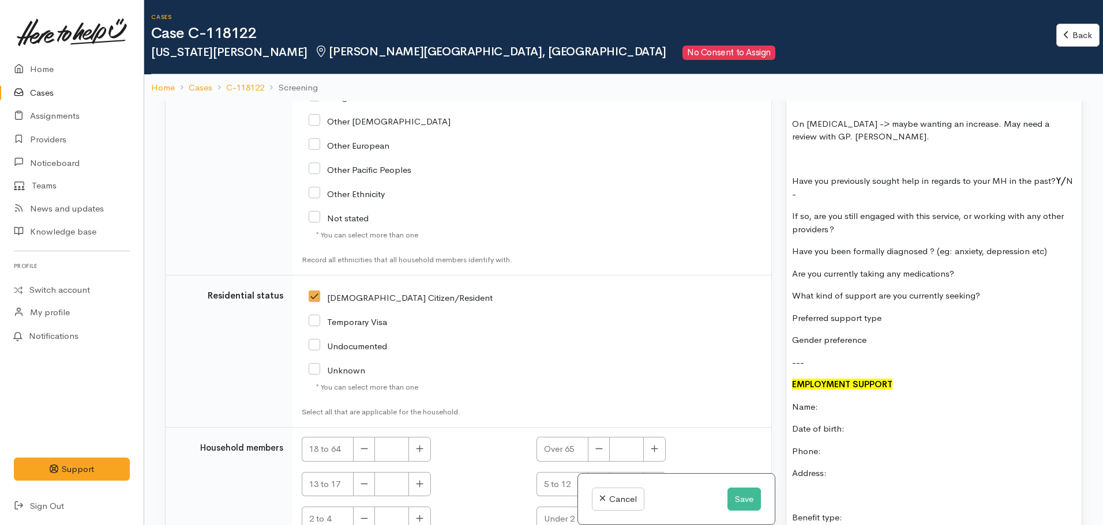
scroll to position [1913, 0]
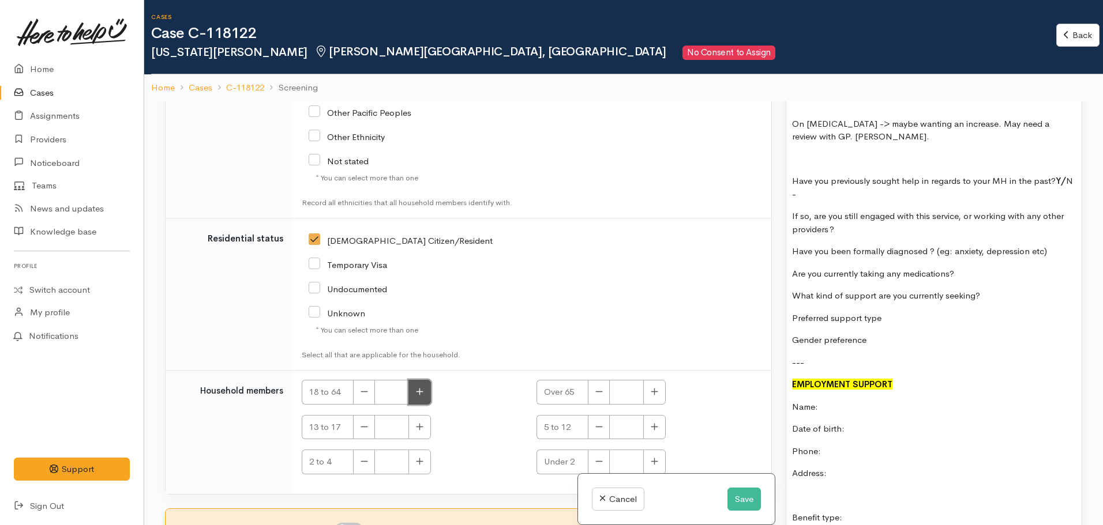
drag, startPoint x: 412, startPoint y: 388, endPoint x: 420, endPoint y: 388, distance: 7.5
click at [414, 388] on button "button" at bounding box center [419, 392] width 22 height 25
type input "1"
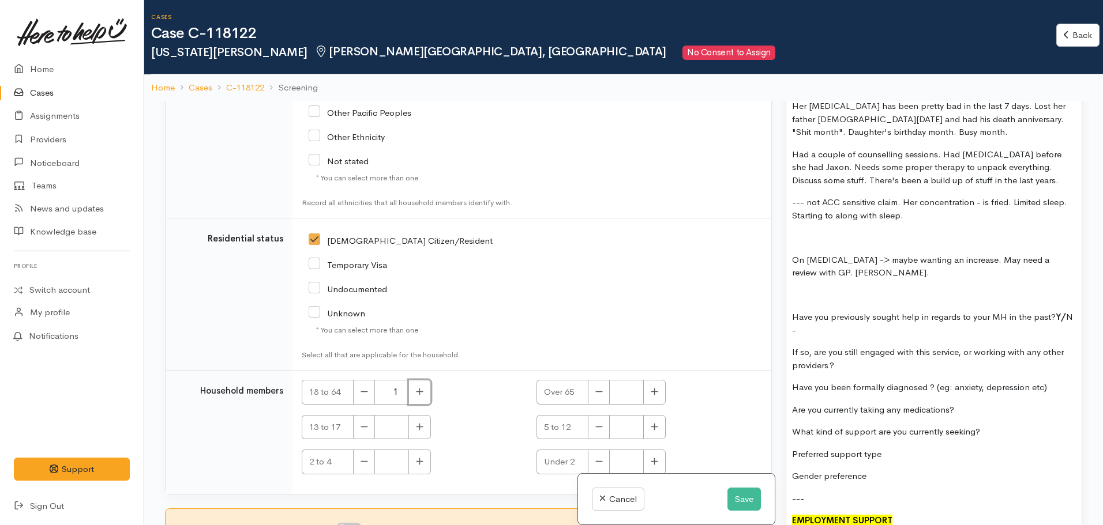
scroll to position [1672, 0]
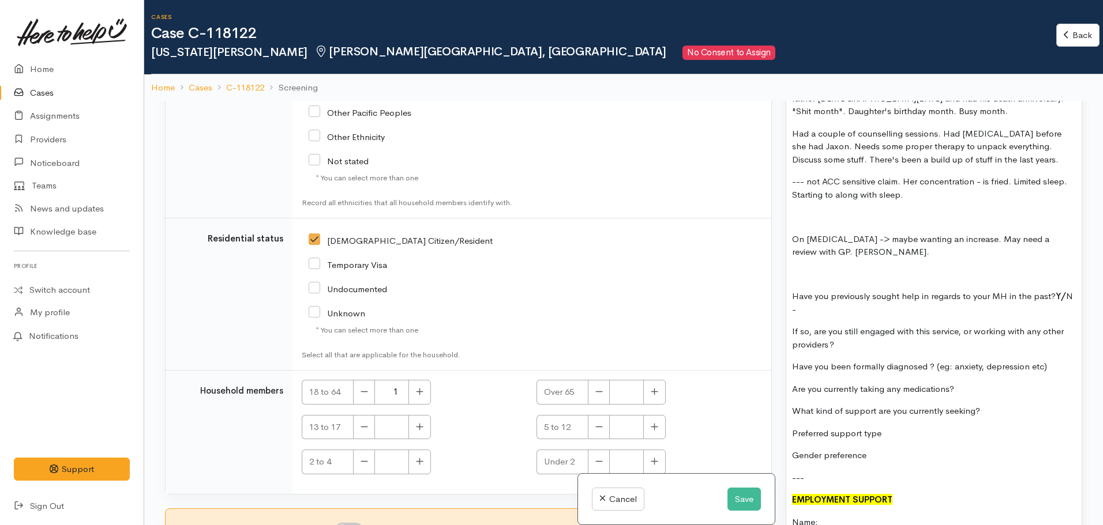
click at [841, 292] on p "Have you previously sought help in regards to your MH in the past? Y/ N  -" at bounding box center [934, 303] width 284 height 26
click at [860, 325] on p "If so, are you still engaged with this service, or working with any other provi…" at bounding box center [934, 338] width 284 height 26
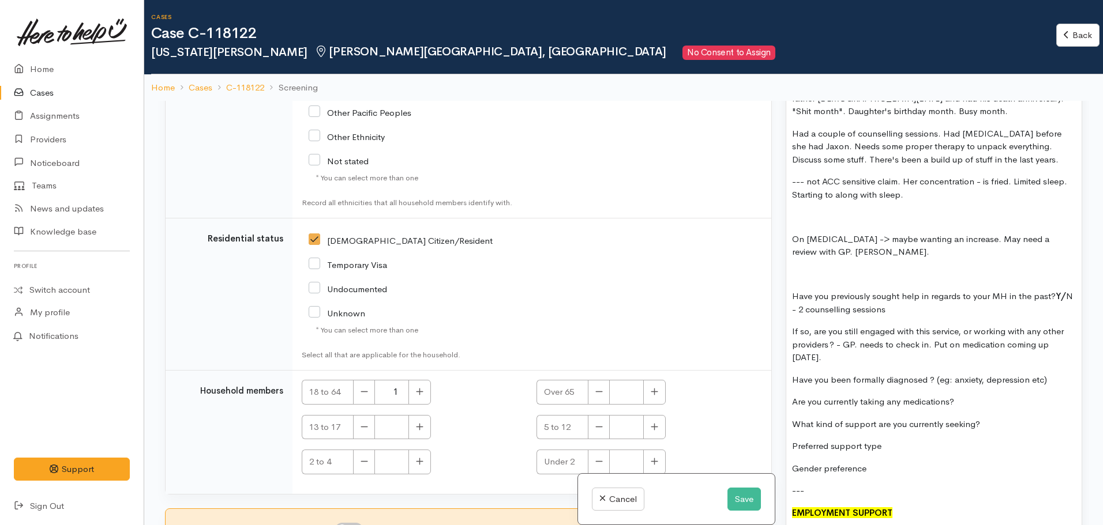
drag, startPoint x: 1049, startPoint y: 355, endPoint x: 933, endPoint y: 360, distance: 116.1
click at [933, 374] on p "Have you been formally diagnosed ? (eg: anxiety, depression etc)" at bounding box center [934, 380] width 284 height 13
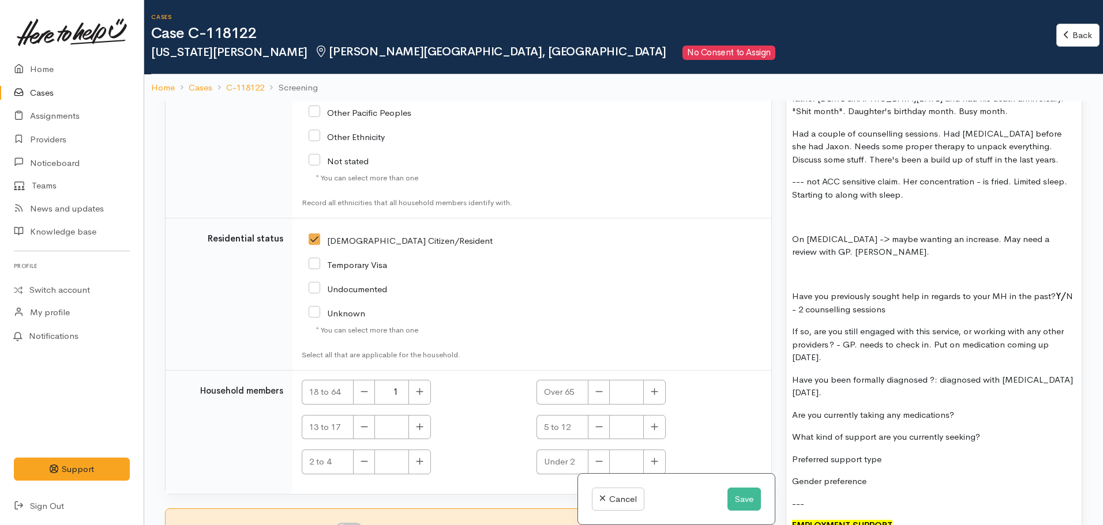
click at [986, 407] on div "FOOD SUPPORT Name: Georgia Burgess Date of birth: Phone: 0225619171 Address: 30…" at bounding box center [933, 160] width 295 height 1690
click at [888, 453] on p "Preferred support type" at bounding box center [934, 459] width 284 height 13
click at [885, 450] on div "FOOD SUPPORT Name: Georgia Burgess Date of birth: Phone: 0225619171 Address: 30…" at bounding box center [933, 160] width 295 height 1690
click at [890, 453] on p "Preferred support type" at bounding box center [934, 459] width 284 height 13
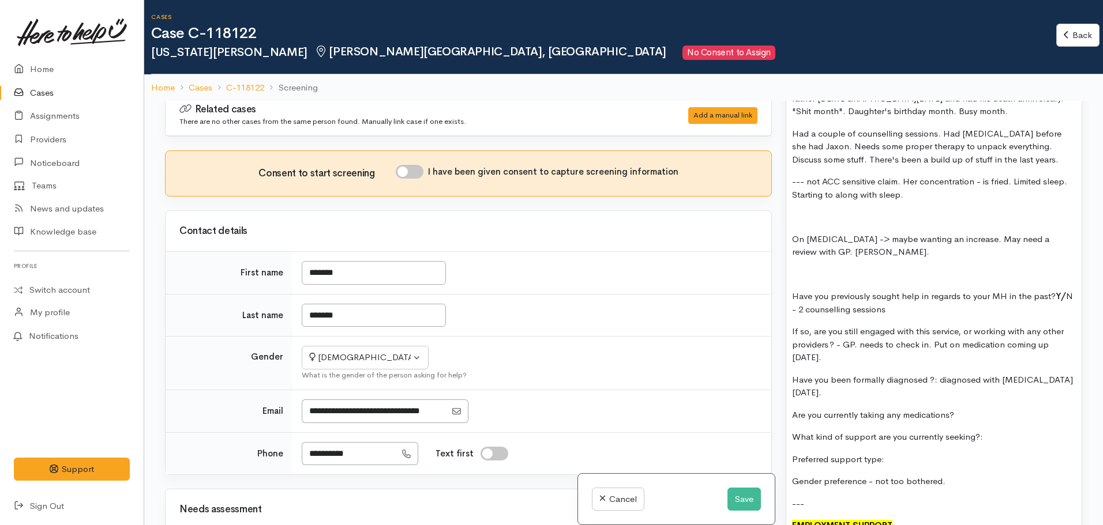
scroll to position [0, 0]
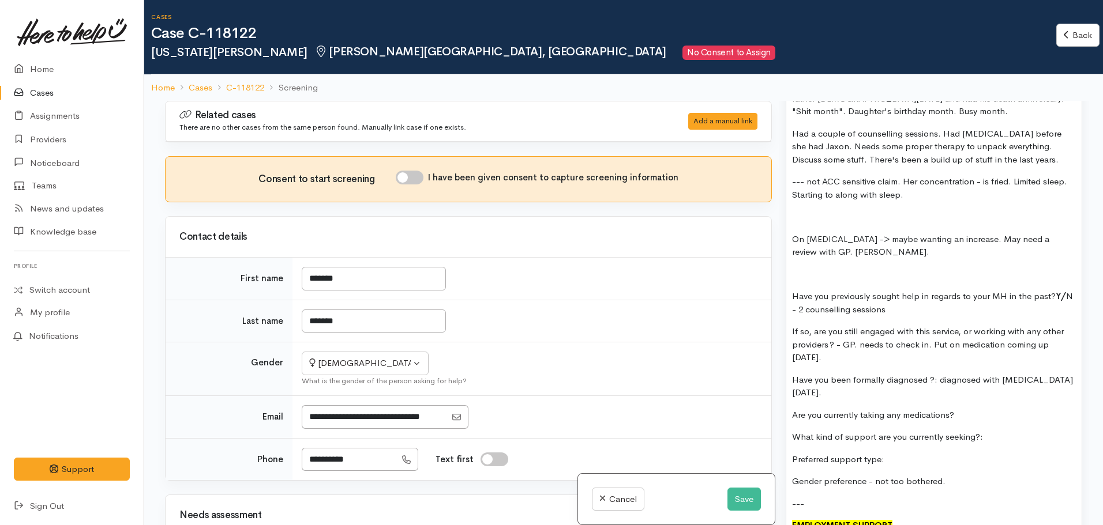
drag, startPoint x: 412, startPoint y: 182, endPoint x: 502, endPoint y: 193, distance: 90.1
click at [413, 182] on input "I have been given consent to capture screening information" at bounding box center [410, 178] width 28 height 14
checkbox input "true"
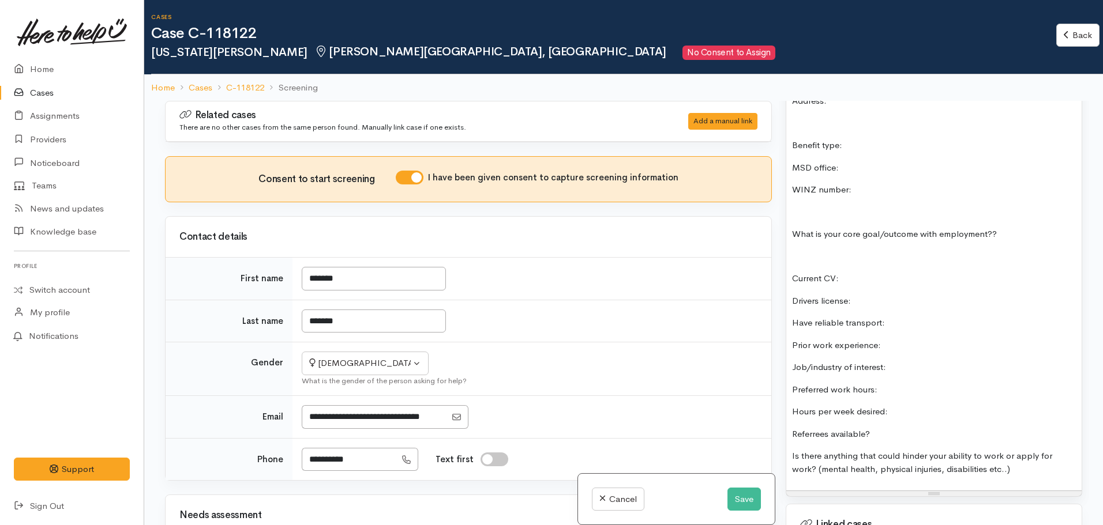
scroll to position [2358, 0]
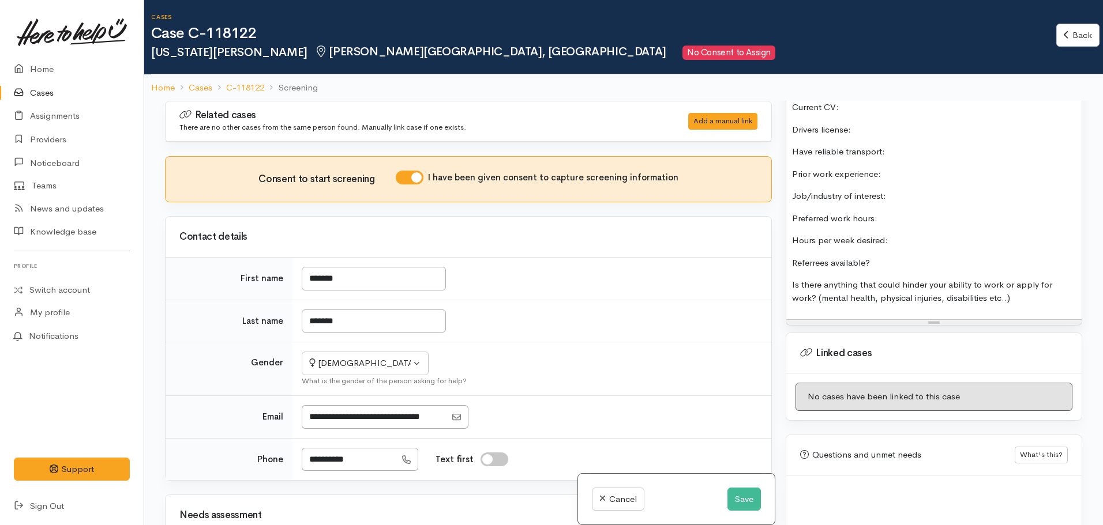
click at [1043, 279] on p "Is there anything that could hinder your ability to work or apply for work? (me…" at bounding box center [934, 292] width 284 height 26
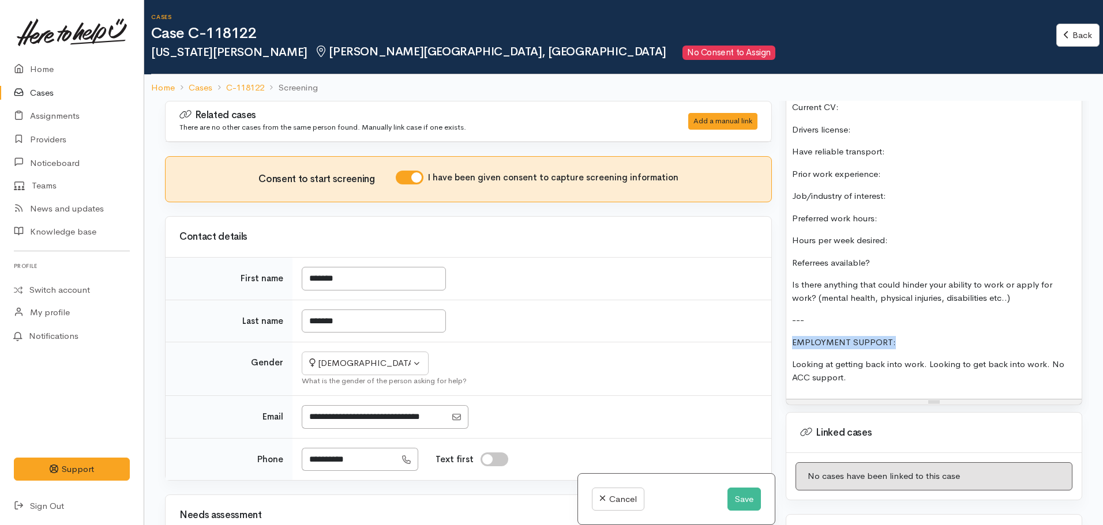
drag, startPoint x: 901, startPoint y: 320, endPoint x: 739, endPoint y: 317, distance: 162.7
click at [739, 320] on div "Related cases There are no other cases from the same person found. Manually lin…" at bounding box center [623, 363] width 931 height 525
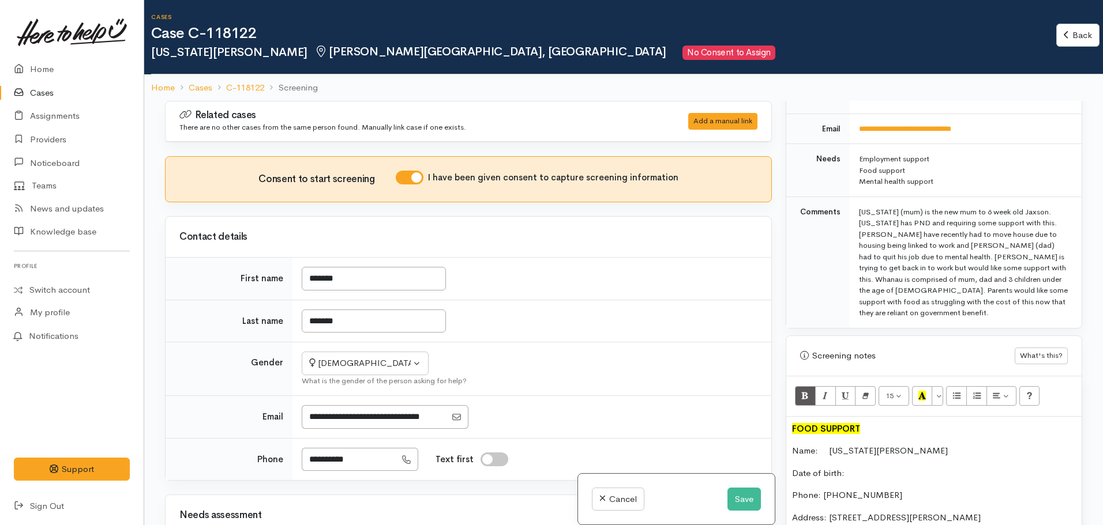
scroll to position [570, 0]
click at [919, 392] on icon "Recent Color" at bounding box center [921, 397] width 7 height 10
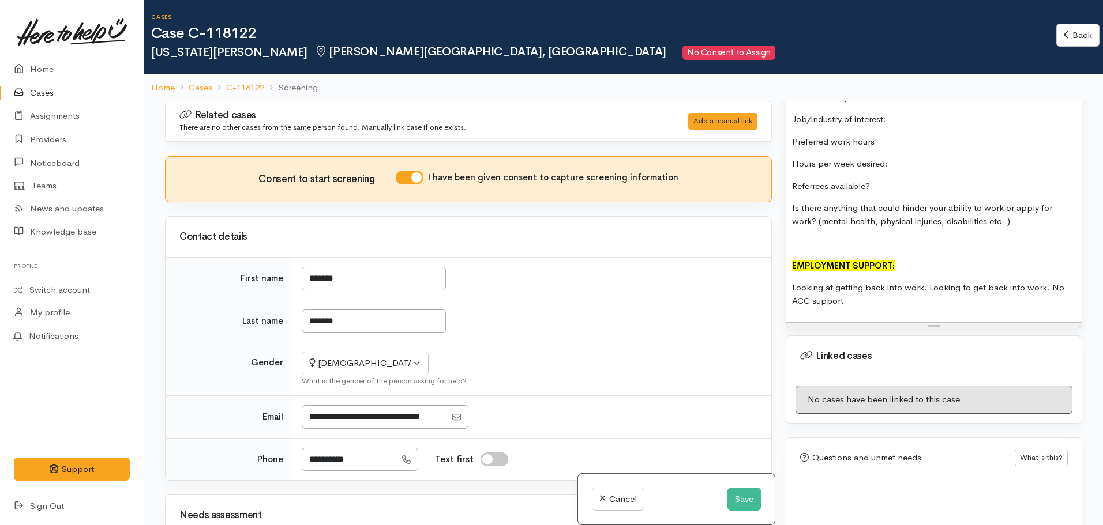
scroll to position [2437, 0]
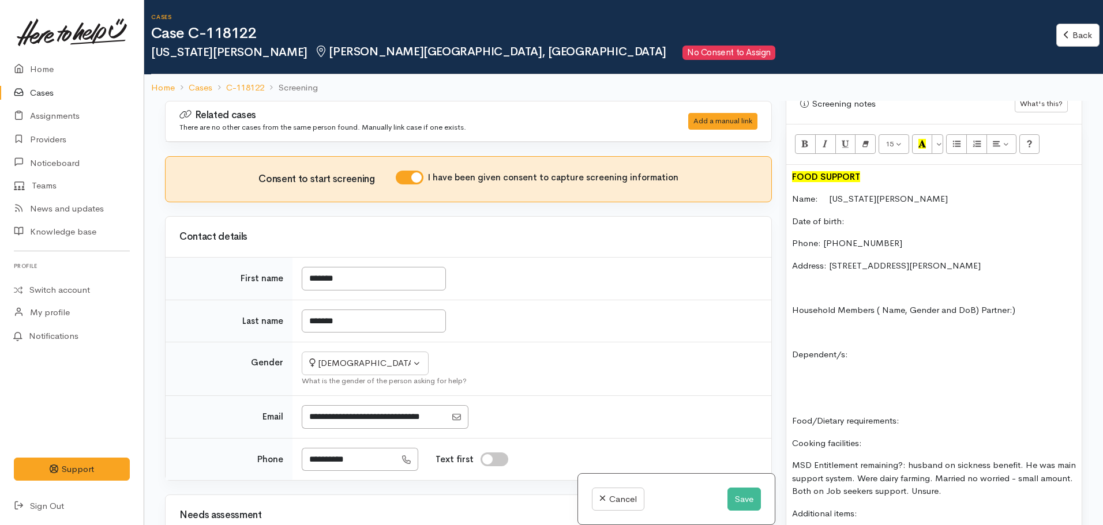
scroll to position [534, 0]
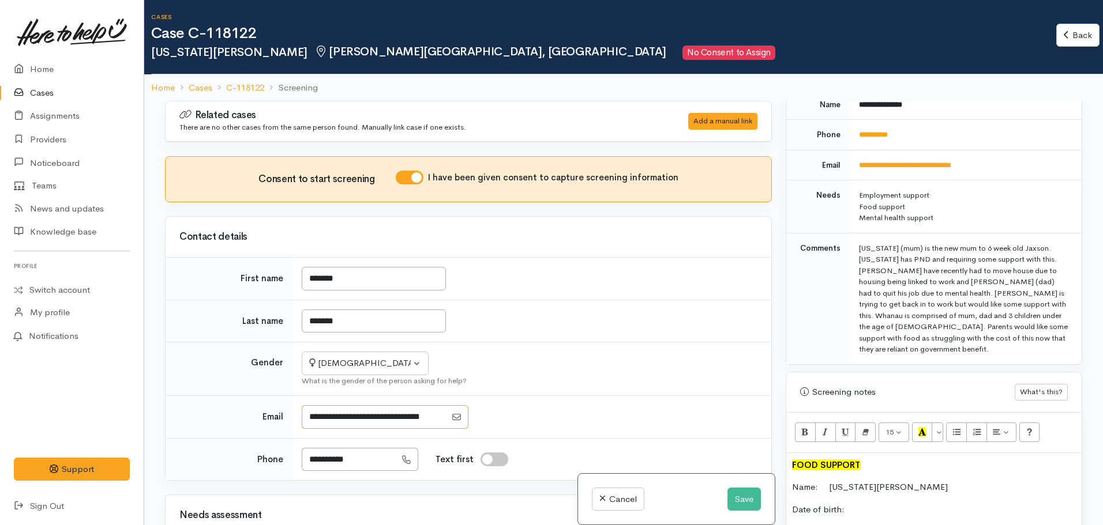
click at [360, 422] on input "Email" at bounding box center [374, 417] width 144 height 24
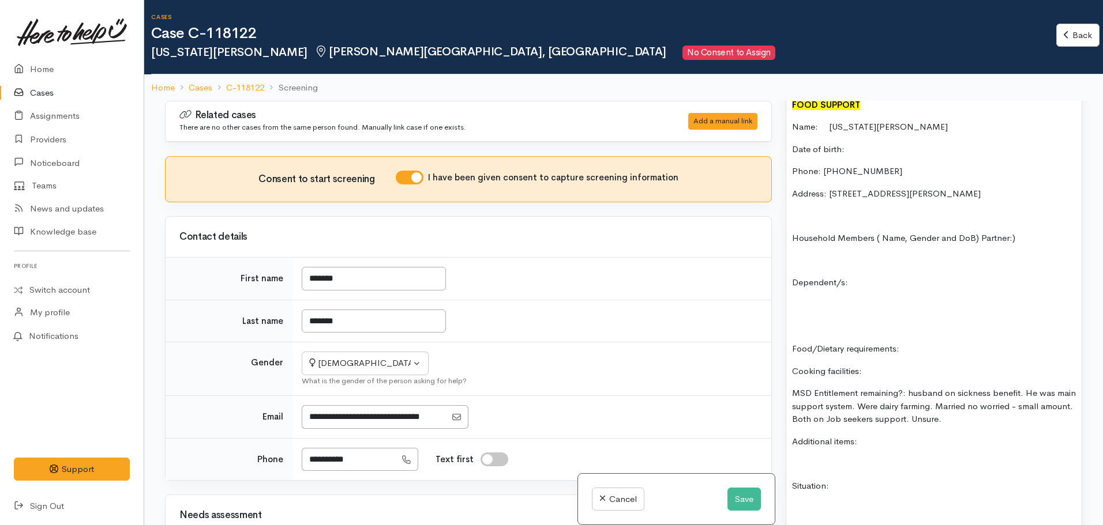
scroll to position [938, 0]
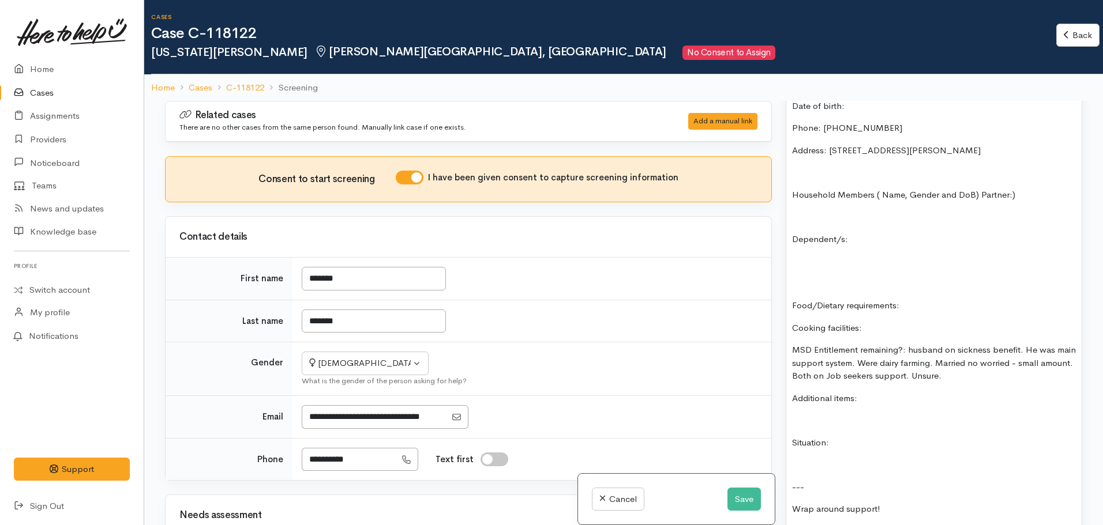
click at [995, 357] on p "MSD Entitlement remaining?: husband on sickness benefit. He was main support sy…" at bounding box center [934, 363] width 284 height 39
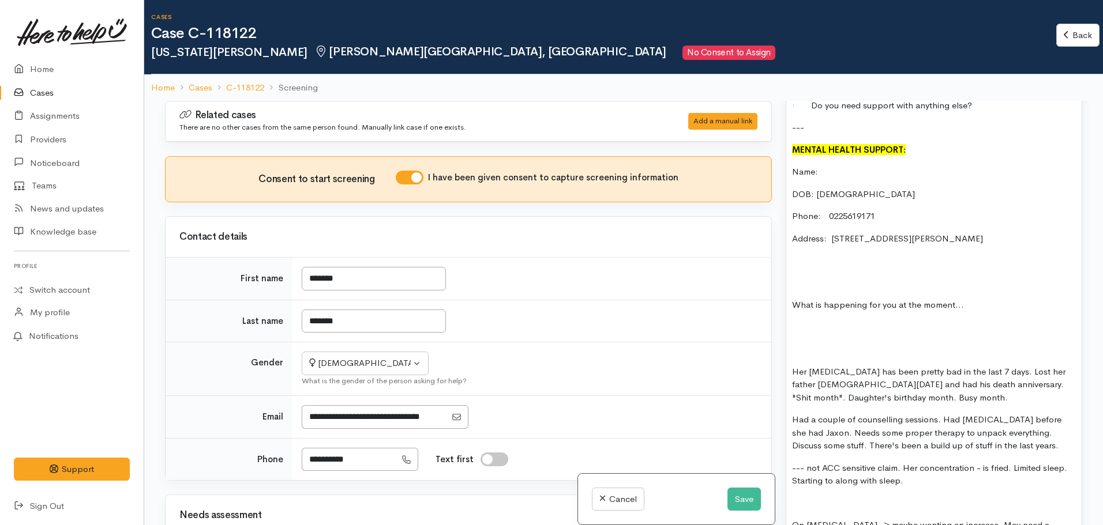
click at [852, 166] on p "Name:" at bounding box center [934, 172] width 284 height 13
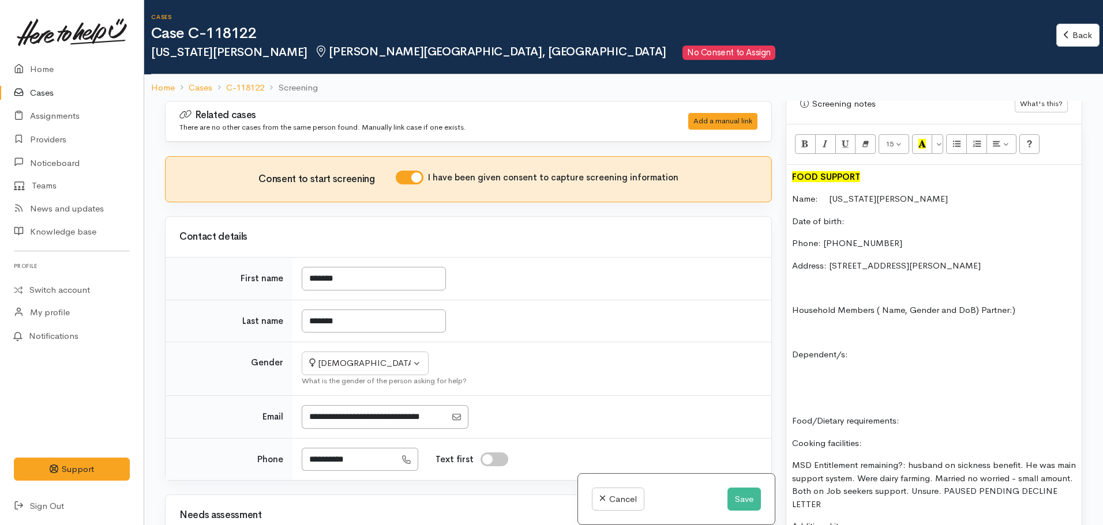
scroll to position [476, 0]
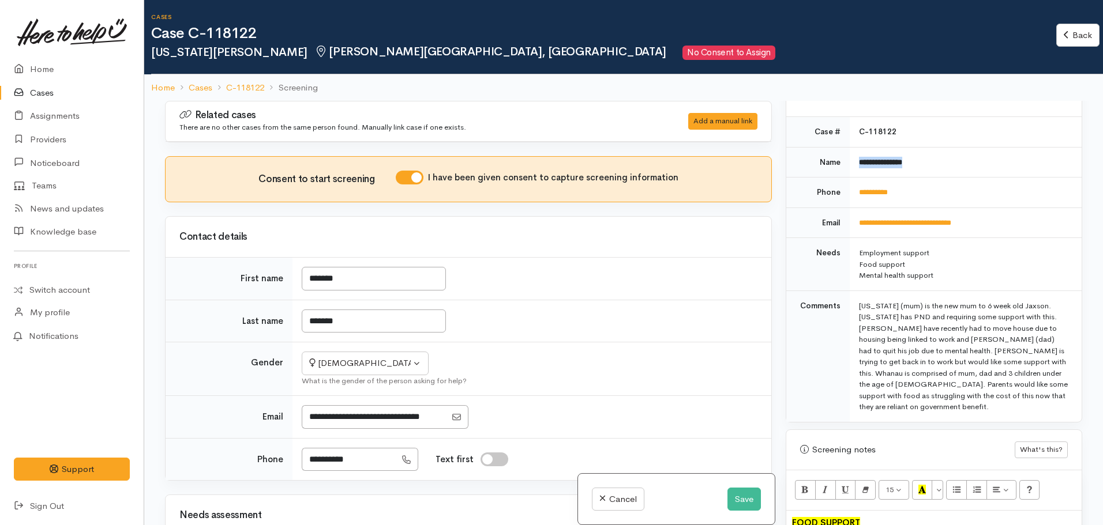
drag, startPoint x: 920, startPoint y: 150, endPoint x: 855, endPoint y: 148, distance: 65.2
click at [854, 149] on td "**********" at bounding box center [966, 162] width 232 height 31
copy b "**********"
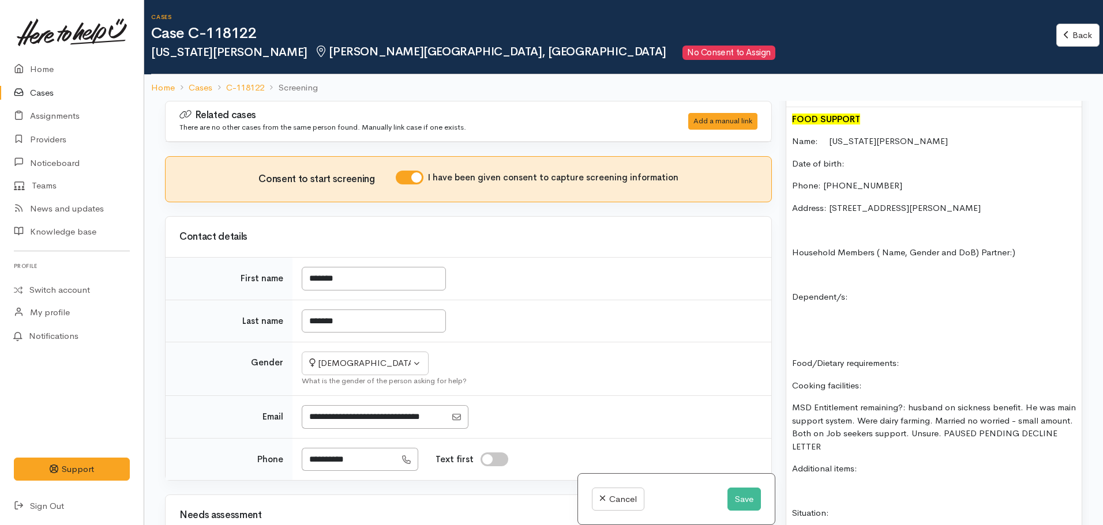
scroll to position [1284, 0]
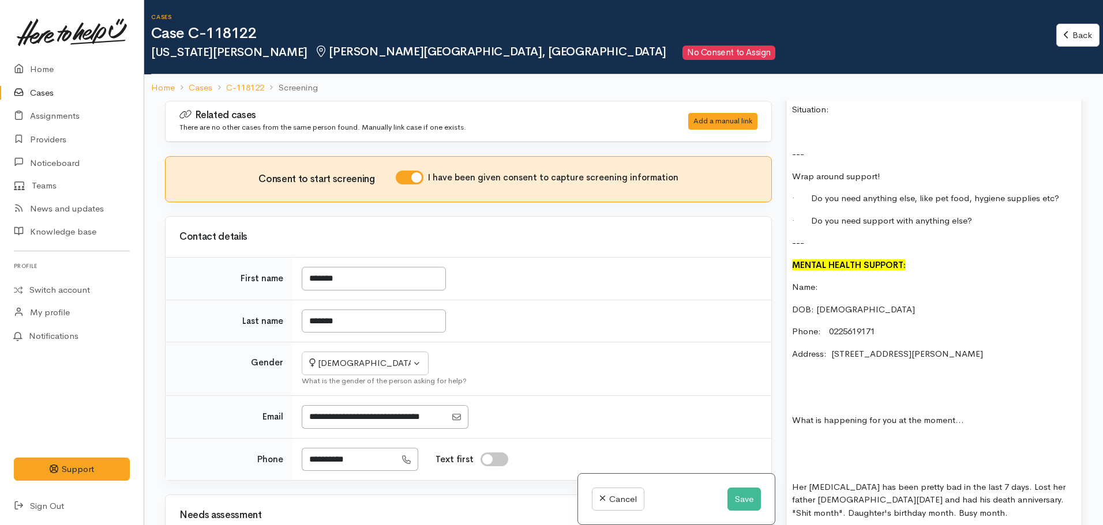
click at [859, 281] on p "Name:" at bounding box center [934, 287] width 284 height 13
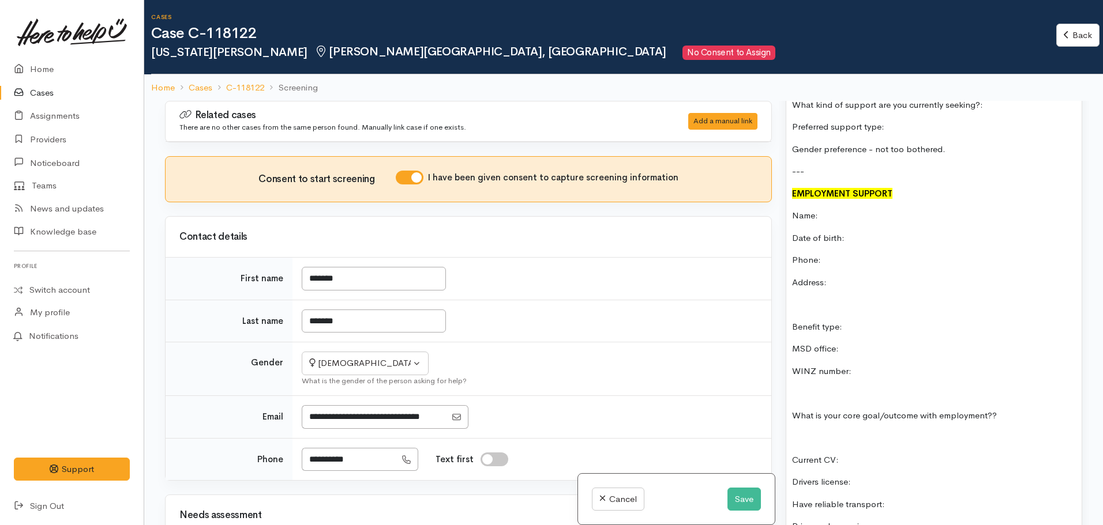
scroll to position [1976, 0]
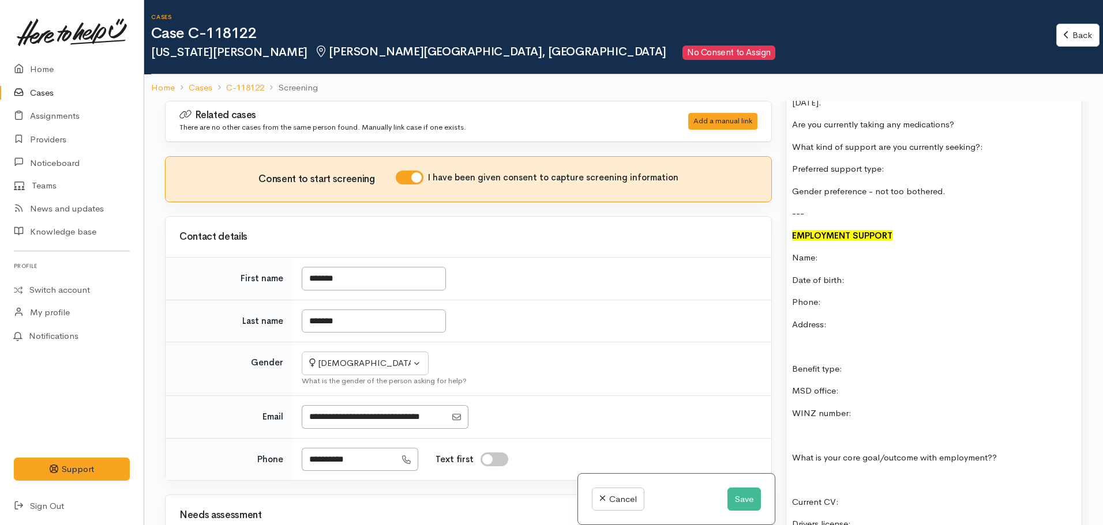
drag, startPoint x: 1024, startPoint y: 327, endPoint x: 793, endPoint y: 238, distance: 247.7
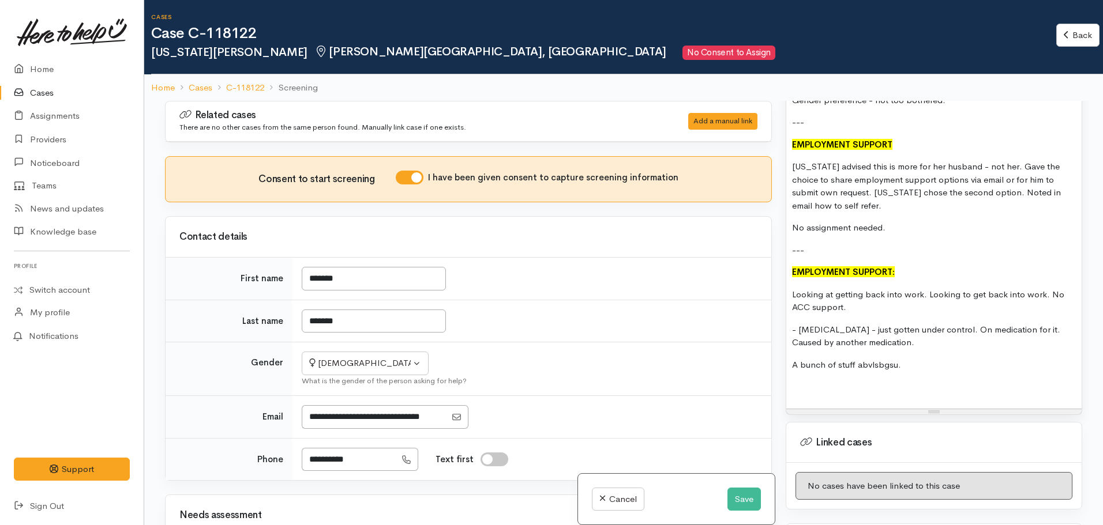
scroll to position [2040, 0]
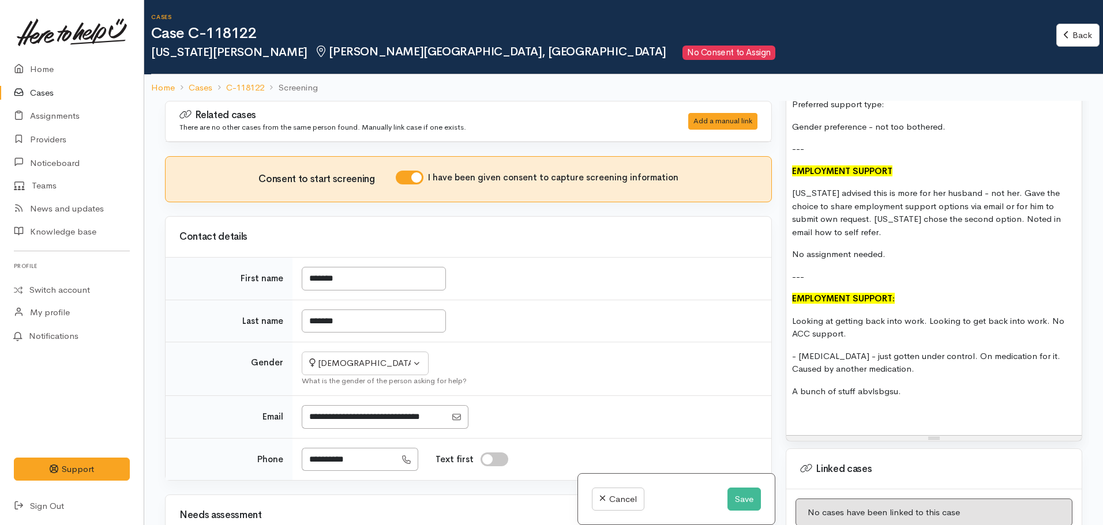
drag, startPoint x: 916, startPoint y: 345, endPoint x: 773, endPoint y: 302, distance: 150.1
click at [773, 302] on div "Related cases There are no other cases from the same person found. Manually lin…" at bounding box center [623, 363] width 931 height 525
copy div "Looking at getting back into work. Looking to get back into work. No ACC suppor…"
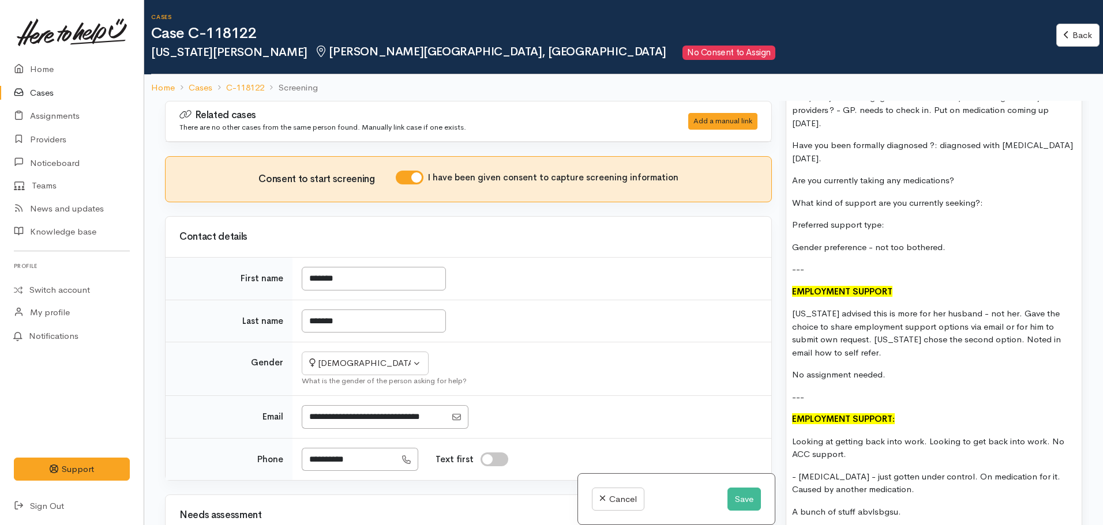
scroll to position [1925, 0]
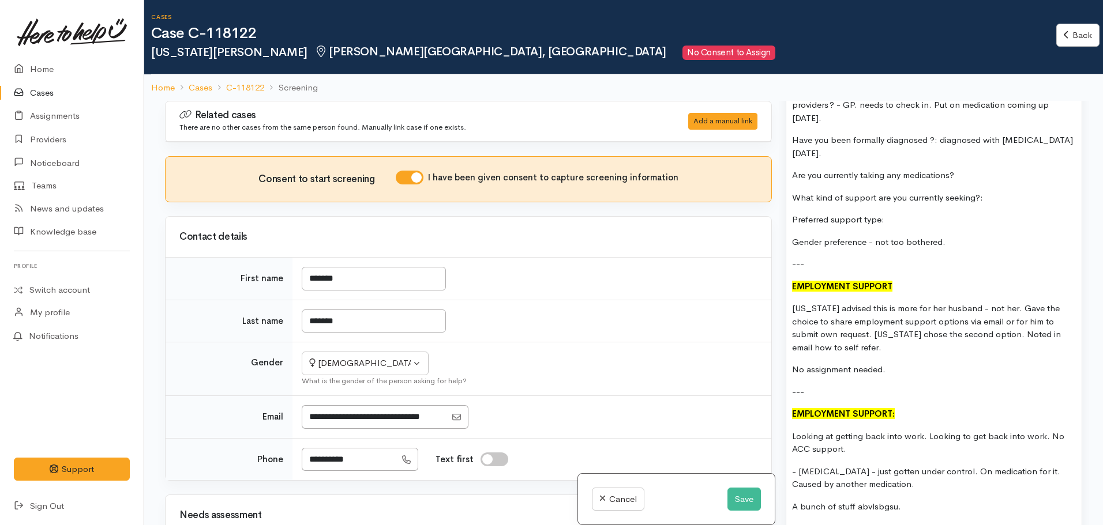
click at [1006, 302] on p "Georgia advised this is more for her husband - not her. Gave the choice to shar…" at bounding box center [934, 328] width 284 height 52
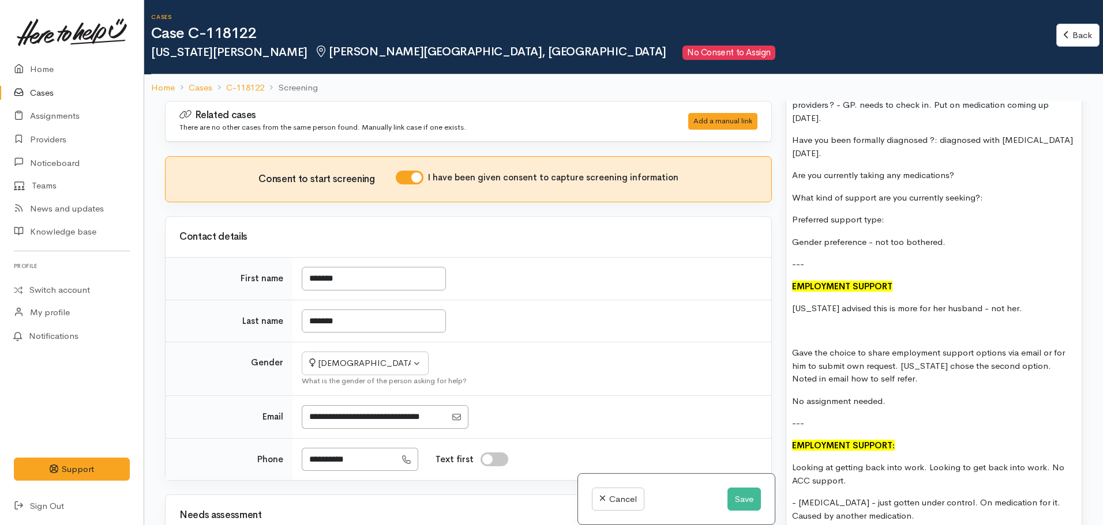
click at [1018, 302] on p "Georgia advised this is more for her husband - not her." at bounding box center [934, 308] width 284 height 13
click at [1019, 302] on p "Georgia advised this is more for her husband - not her." at bounding box center [934, 308] width 284 height 13
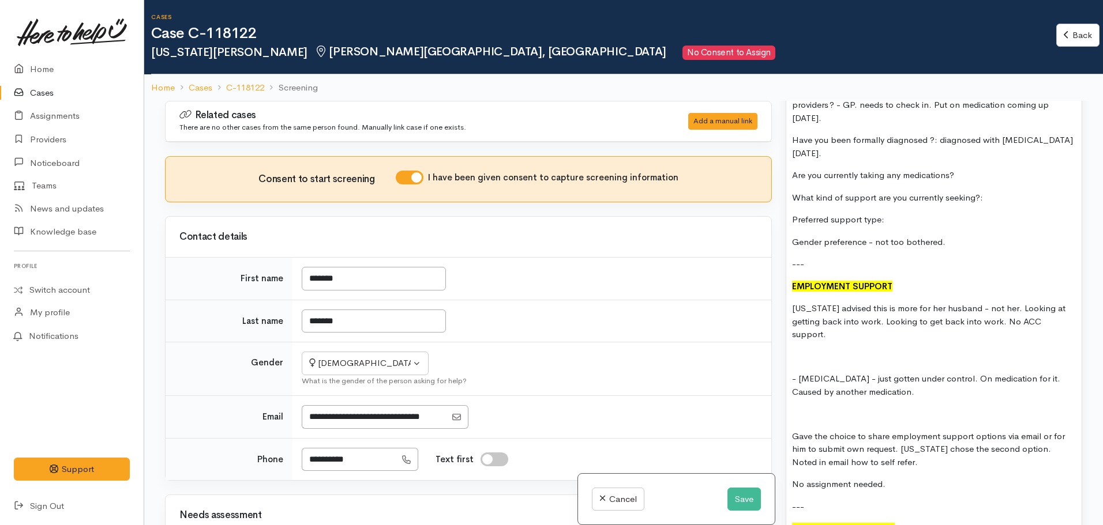
click at [1011, 302] on p "Georgia advised this is more for her husband - not her. Looking at getting back…" at bounding box center [934, 321] width 284 height 39
drag, startPoint x: 884, startPoint y: 300, endPoint x: 935, endPoint y: 317, distance: 54.2
click at [935, 317] on p "Georgia advised this is more for her husband - not her. He's looking at getting…" at bounding box center [934, 321] width 284 height 39
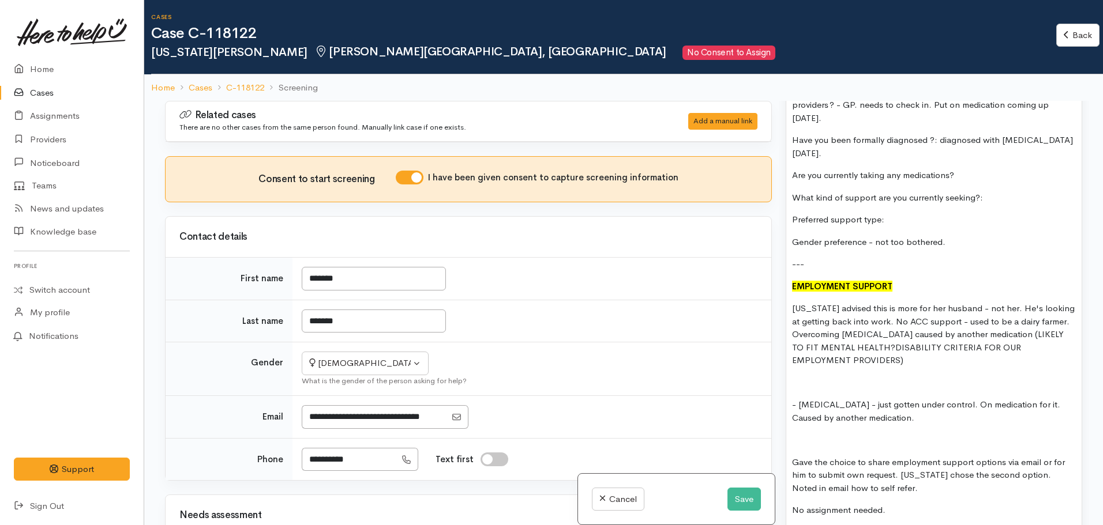
click at [875, 324] on p "Georgia advised this is more for her husband - not her. He's looking at getting…" at bounding box center [934, 334] width 284 height 65
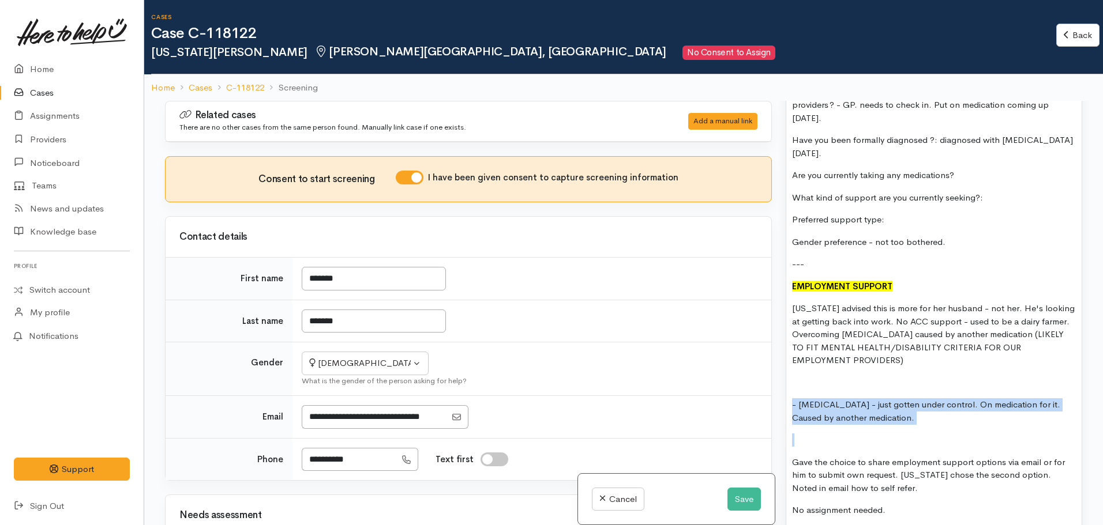
drag, startPoint x: 912, startPoint y: 396, endPoint x: 775, endPoint y: 370, distance: 139.1
click at [775, 370] on div "Related cases There are no other cases from the same person found. Manually lin…" at bounding box center [623, 363] width 931 height 525
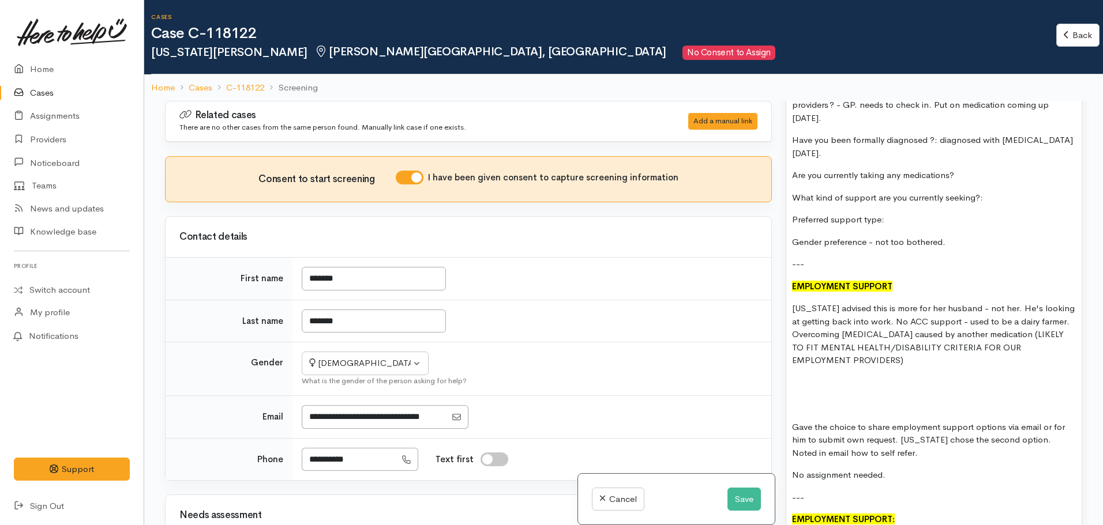
click at [798, 399] on p at bounding box center [934, 405] width 284 height 13
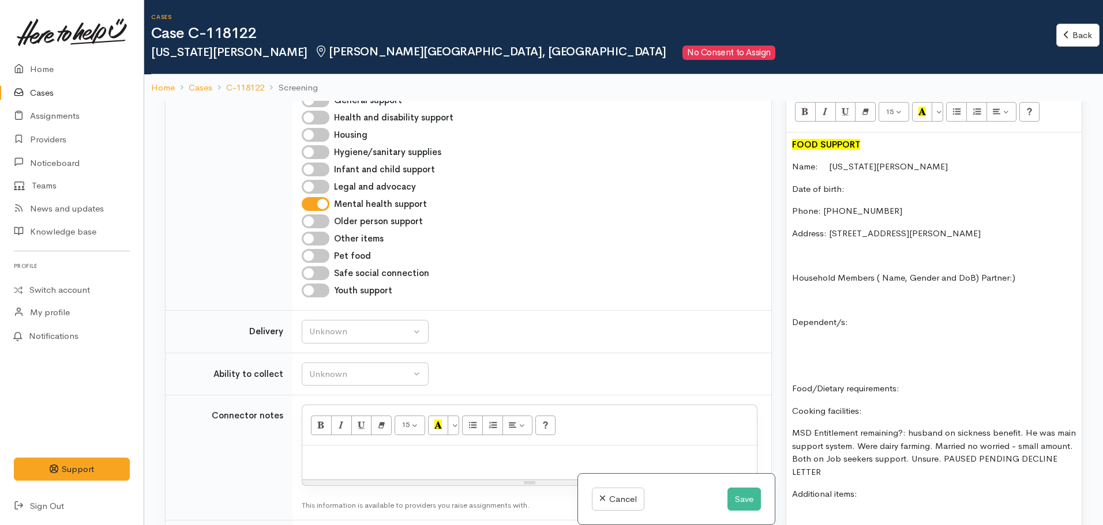
scroll to position [945, 0]
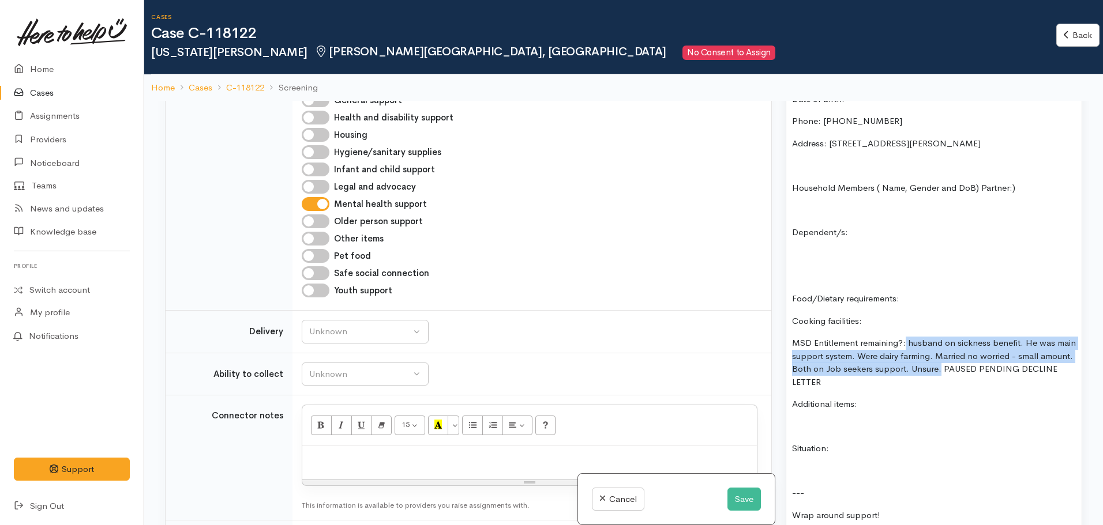
drag, startPoint x: 950, startPoint y: 338, endPoint x: 905, endPoint y: 310, distance: 53.1
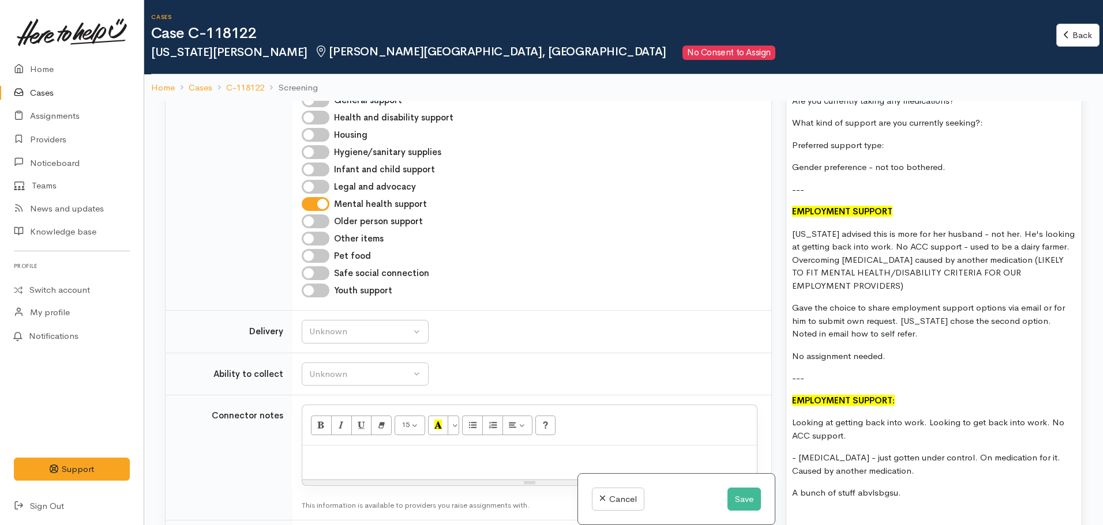
scroll to position [1983, 0]
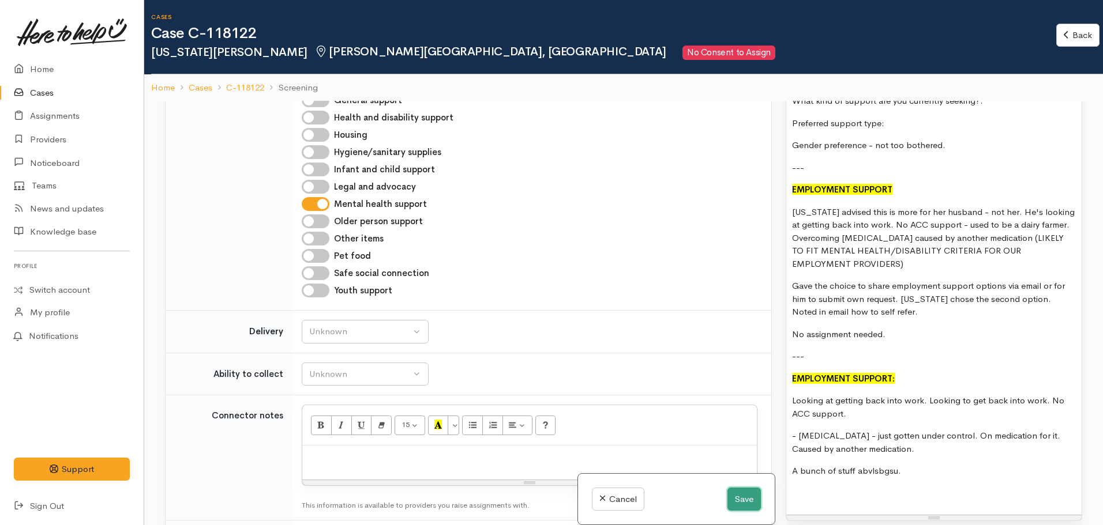
drag, startPoint x: 739, startPoint y: 497, endPoint x: 745, endPoint y: 495, distance: 6.0
click at [742, 496] on button "Save" at bounding box center [743, 500] width 33 height 24
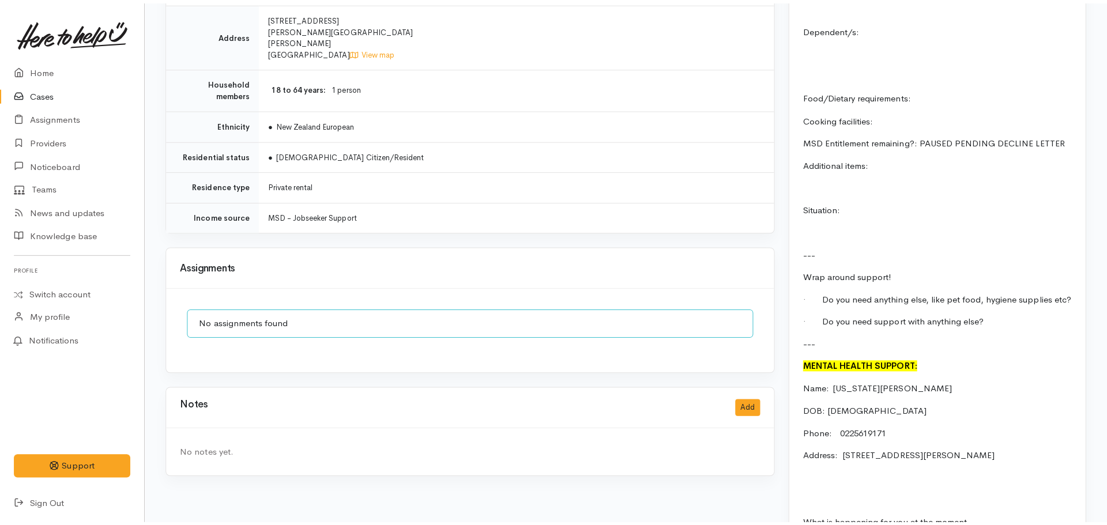
scroll to position [1153, 0]
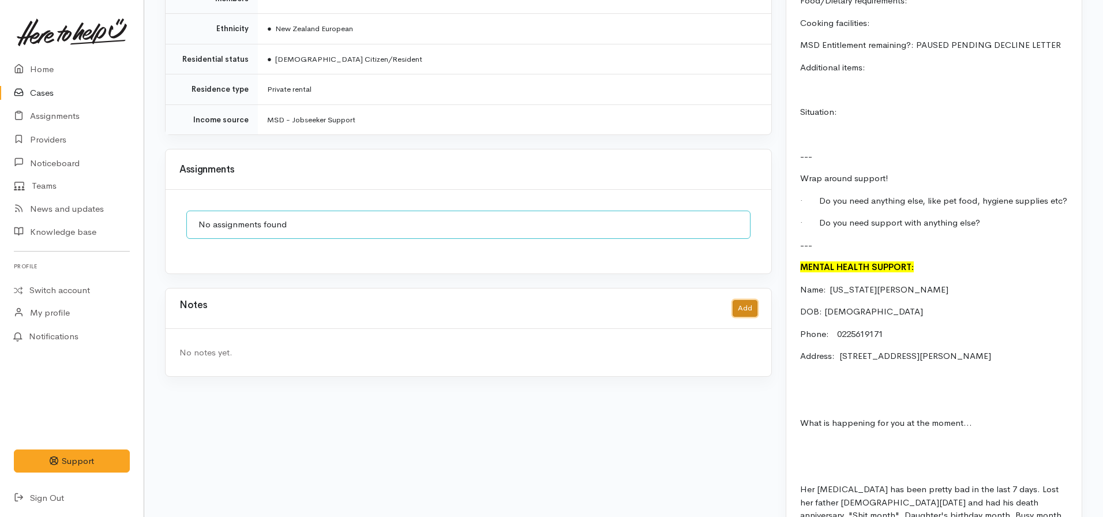
click at [739, 300] on button "Add" at bounding box center [744, 308] width 25 height 17
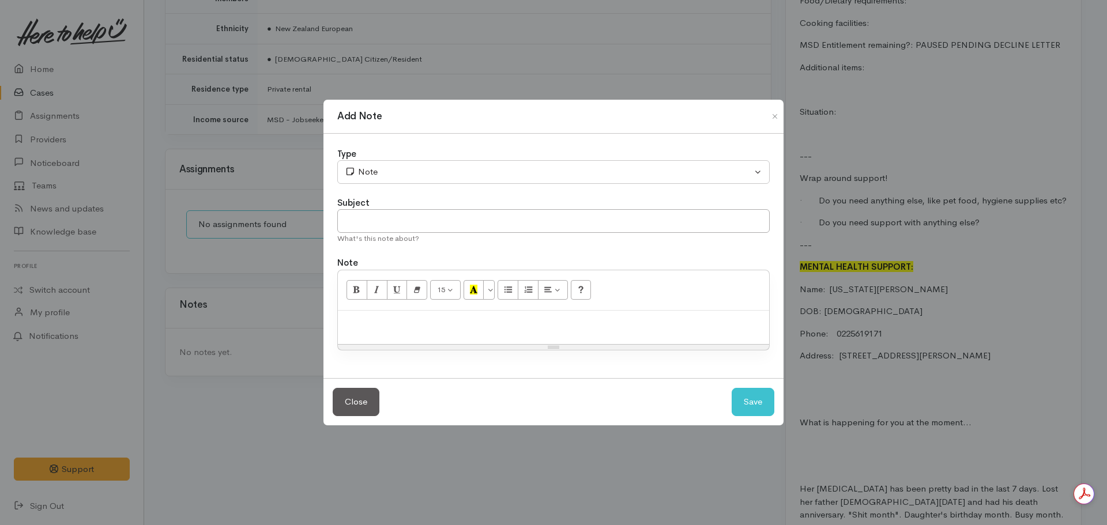
scroll to position [0, 0]
click at [471, 319] on p at bounding box center [554, 323] width 420 height 13
click at [423, 226] on input "text" at bounding box center [553, 221] width 433 height 24
click at [552, 323] on p "Will assign to women's wellness on 23.09.25" at bounding box center [554, 323] width 420 height 13
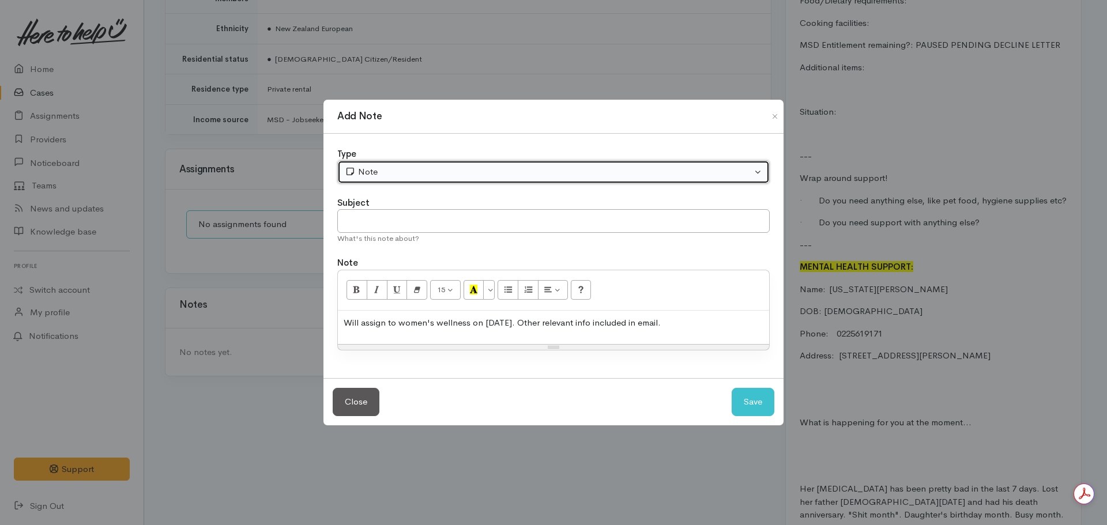
click at [389, 172] on div "Note" at bounding box center [548, 172] width 407 height 13
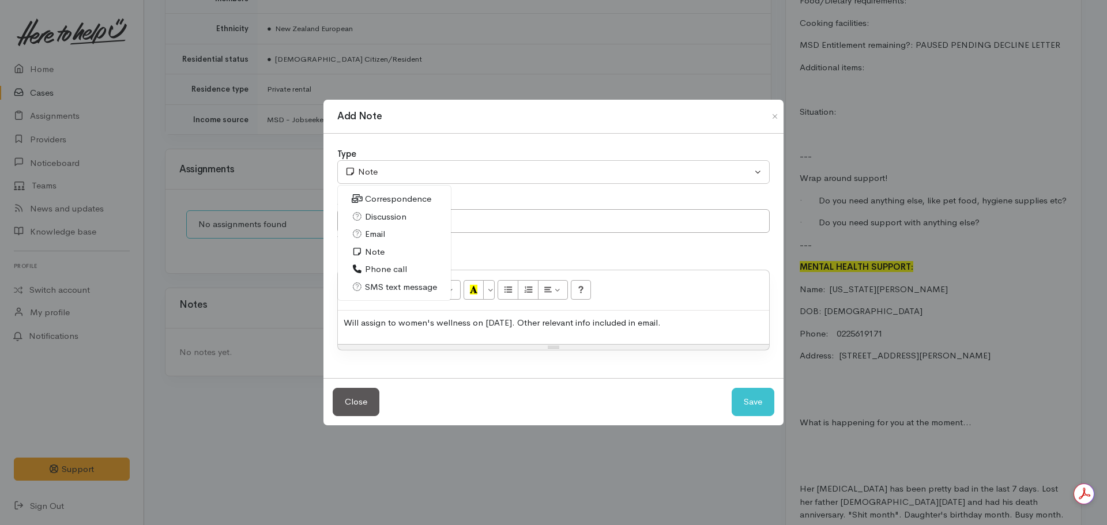
click at [377, 269] on span "Phone call" at bounding box center [386, 269] width 42 height 13
click at [751, 403] on button "Save" at bounding box center [753, 402] width 43 height 28
select select "1"
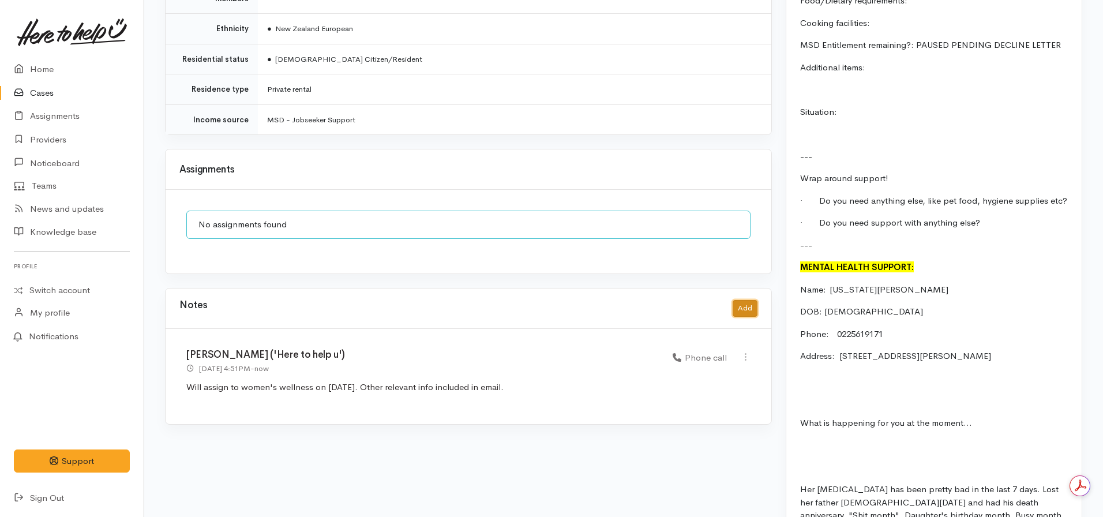
click at [754, 300] on button "Add" at bounding box center [744, 308] width 25 height 17
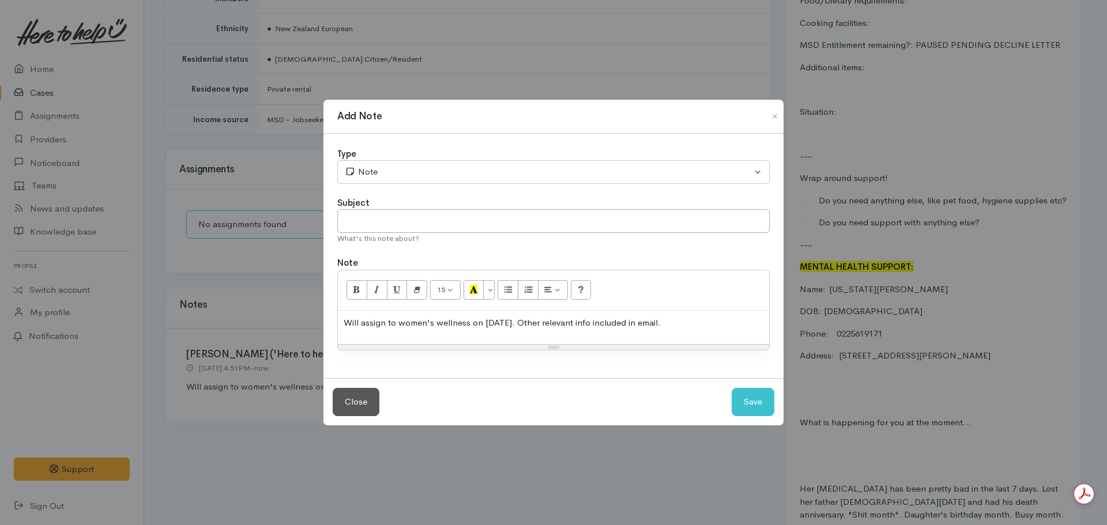
click at [478, 322] on p "Will assign to women's wellness on 23.09.25. Other relevant info included in em…" at bounding box center [554, 323] width 420 height 13
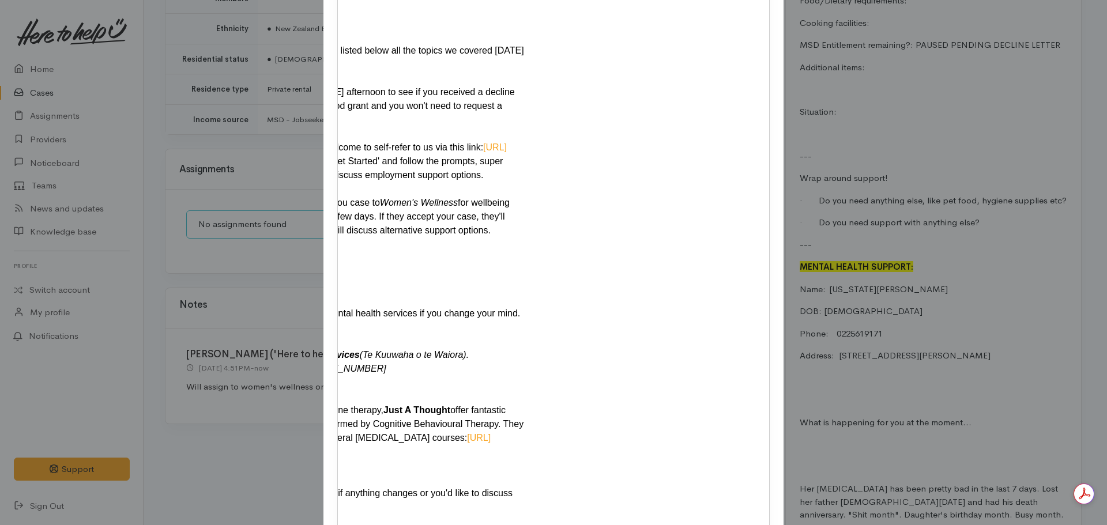
scroll to position [92, 0]
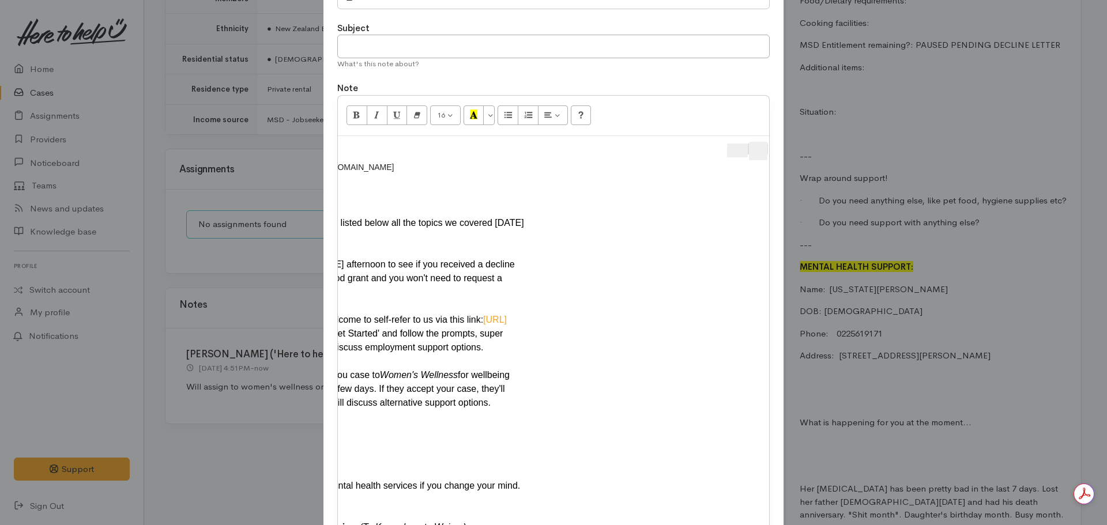
click at [763, 150] on button "Apps" at bounding box center [758, 151] width 18 height 18
click at [759, 154] on span "Apps" at bounding box center [758, 151] width 14 height 18
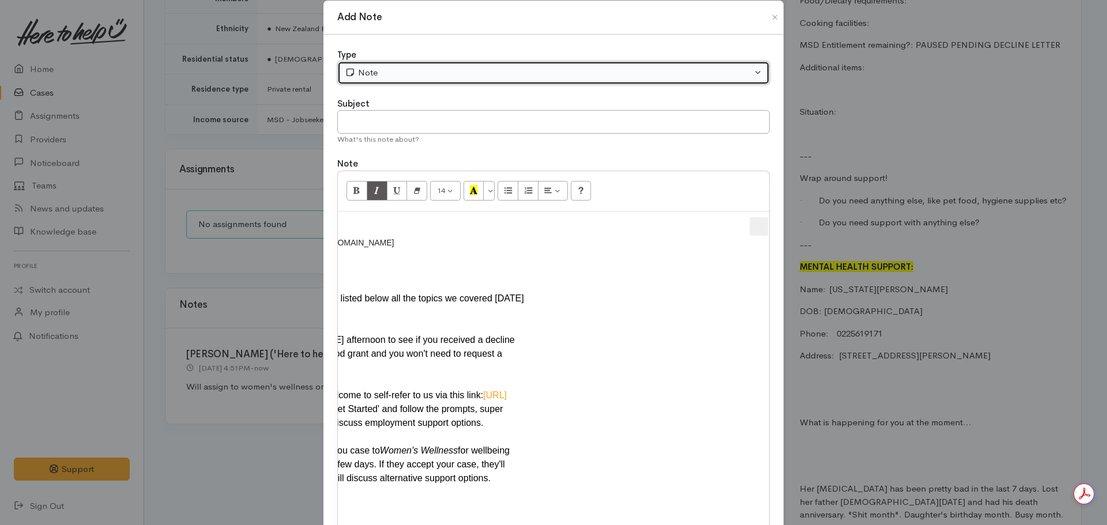
click at [365, 77] on div "Note" at bounding box center [548, 72] width 407 height 13
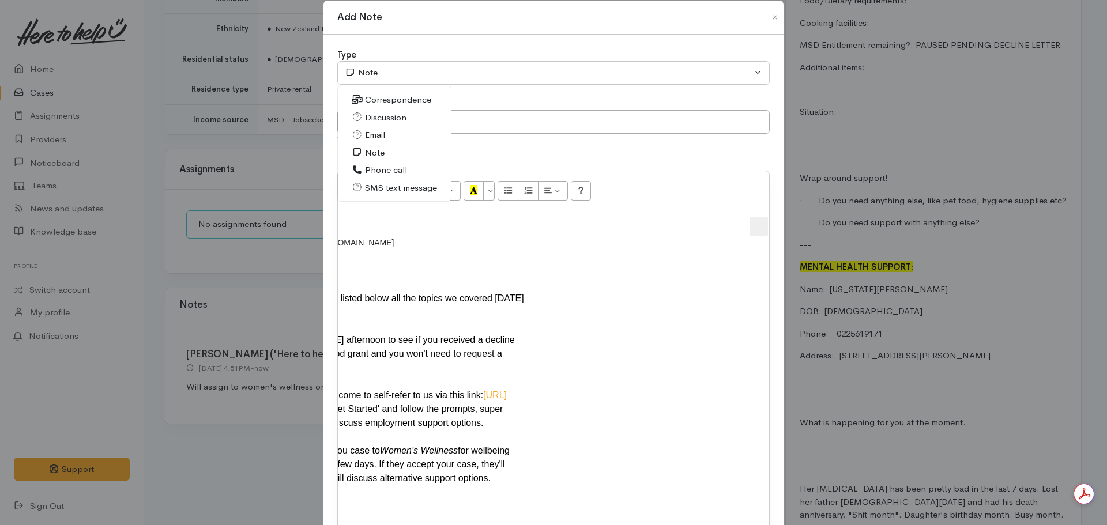
click at [369, 136] on span "Email" at bounding box center [375, 135] width 20 height 13
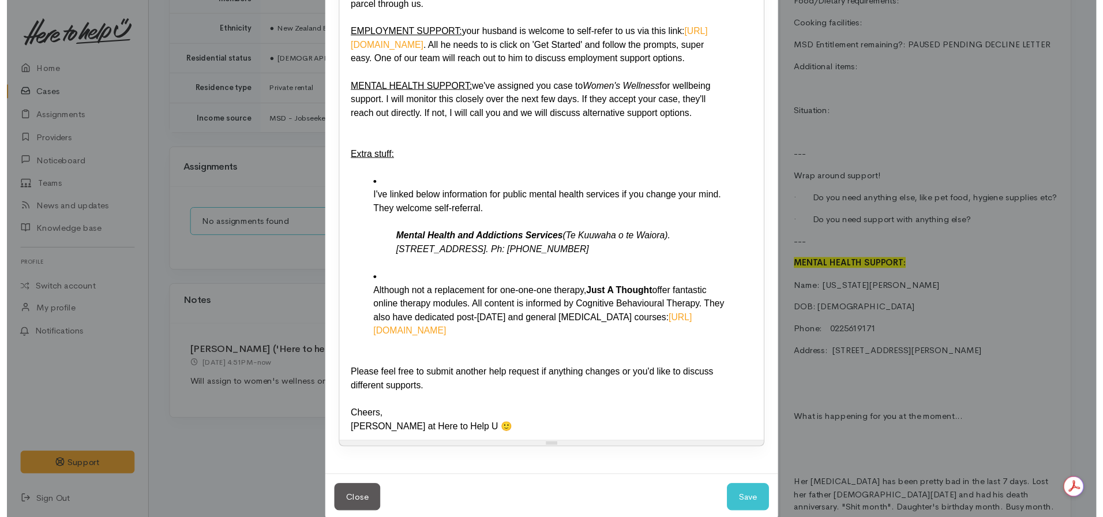
scroll to position [0, 0]
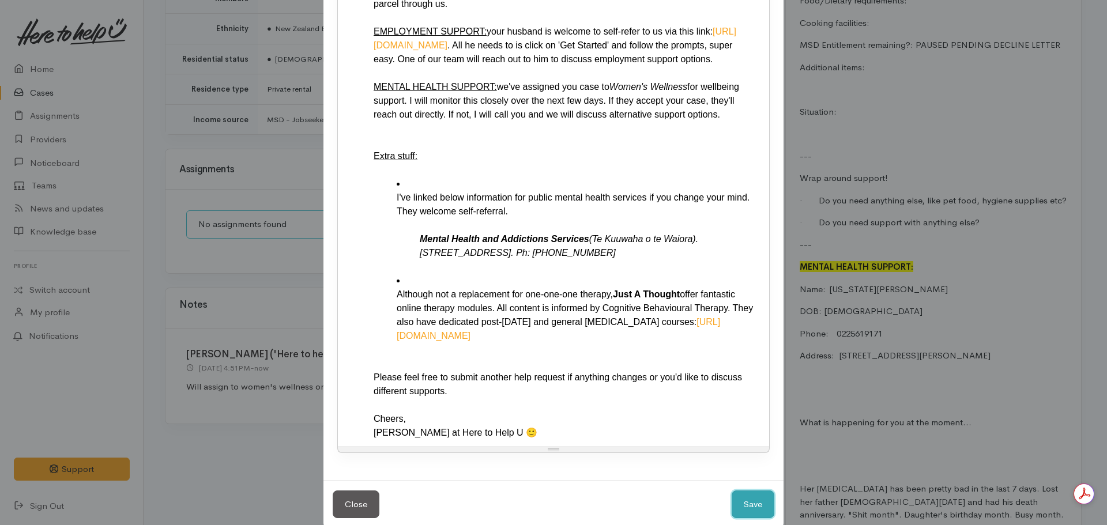
click at [746, 491] on button "Save" at bounding box center [753, 505] width 43 height 28
select select "1"
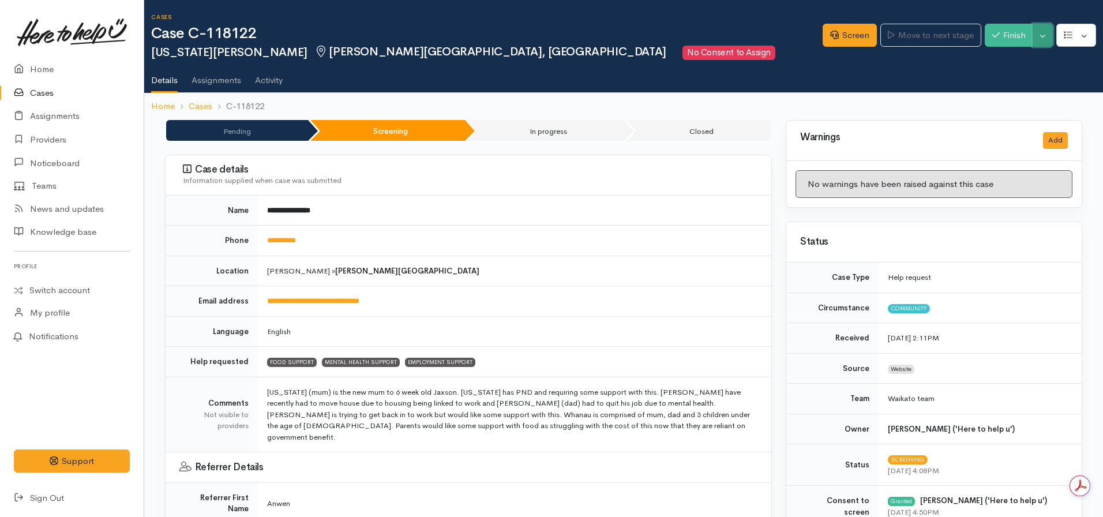
click at [1043, 43] on button "Toggle Dropdown" at bounding box center [1042, 36] width 20 height 24
click at [997, 62] on link "Pause" at bounding box center [1006, 63] width 91 height 18
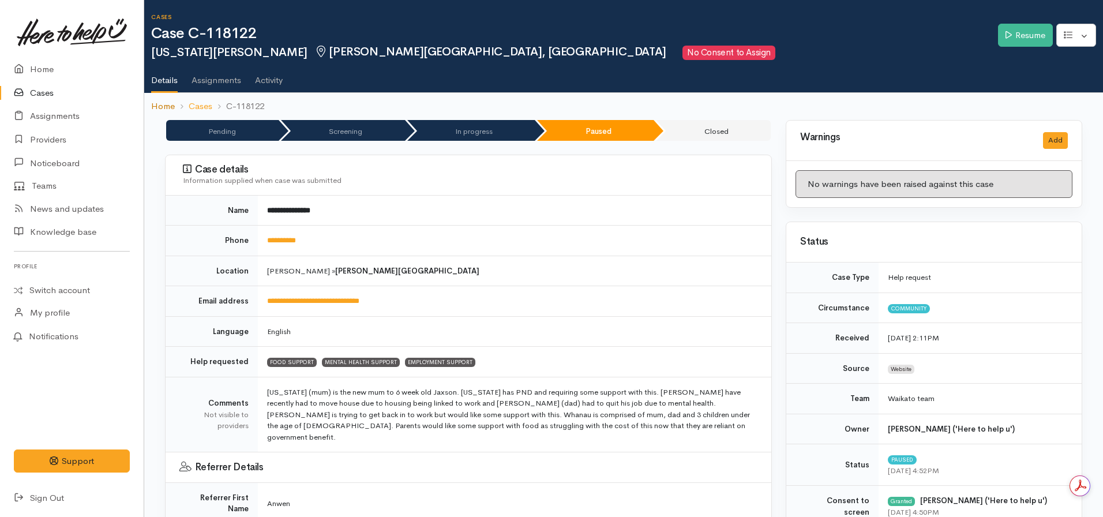
click at [166, 106] on link "Home" at bounding box center [163, 106] width 24 height 13
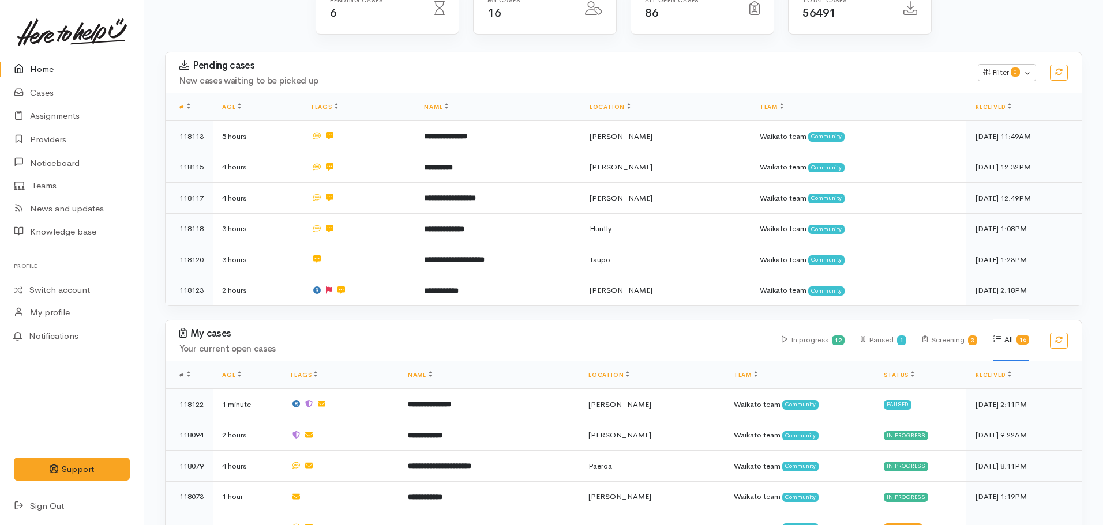
scroll to position [346, 0]
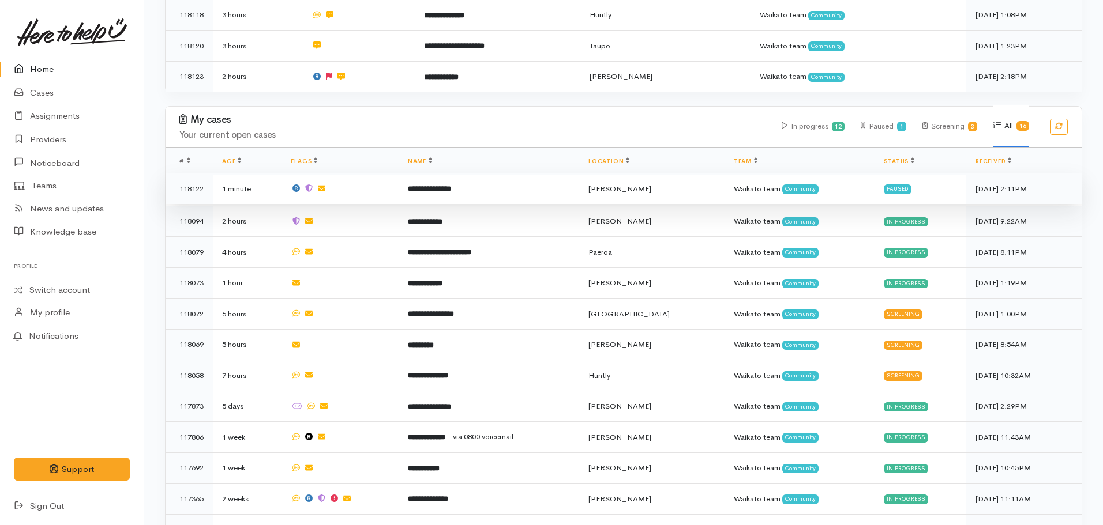
click at [441, 185] on b "**********" at bounding box center [429, 188] width 43 height 7
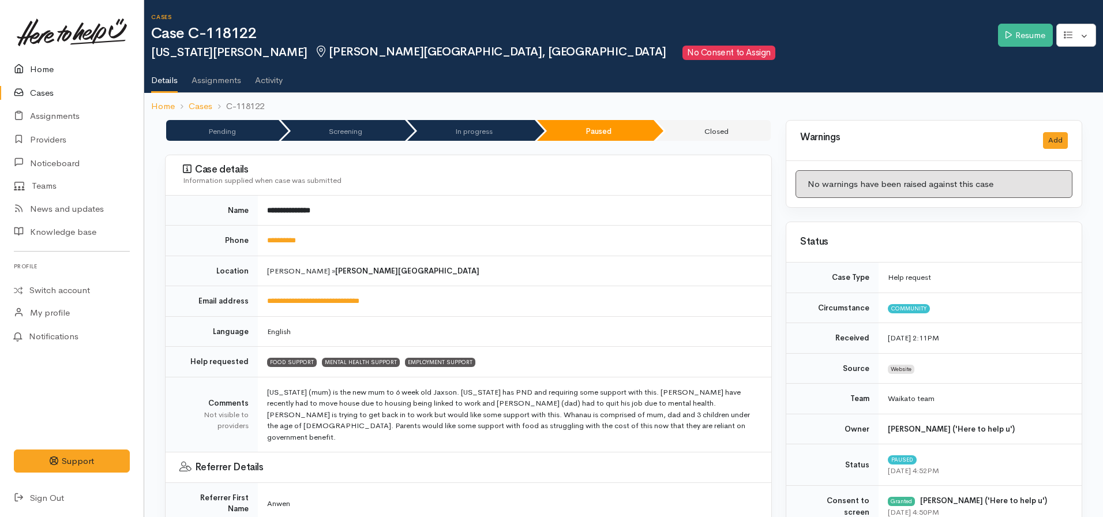
click at [52, 65] on link "Home" at bounding box center [72, 70] width 144 height 24
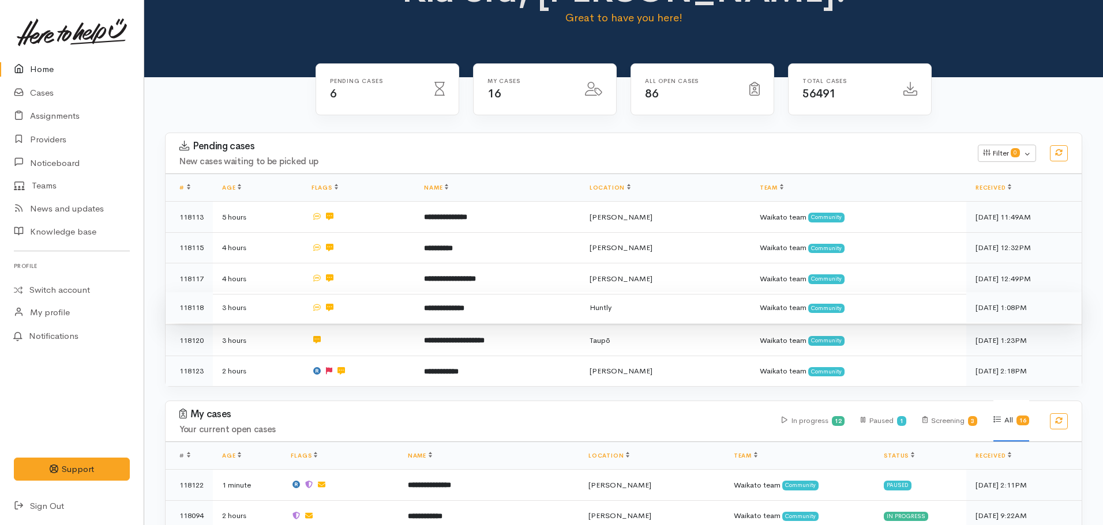
scroll to position [346, 0]
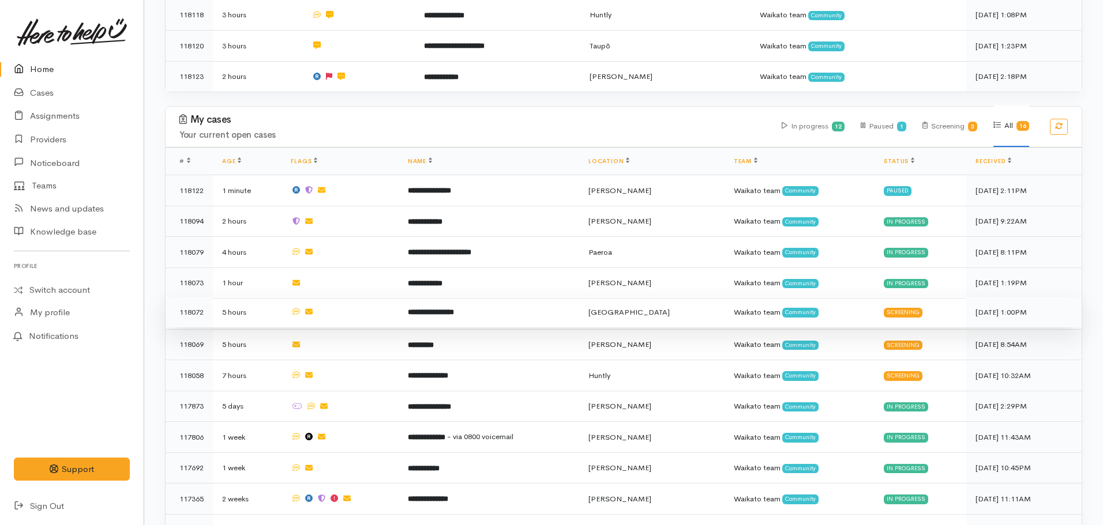
click at [454, 309] on b "**********" at bounding box center [431, 312] width 46 height 7
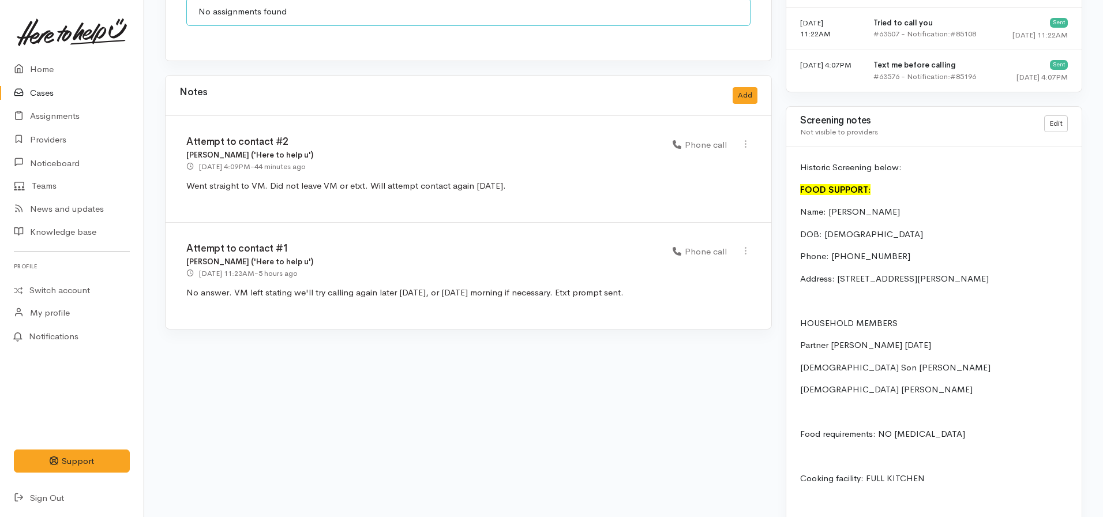
scroll to position [984, 0]
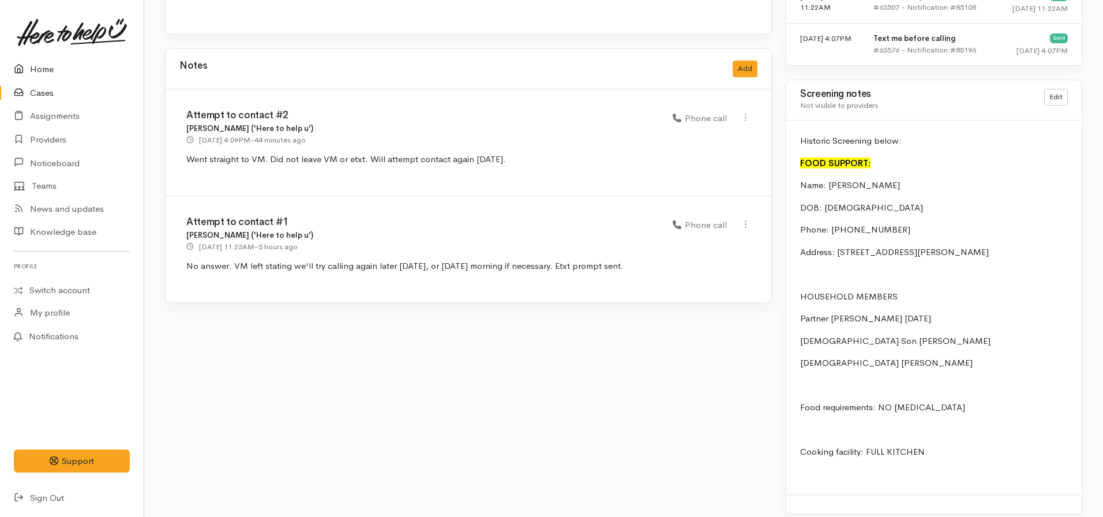
click at [58, 72] on link "Home" at bounding box center [72, 70] width 144 height 24
